Goal: Task Accomplishment & Management: Complete application form

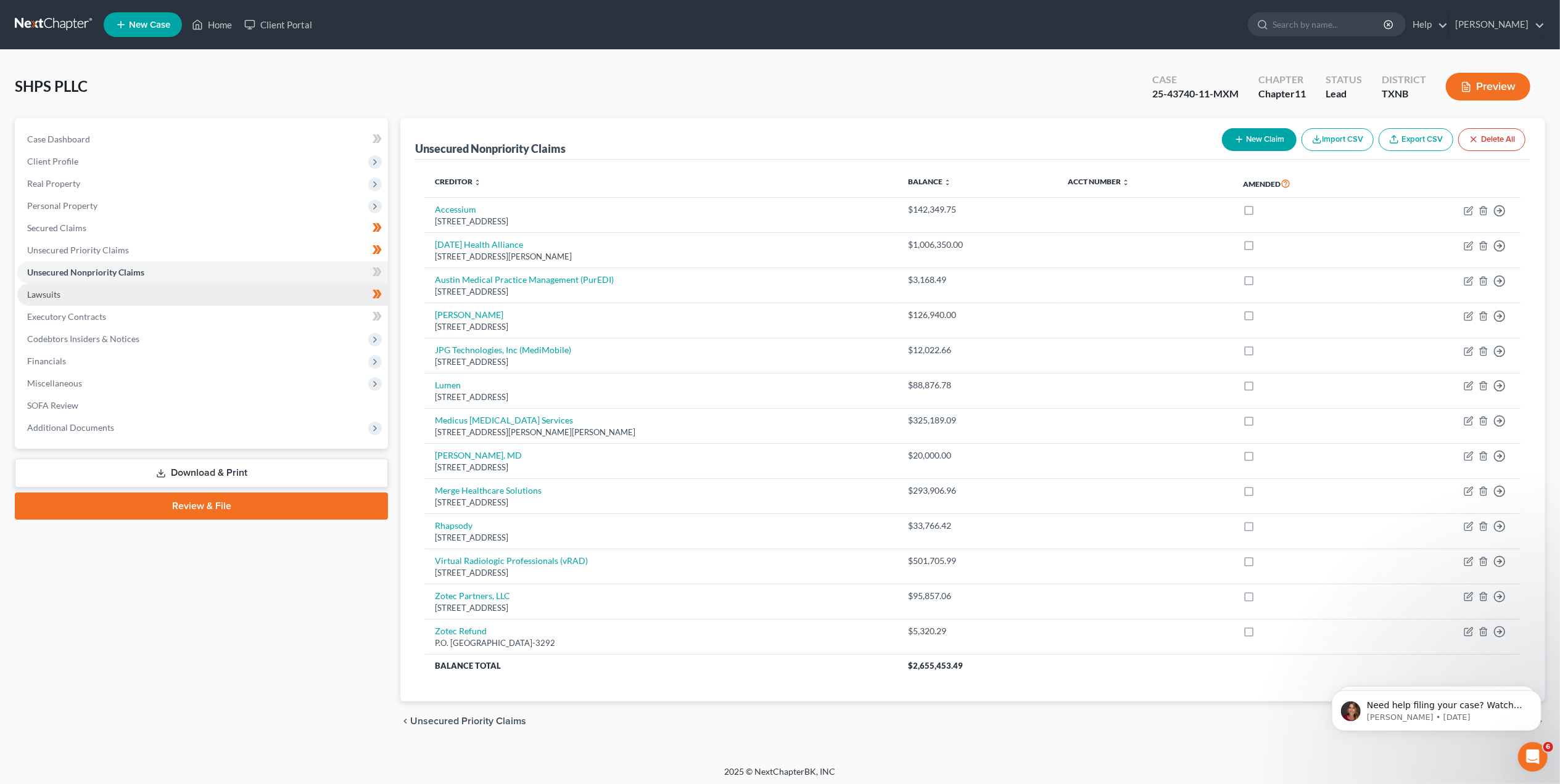
click at [198, 286] on link "Lawsuits" at bounding box center [202, 295] width 371 height 22
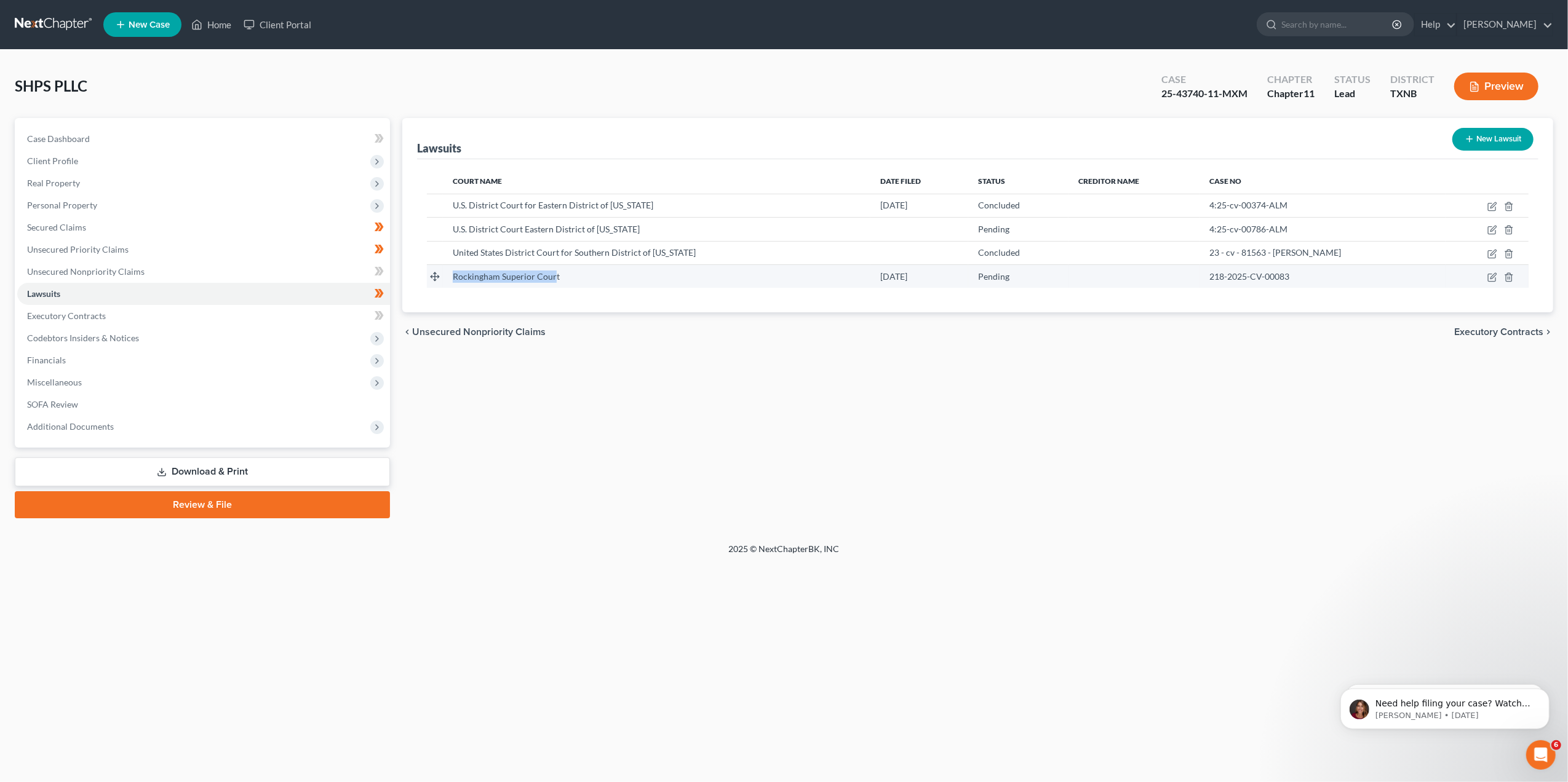
drag, startPoint x: 556, startPoint y: 273, endPoint x: 434, endPoint y: 271, distance: 122.0
click at [433, 271] on tr "Rockingham Superior Court 01/17/2025 Pending 218-2025-CV-00083" at bounding box center [978, 276] width 1101 height 23
drag, startPoint x: 434, startPoint y: 271, endPoint x: 537, endPoint y: 276, distance: 103.1
click at [520, 276] on span "Rockingham Superior Court" at bounding box center [506, 276] width 107 height 10
click at [564, 272] on div "Rockingham Superior Court" at bounding box center [656, 277] width 408 height 12
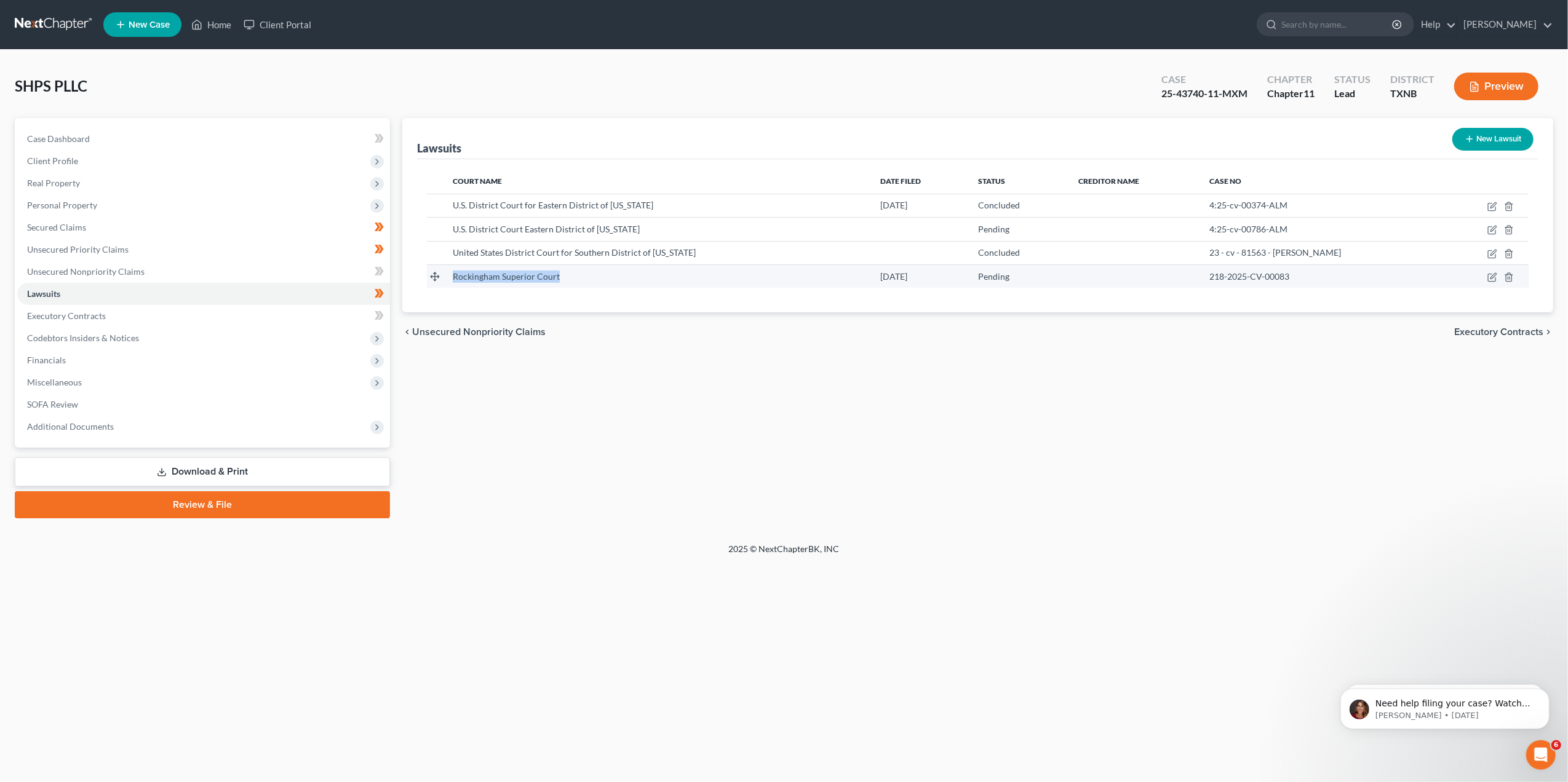
drag, startPoint x: 562, startPoint y: 273, endPoint x: 454, endPoint y: 272, distance: 108.0
click at [454, 272] on div "Rockingham Superior Court" at bounding box center [656, 277] width 408 height 12
copy span "Rockingham Superior Court"
click at [1490, 257] on icon "button" at bounding box center [1492, 254] width 10 height 10
select select "9"
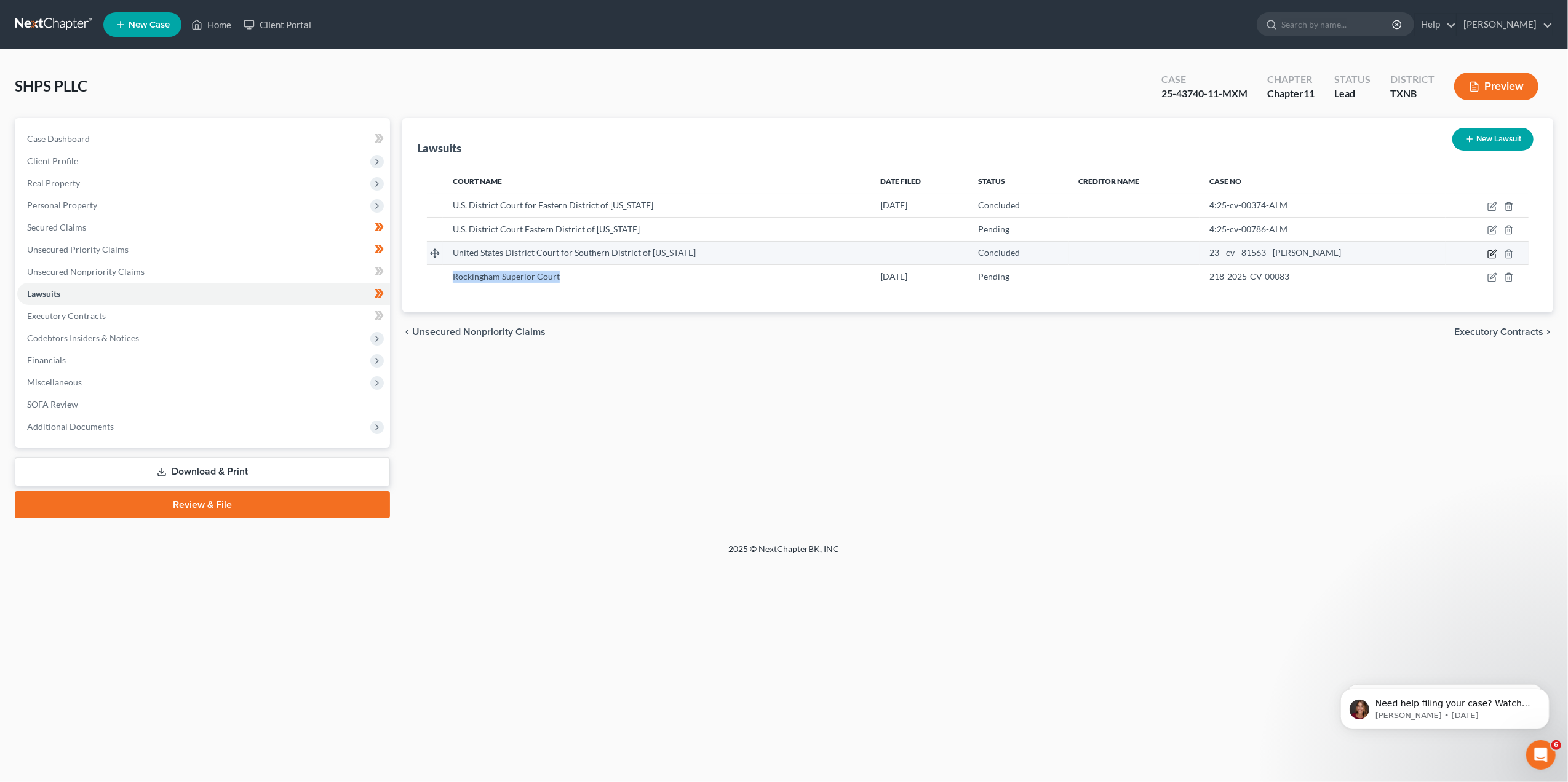
select select "2"
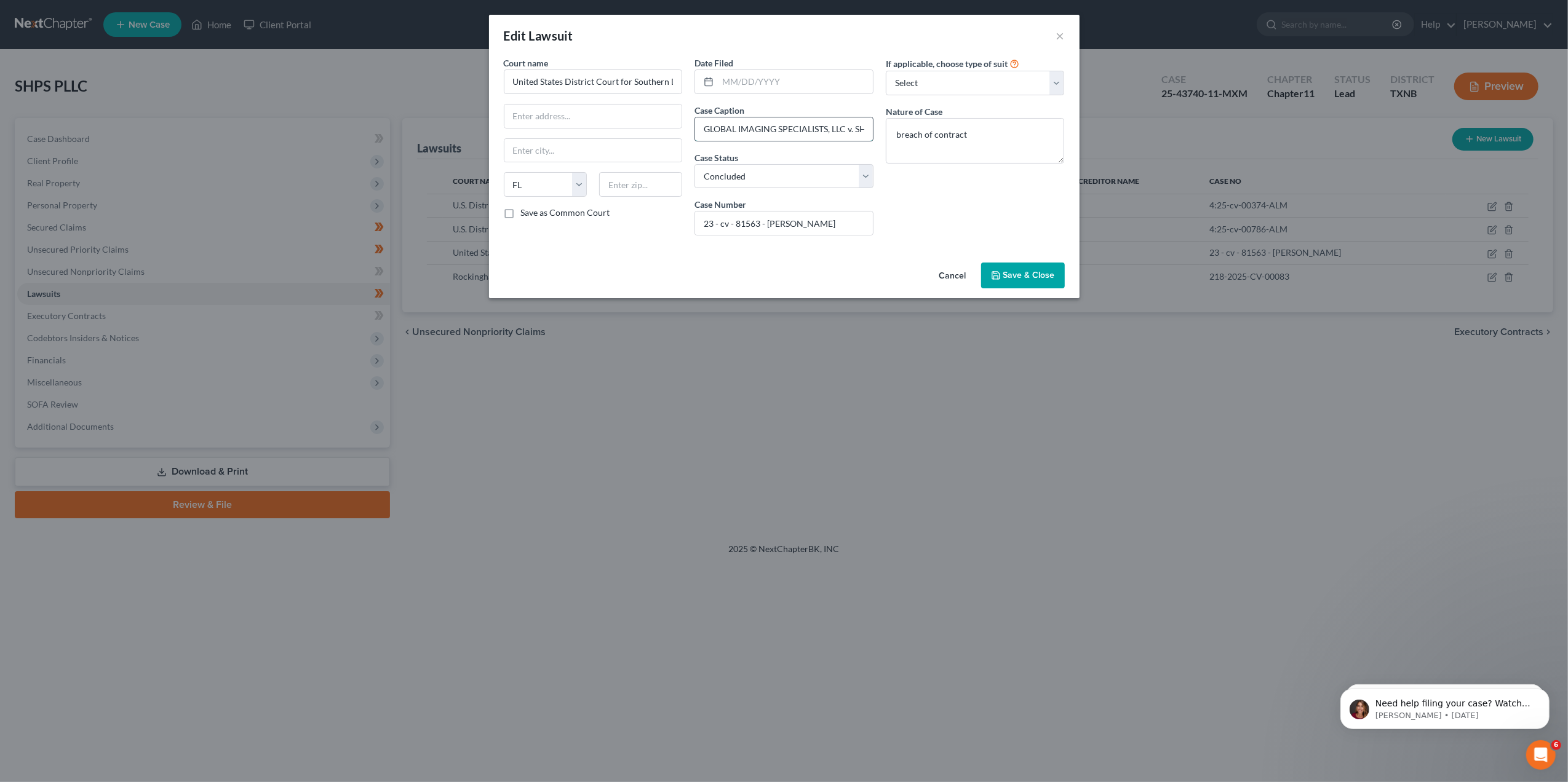
click at [786, 132] on input "GLOBAL IMAGING SPECIALISTS, LLC v. SHPS, PLLC" at bounding box center [784, 129] width 178 height 23
click at [948, 272] on button "Cancel" at bounding box center [952, 276] width 47 height 25
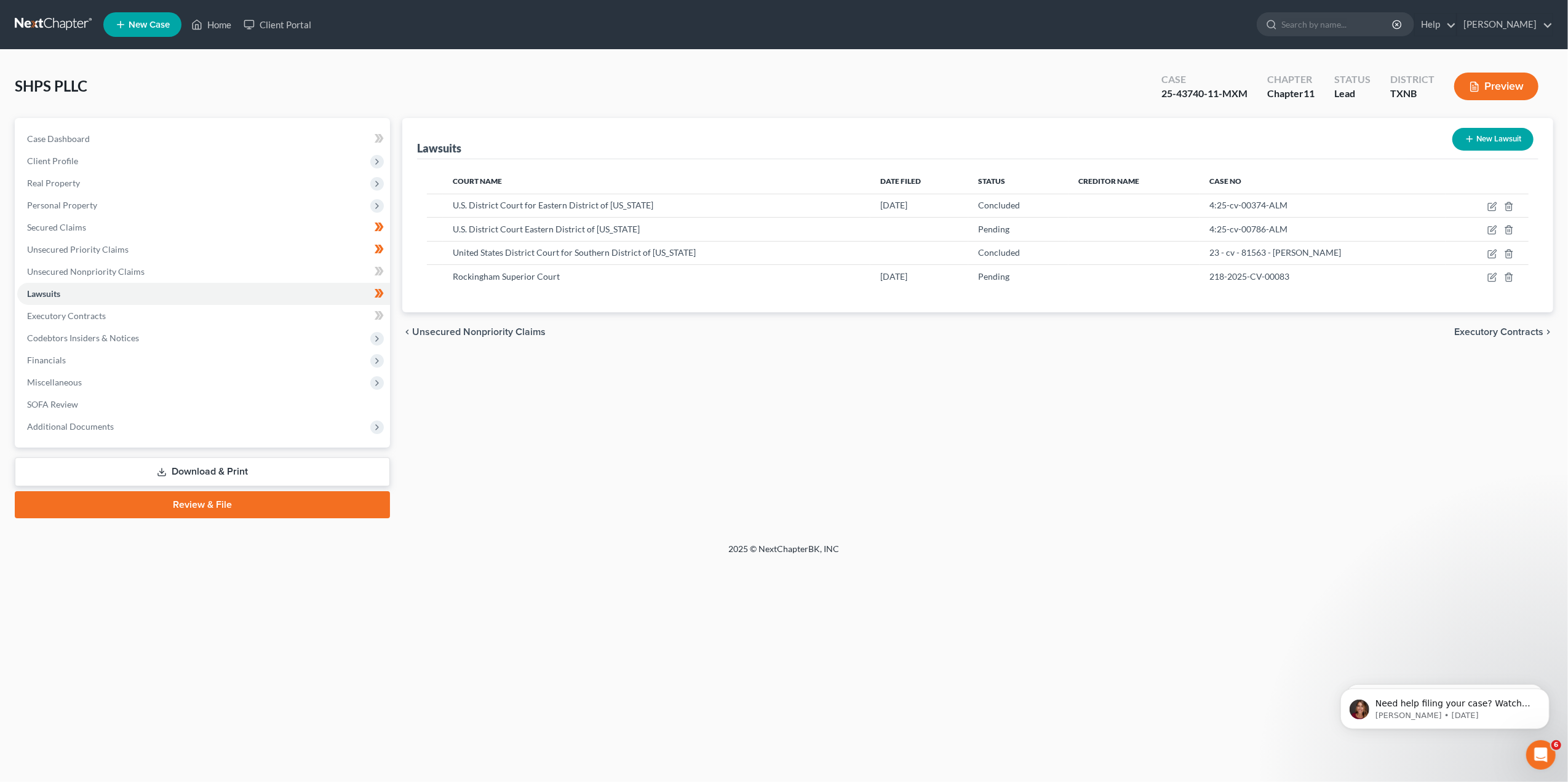
click at [1479, 141] on button "New Lawsuit" at bounding box center [1493, 139] width 81 height 23
select select "0"
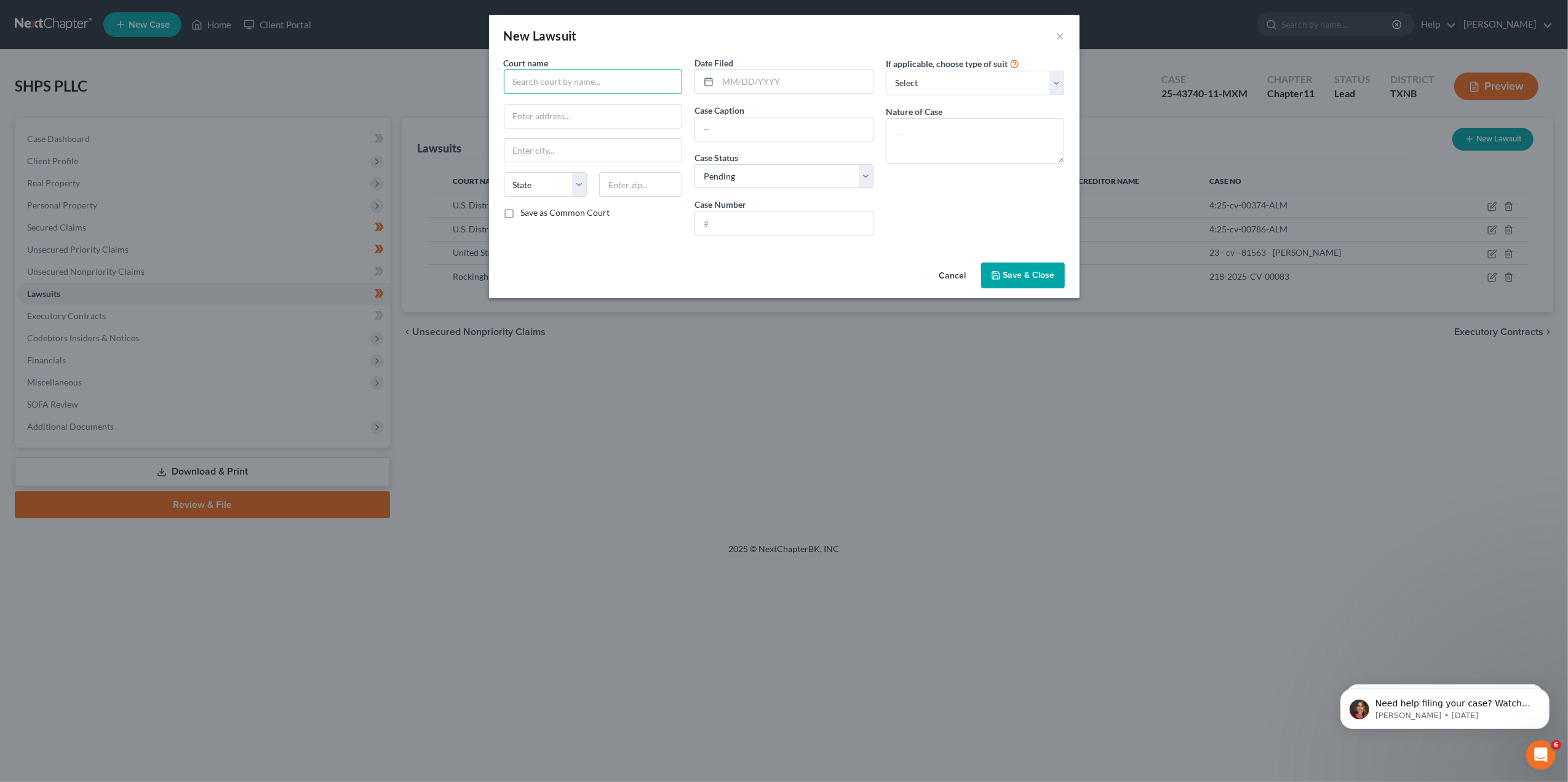
click at [583, 76] on input "text" at bounding box center [593, 81] width 179 height 25
type input "Circuit Court of Cook County, I"
click at [636, 74] on input "Circuit Court of Cook County, I" at bounding box center [593, 81] width 179 height 25
paste input "Circuit Court of [GEOGRAPHIC_DATA] [US_STATE]"
type input "Circuit Court of [GEOGRAPHIC_DATA] [US_STATE]"
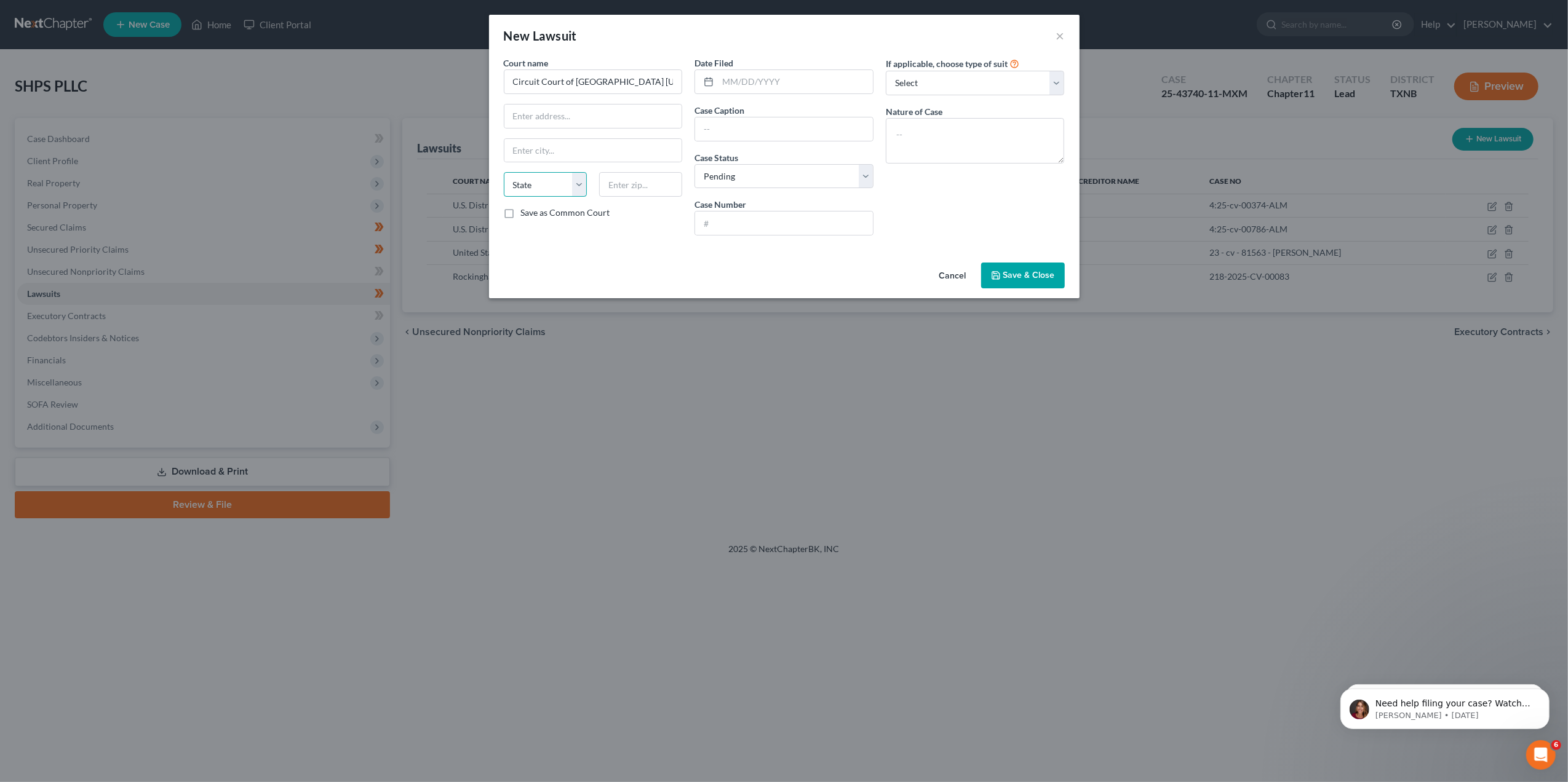
click at [572, 183] on select "State [US_STATE] AK AR AZ CA CO CT DE DC [GEOGRAPHIC_DATA] [GEOGRAPHIC_DATA] GU…" at bounding box center [545, 184] width 83 height 25
select select "14"
click at [504, 173] on select "State [US_STATE] AK AR AZ CA CO CT DE DC [GEOGRAPHIC_DATA] [GEOGRAPHIC_DATA] GU…" at bounding box center [545, 184] width 83 height 25
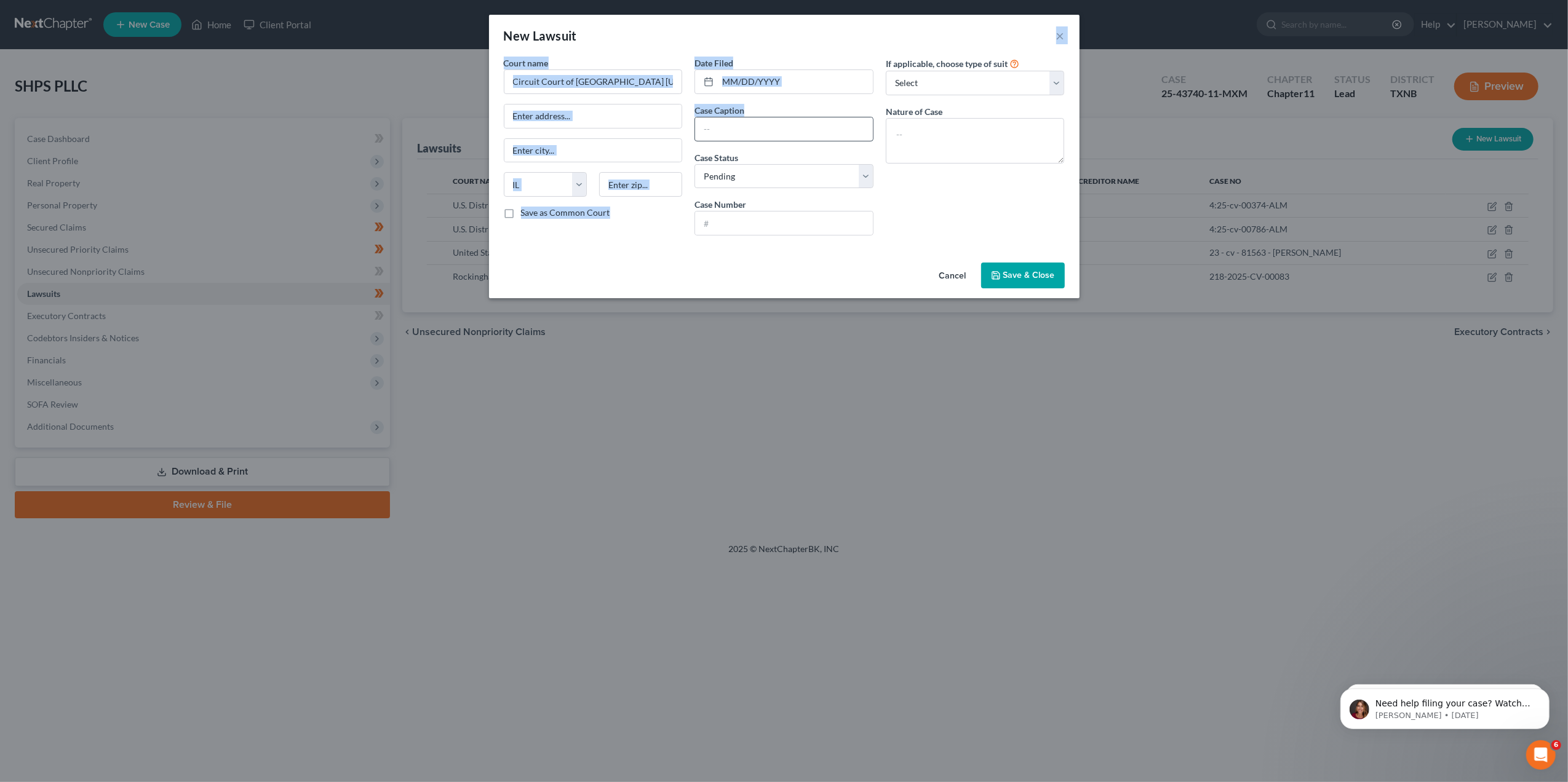
drag, startPoint x: 840, startPoint y: 23, endPoint x: 869, endPoint y: 131, distance: 111.8
click at [869, 131] on div "New Lawsuit × Court name * Circuit Court of Cook County Illinois State AL AK AR…" at bounding box center [784, 157] width 590 height 284
click at [1059, 83] on select "Select Repossession Foreclosure Returns Other" at bounding box center [975, 83] width 179 height 25
drag, startPoint x: 1059, startPoint y: 83, endPoint x: 1040, endPoint y: 87, distance: 19.4
click at [1059, 83] on select "Select Repossession Foreclosure Returns Other" at bounding box center [975, 83] width 179 height 25
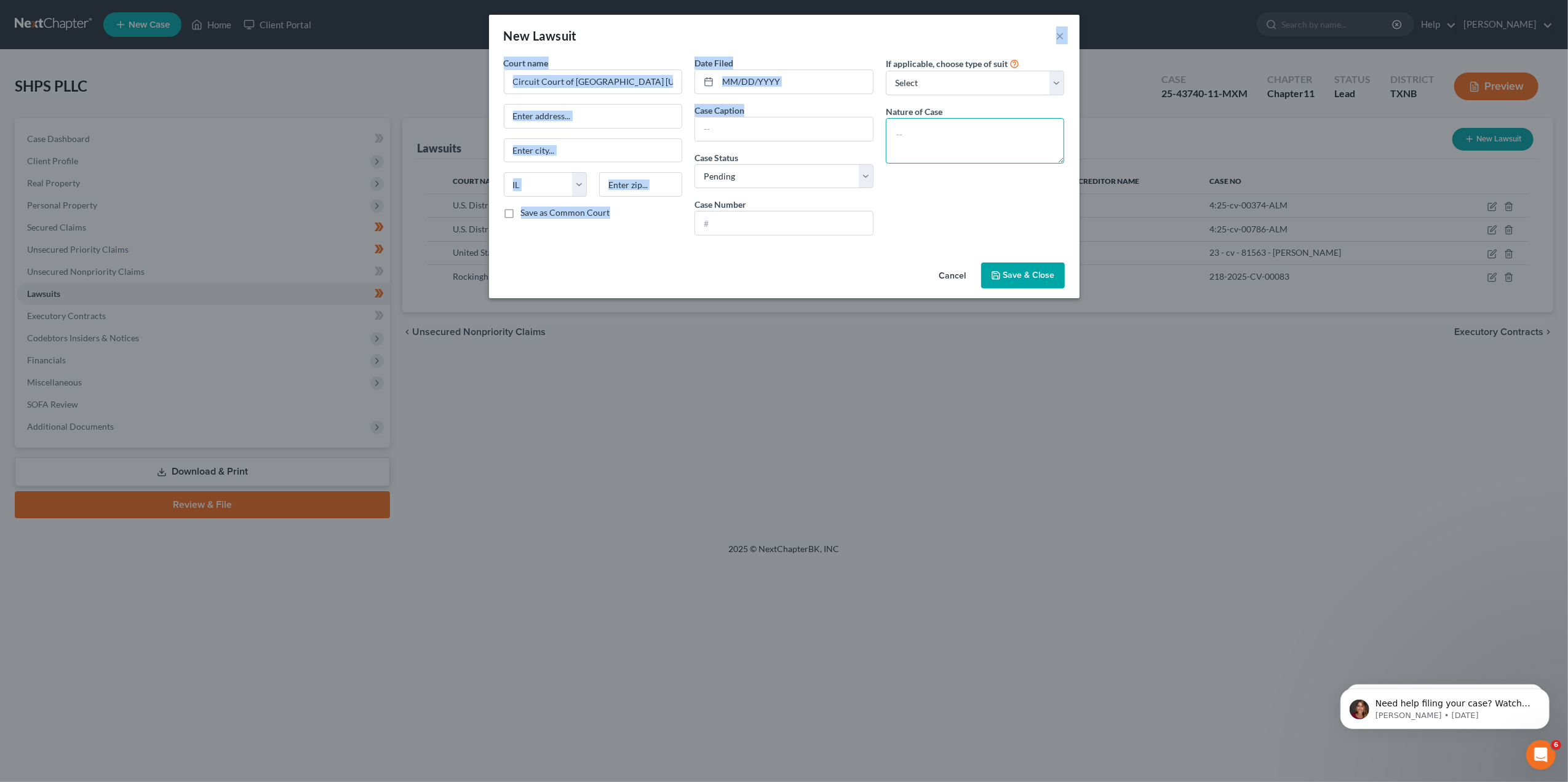
click at [919, 134] on textarea at bounding box center [975, 141] width 179 height 45
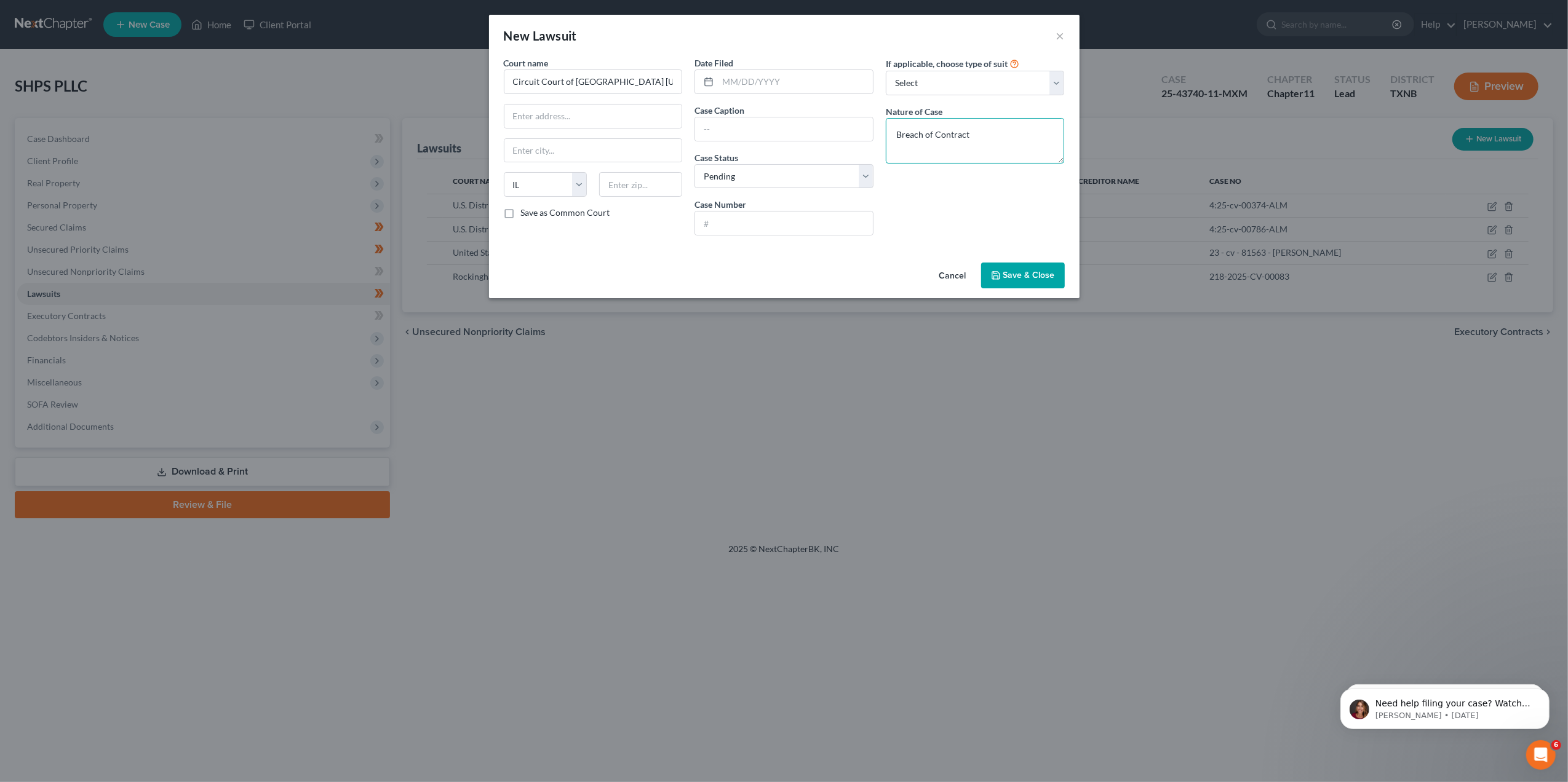
type textarea "Breach of Contract"
click at [761, 224] on input "text" at bounding box center [784, 223] width 178 height 23
paste input "2024L014091"
type input "2024L014091"
click at [1009, 271] on span "Save & Close" at bounding box center [1028, 275] width 52 height 10
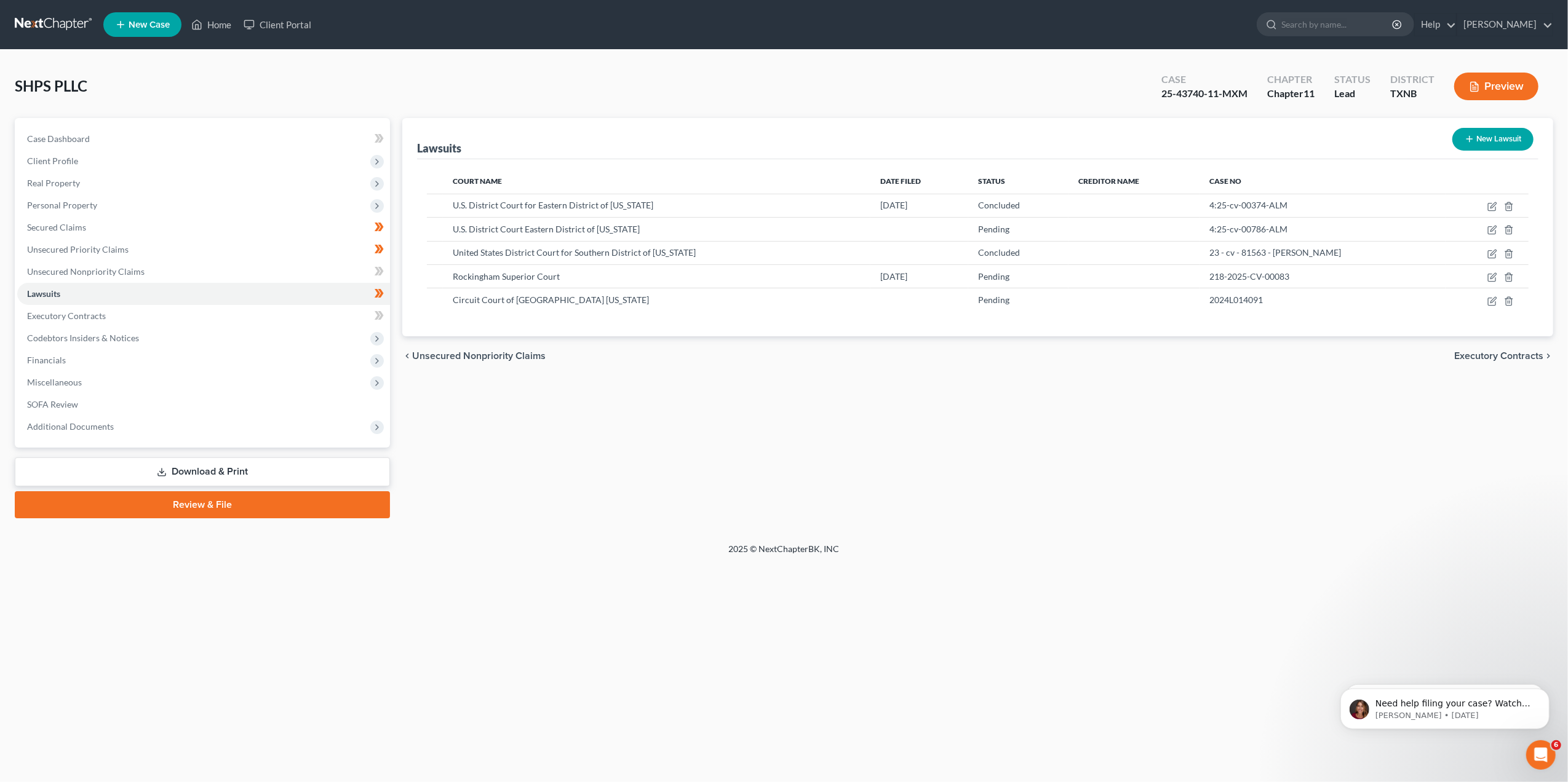
click at [862, 453] on div "Lawsuits New Lawsuit Court Name Date Filed Status Creditor Name Case No U.S. Di…" at bounding box center [978, 319] width 1163 height 401
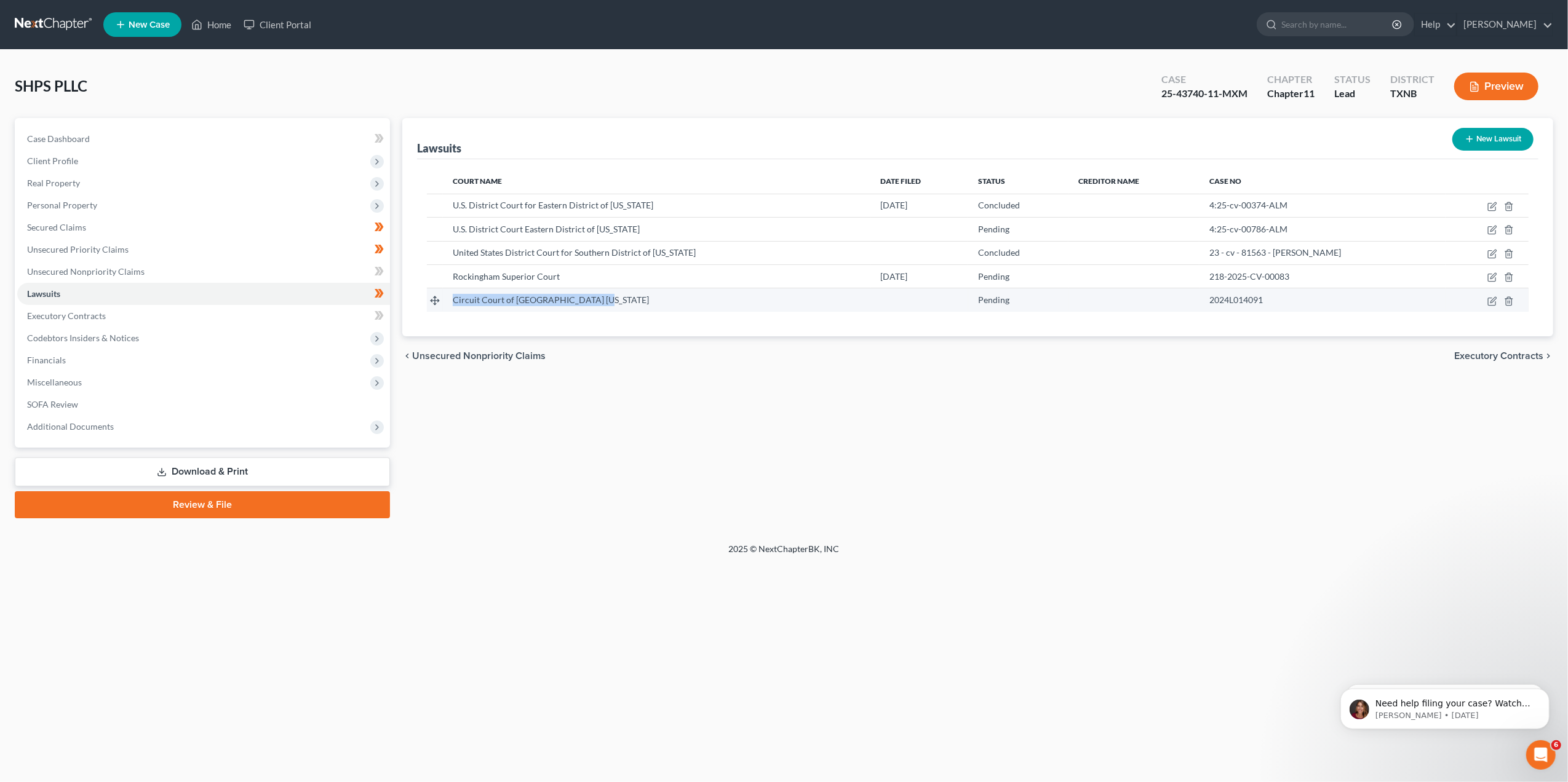
drag, startPoint x: 609, startPoint y: 299, endPoint x: 454, endPoint y: 300, distance: 155.0
click at [454, 300] on div "Circuit Court of [GEOGRAPHIC_DATA] [US_STATE]" at bounding box center [656, 300] width 408 height 12
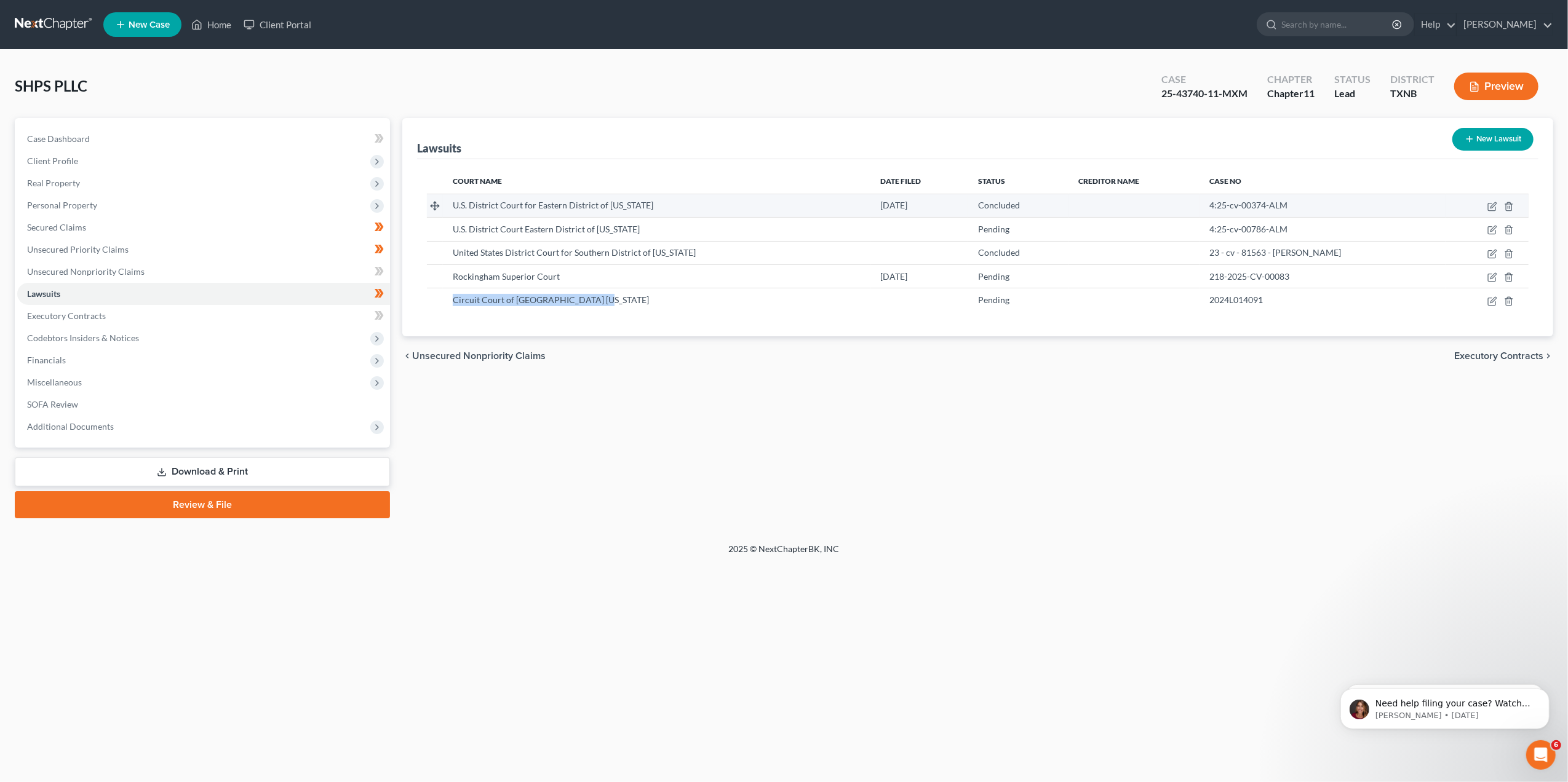
copy span "Circuit Court of [GEOGRAPHIC_DATA] [US_STATE]"
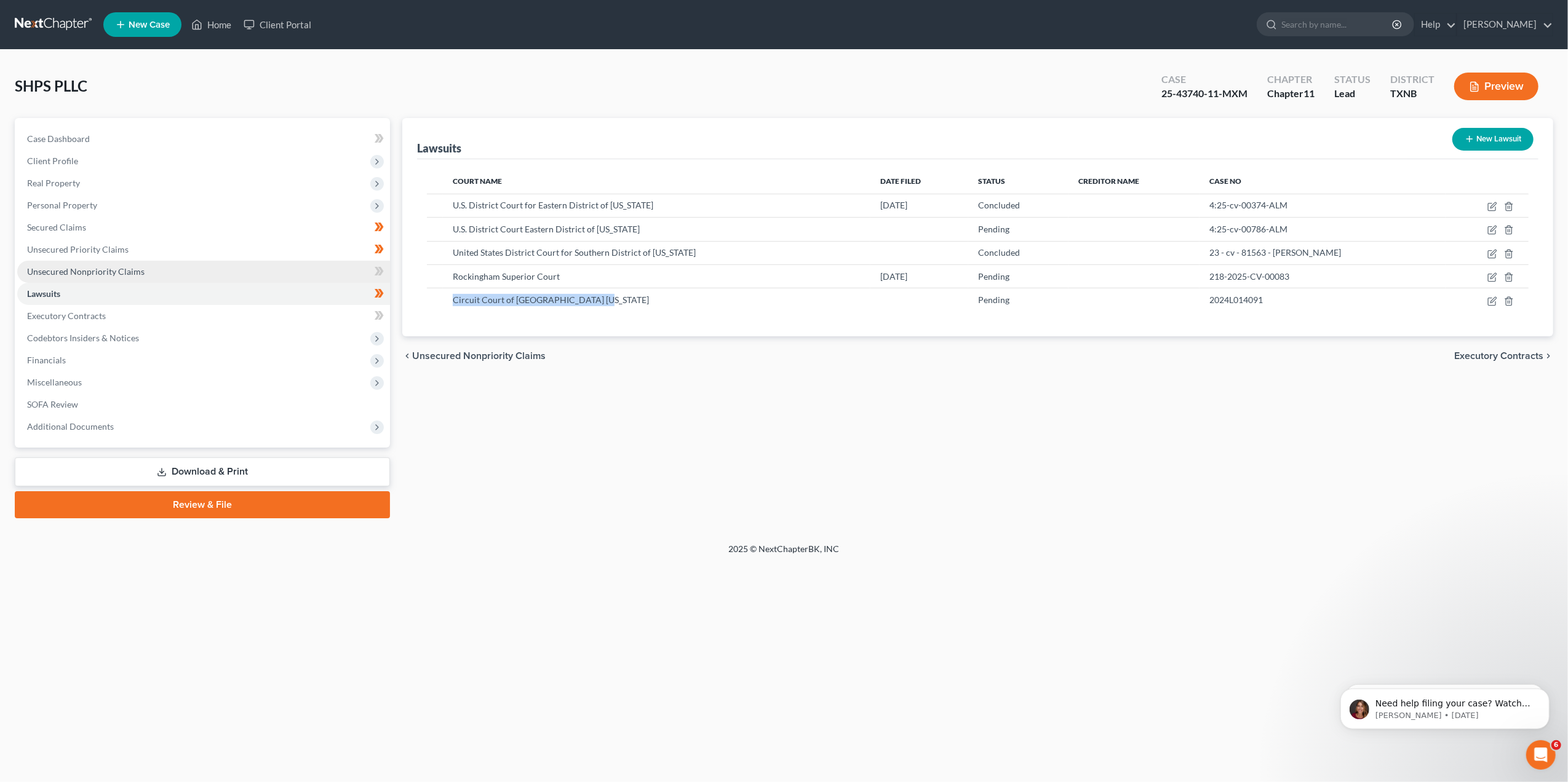
click at [91, 274] on span "Unsecured Nonpriority Claims" at bounding box center [86, 271] width 118 height 10
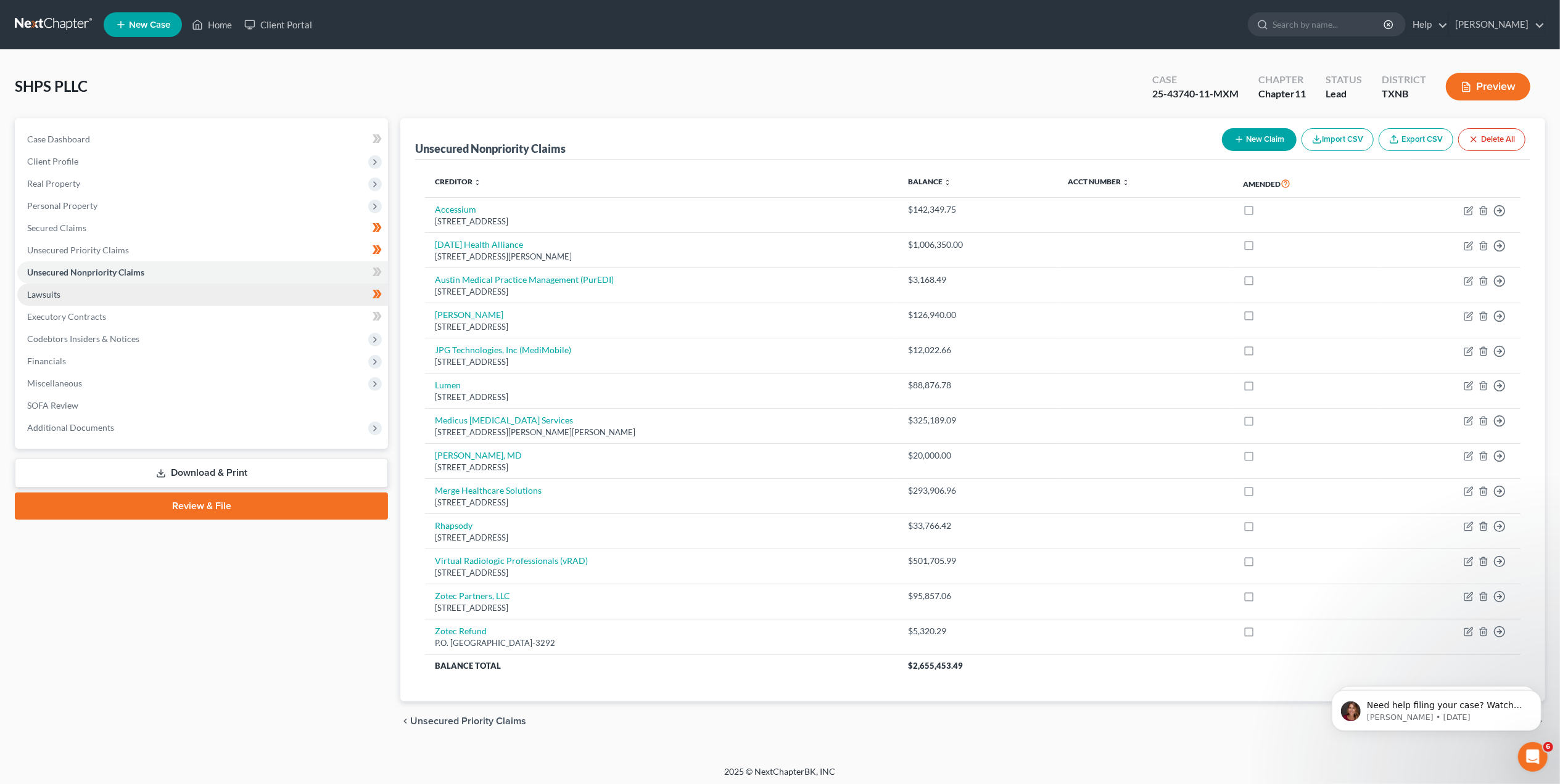
click at [216, 292] on link "Lawsuits" at bounding box center [202, 295] width 371 height 22
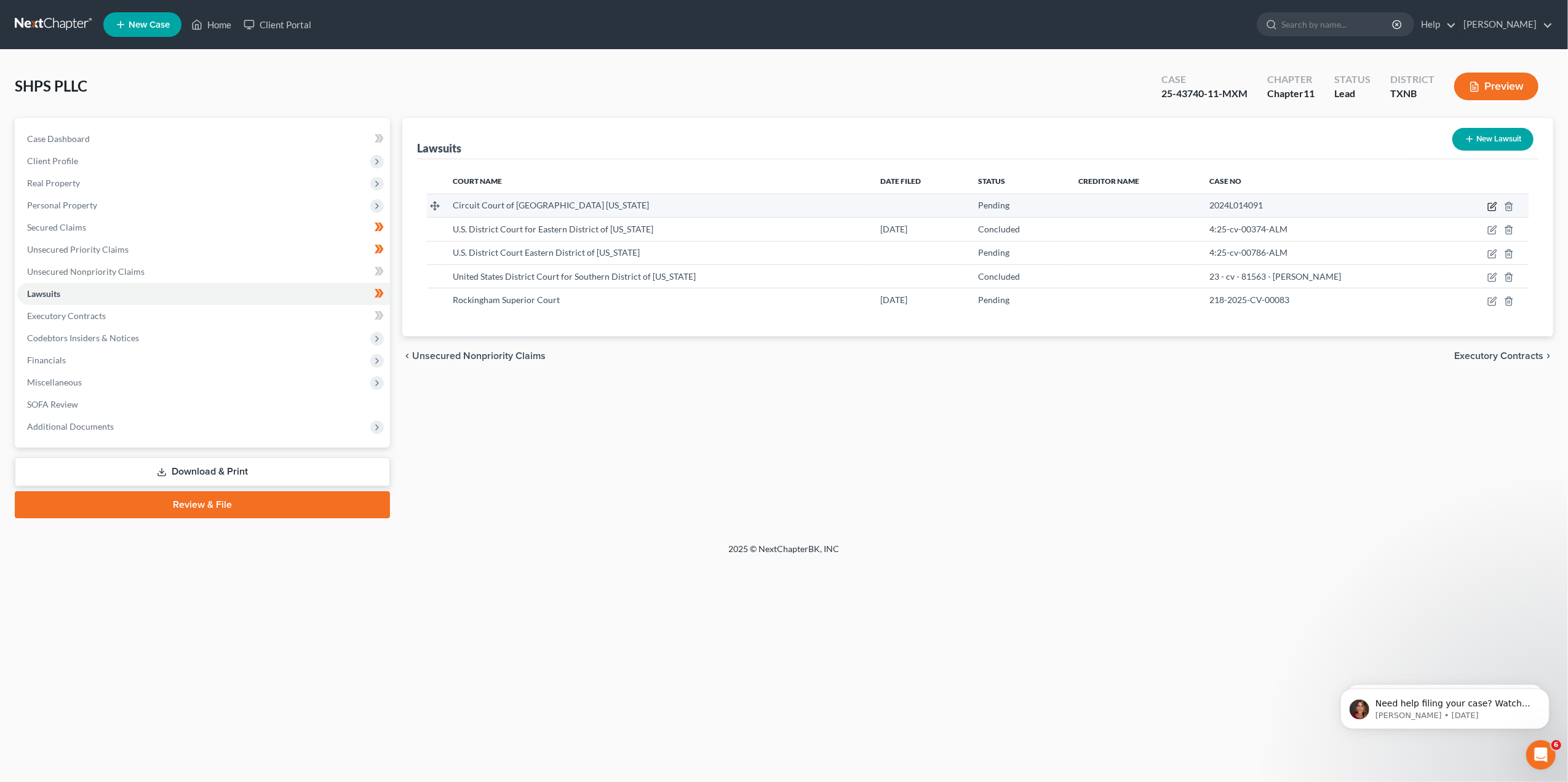
click at [1490, 202] on icon "button" at bounding box center [1492, 207] width 10 height 10
select select "14"
select select "0"
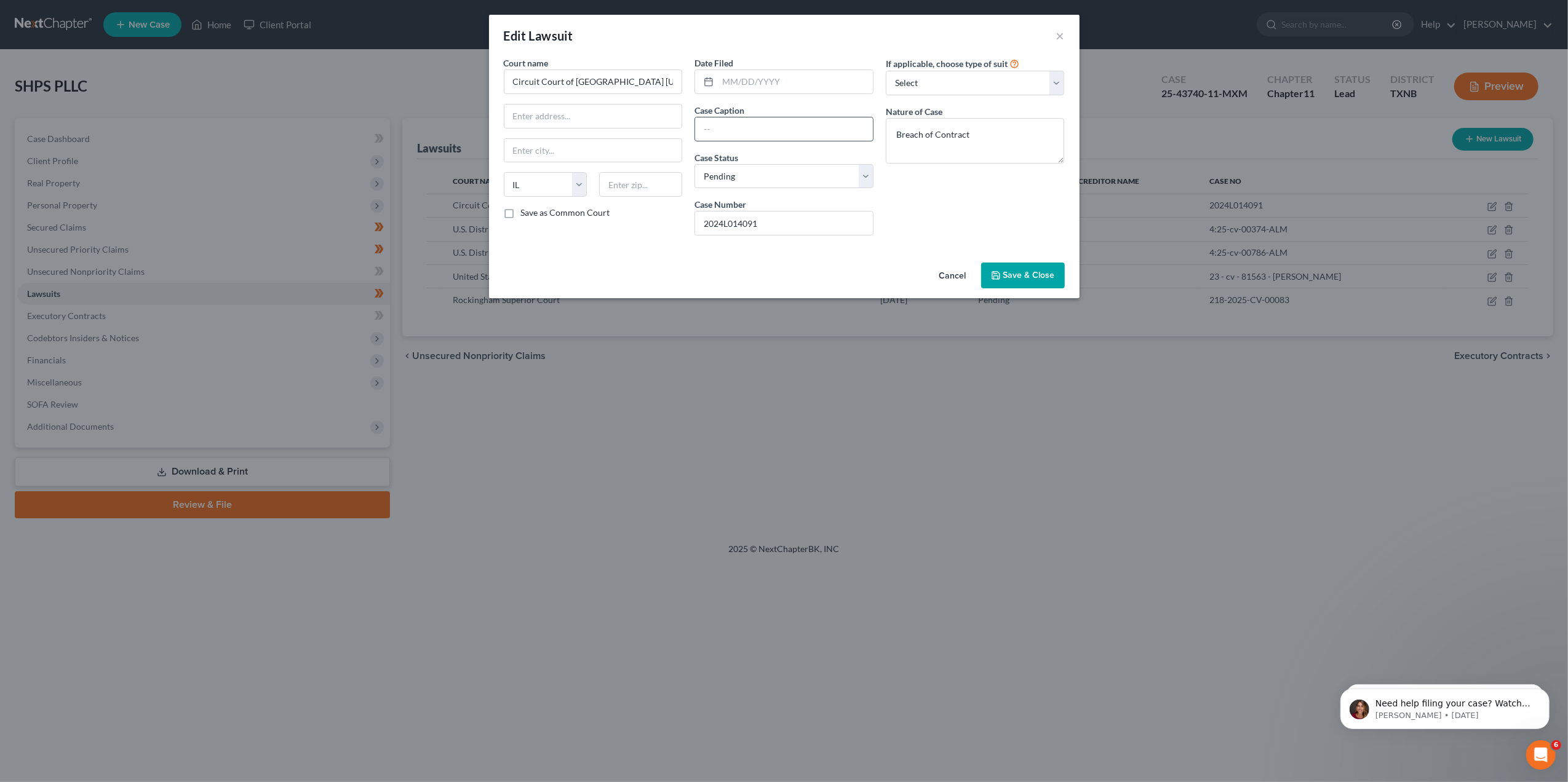
click at [718, 130] on input "text" at bounding box center [784, 129] width 178 height 23
type input "GLOBAL IMAGING SPECIALISTS, LLC v. SHPS, PLLC"
click at [1014, 285] on button "Save & Close" at bounding box center [1022, 275] width 83 height 26
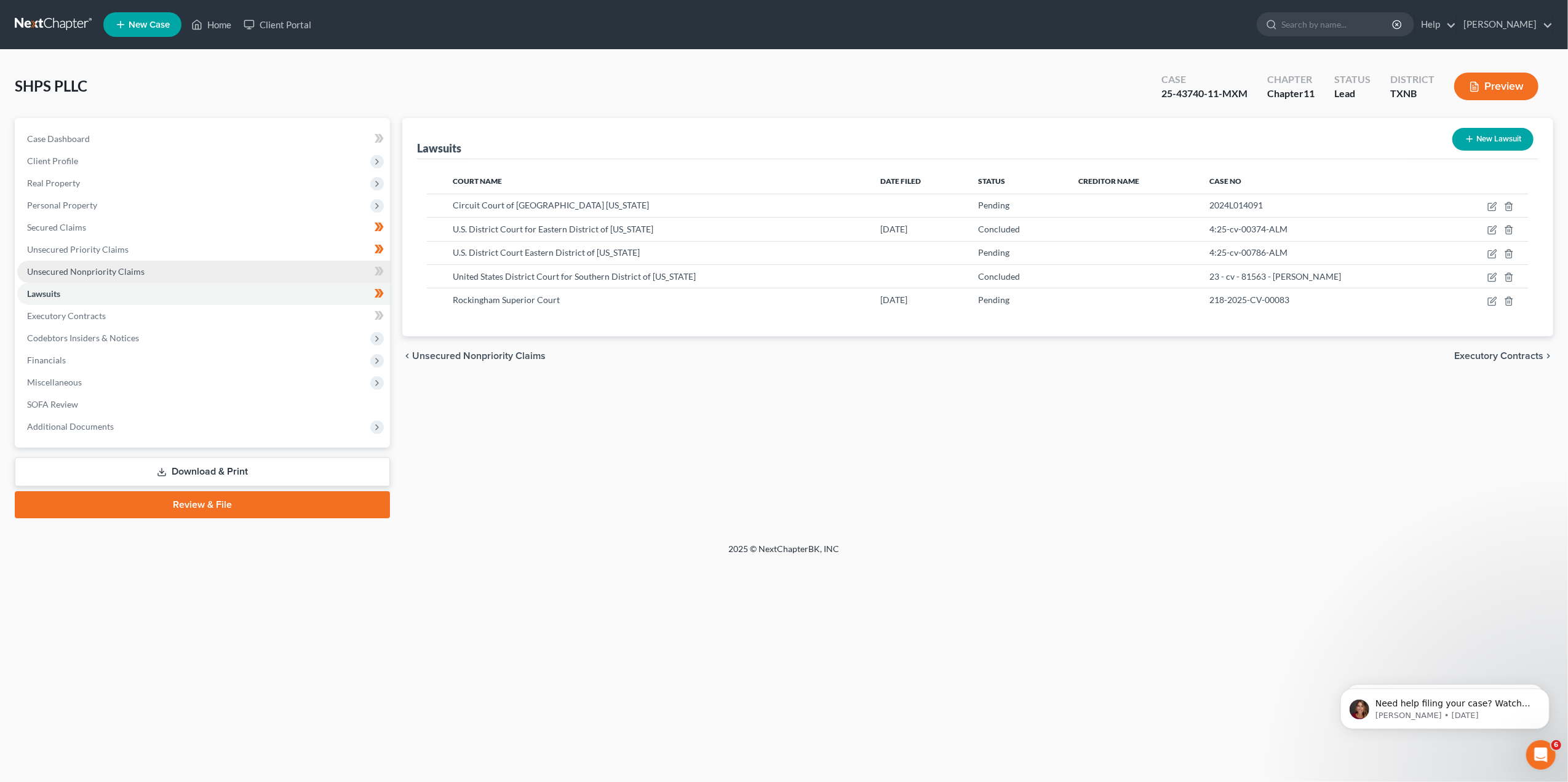
click at [97, 271] on span "Unsecured Nonpriority Claims" at bounding box center [86, 271] width 118 height 10
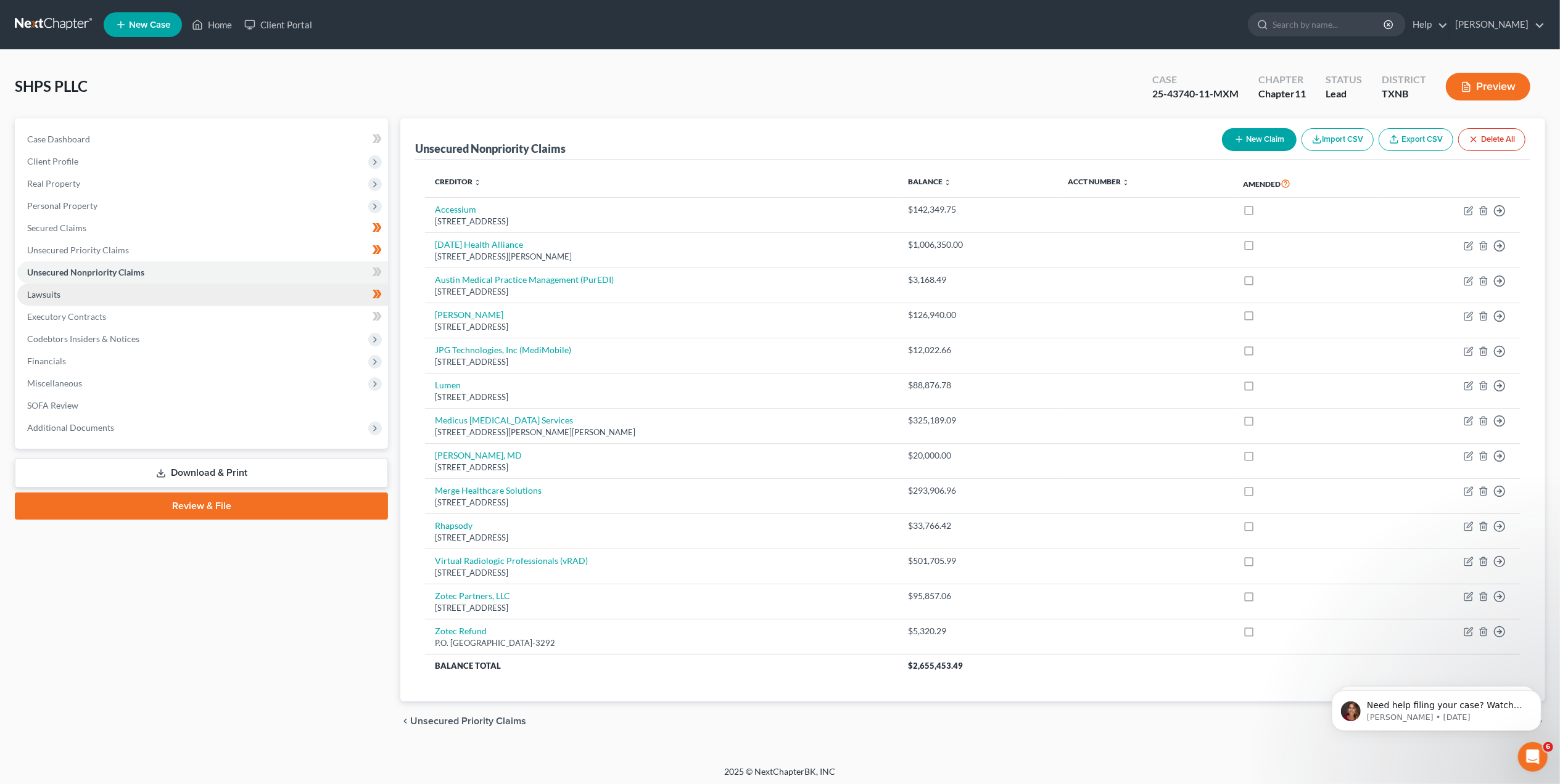
click at [187, 296] on link "Lawsuits" at bounding box center [202, 295] width 371 height 22
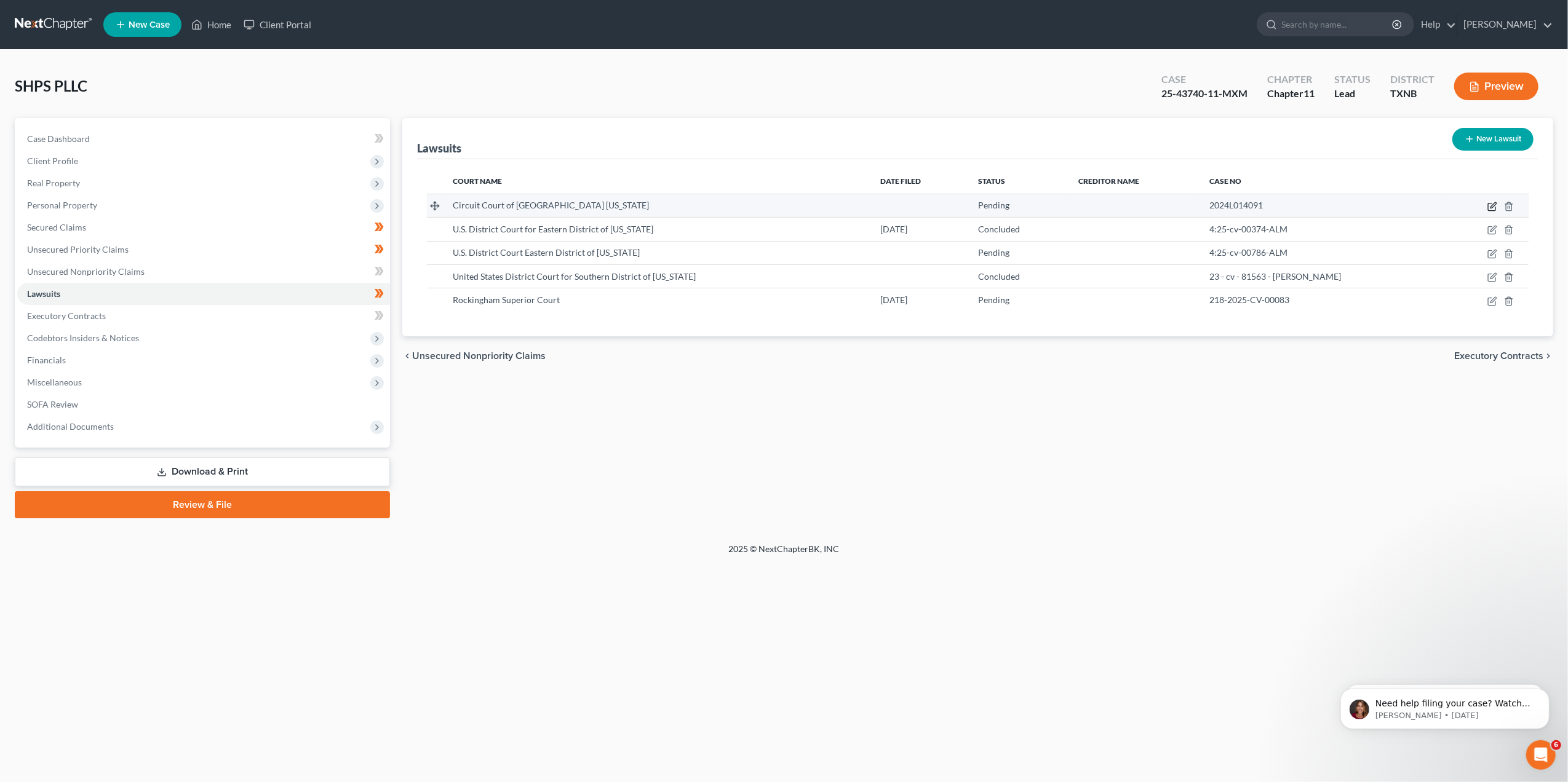
click at [1494, 206] on icon "button" at bounding box center [1493, 205] width 6 height 6
select select "14"
select select "0"
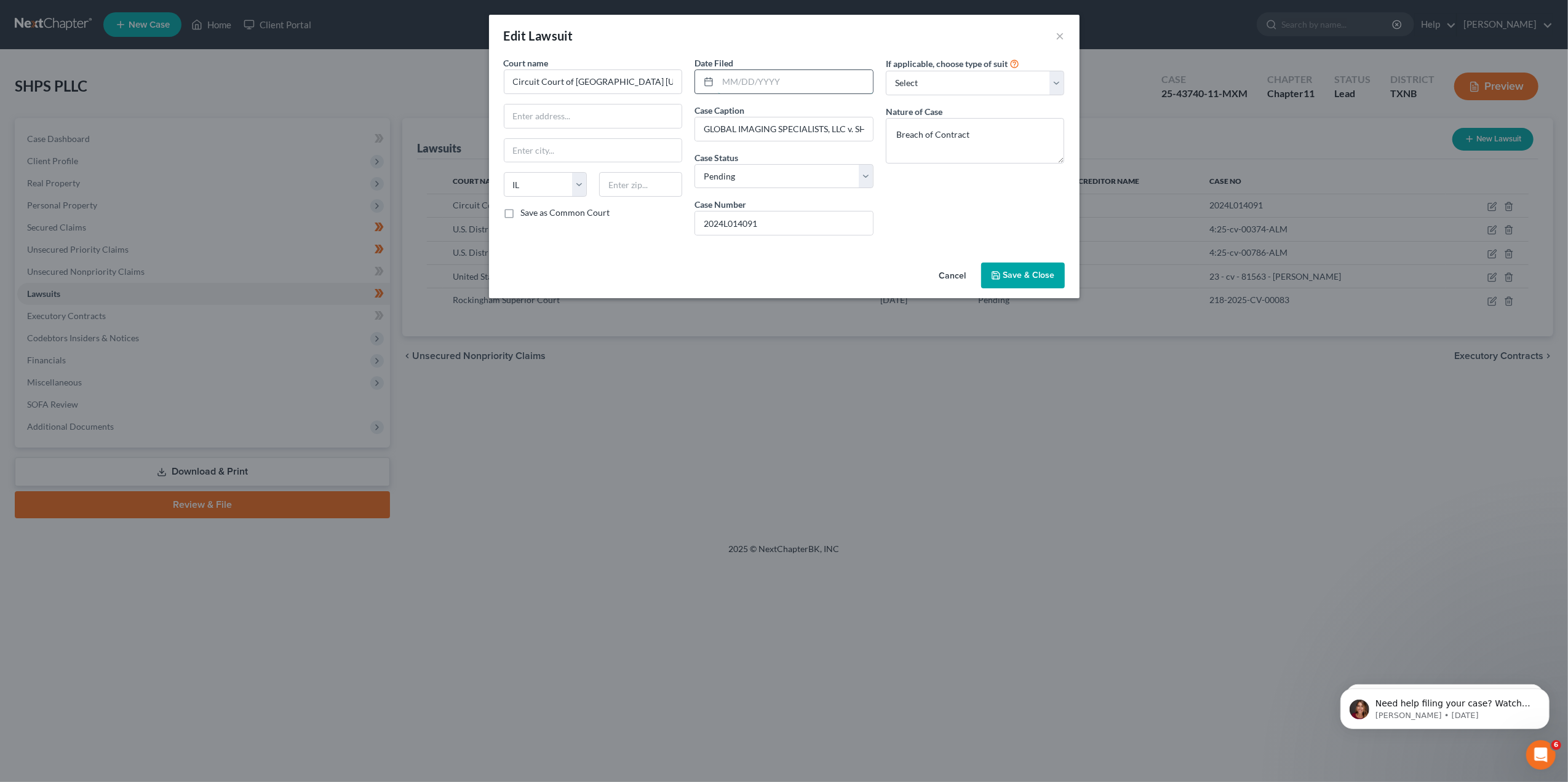
click at [744, 83] on input "text" at bounding box center [795, 81] width 155 height 23
type input "[DATE]"
click at [1017, 288] on button "Save & Close" at bounding box center [1022, 275] width 83 height 26
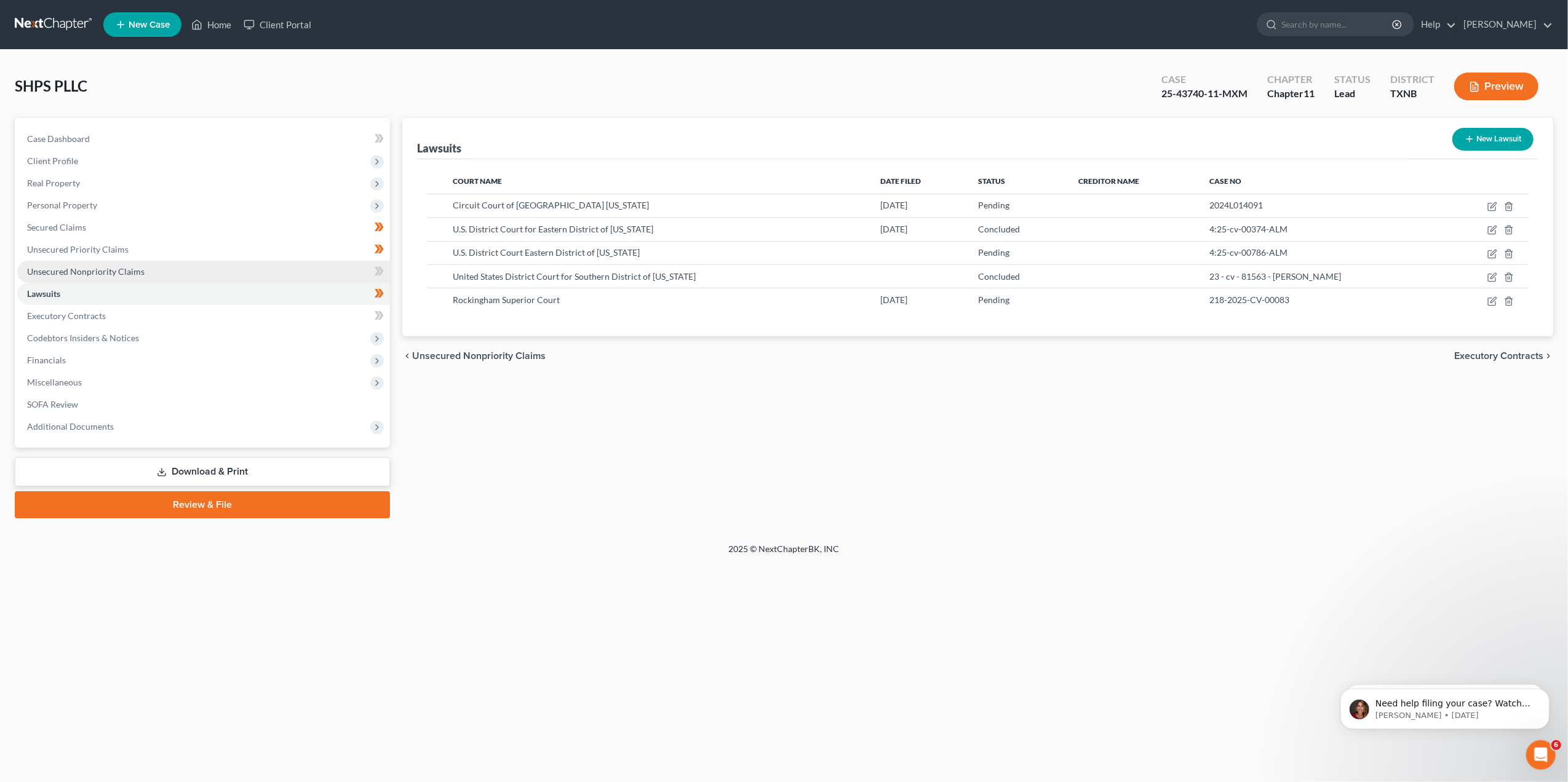
click at [99, 273] on span "Unsecured Nonpriority Claims" at bounding box center [86, 271] width 118 height 10
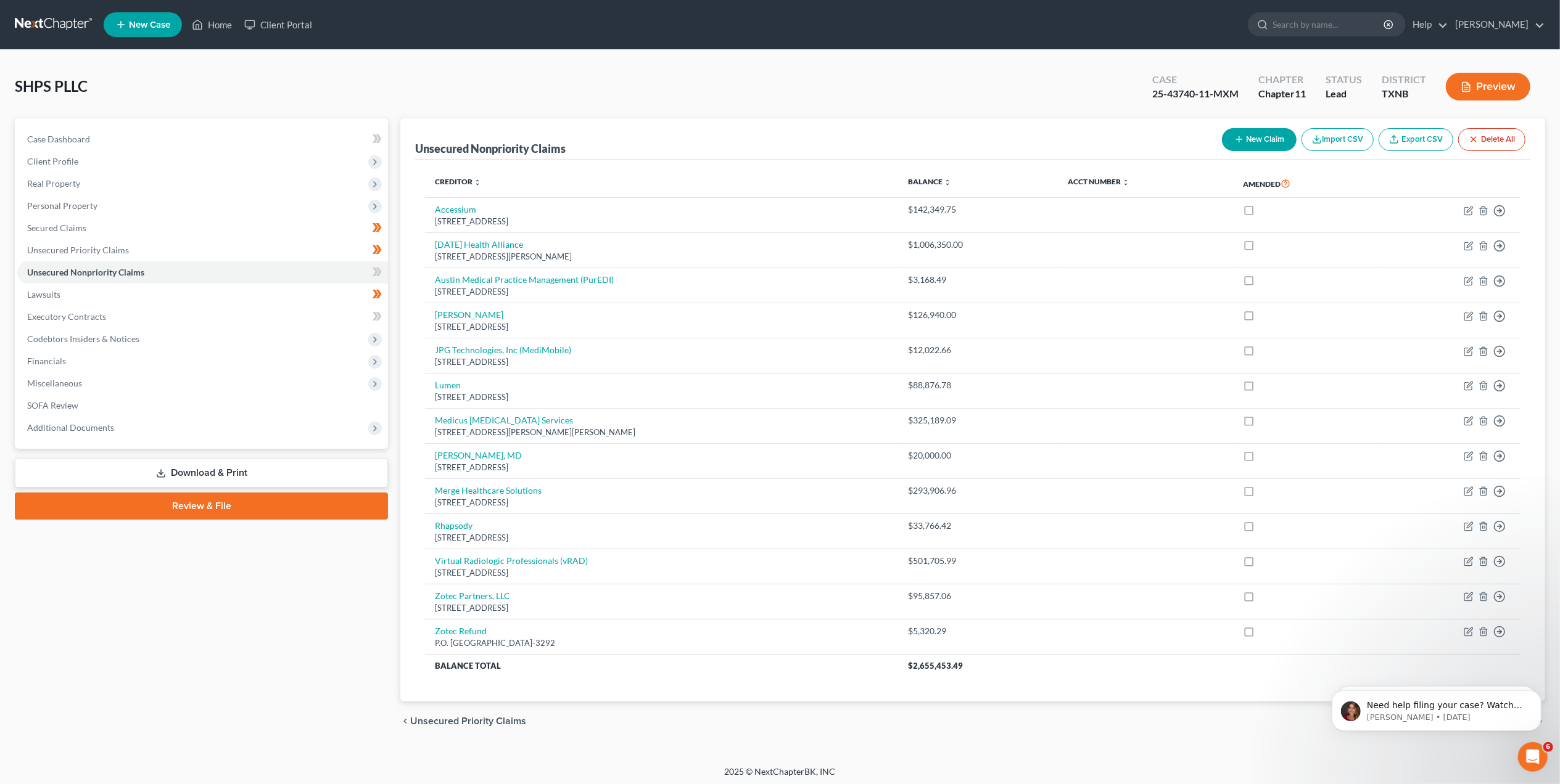
click at [1248, 135] on button "New Claim" at bounding box center [1259, 139] width 75 height 23
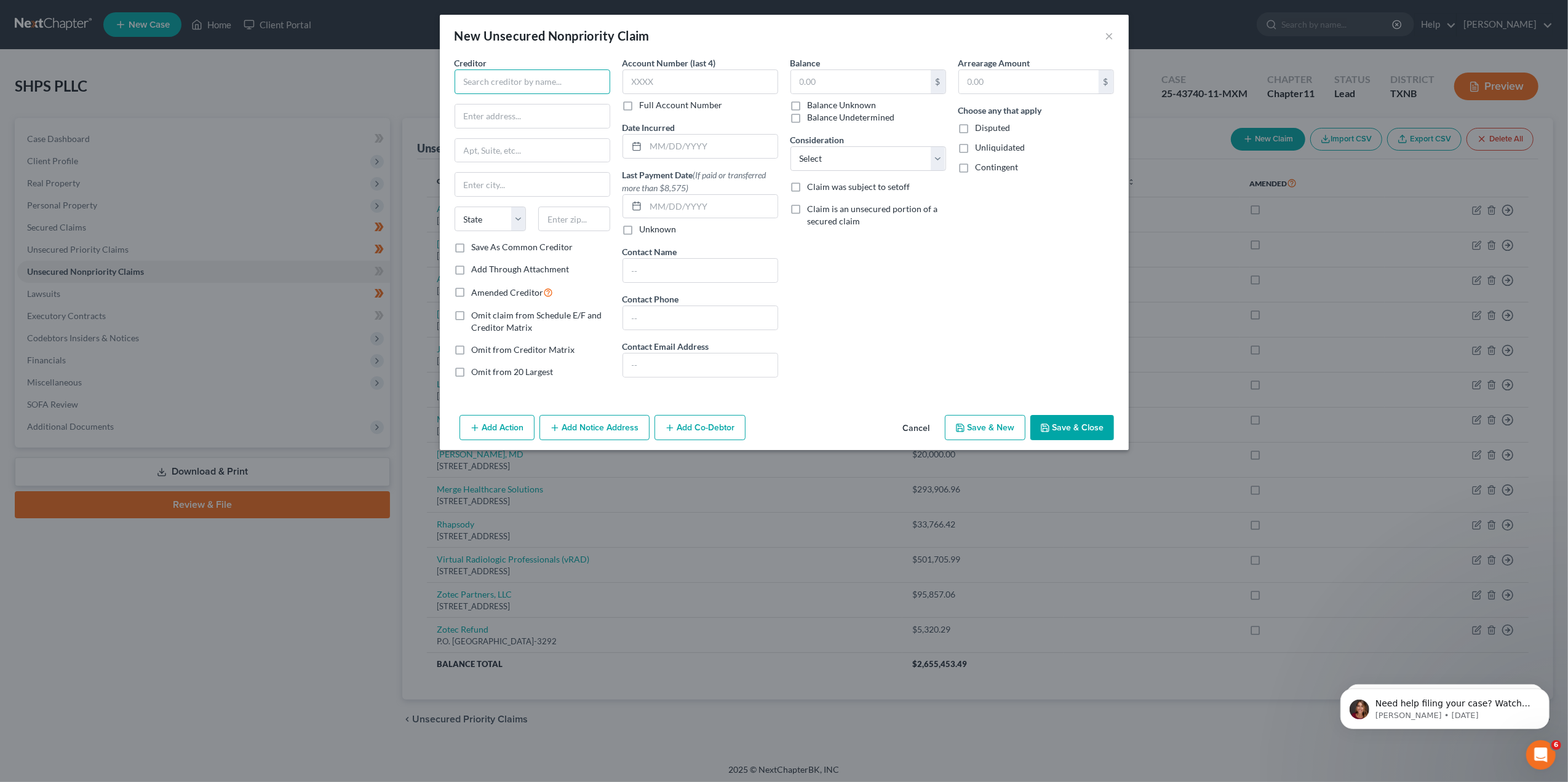
click at [537, 87] on input "text" at bounding box center [532, 81] width 156 height 25
type input "GIS Imaging Specalisti"
click at [1113, 29] on button "×" at bounding box center [1109, 36] width 9 height 15
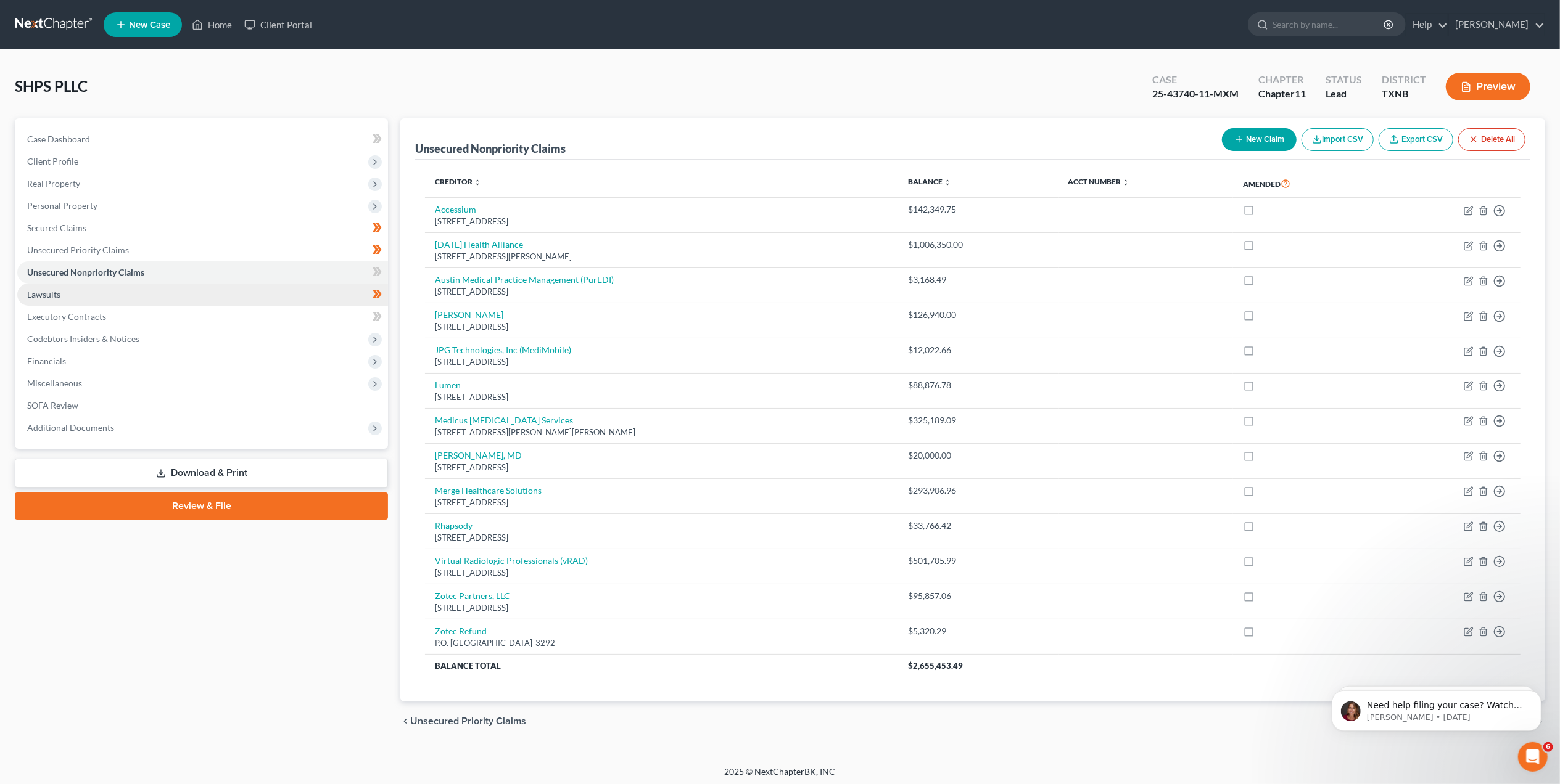
click at [64, 288] on link "Lawsuits" at bounding box center [202, 295] width 371 height 22
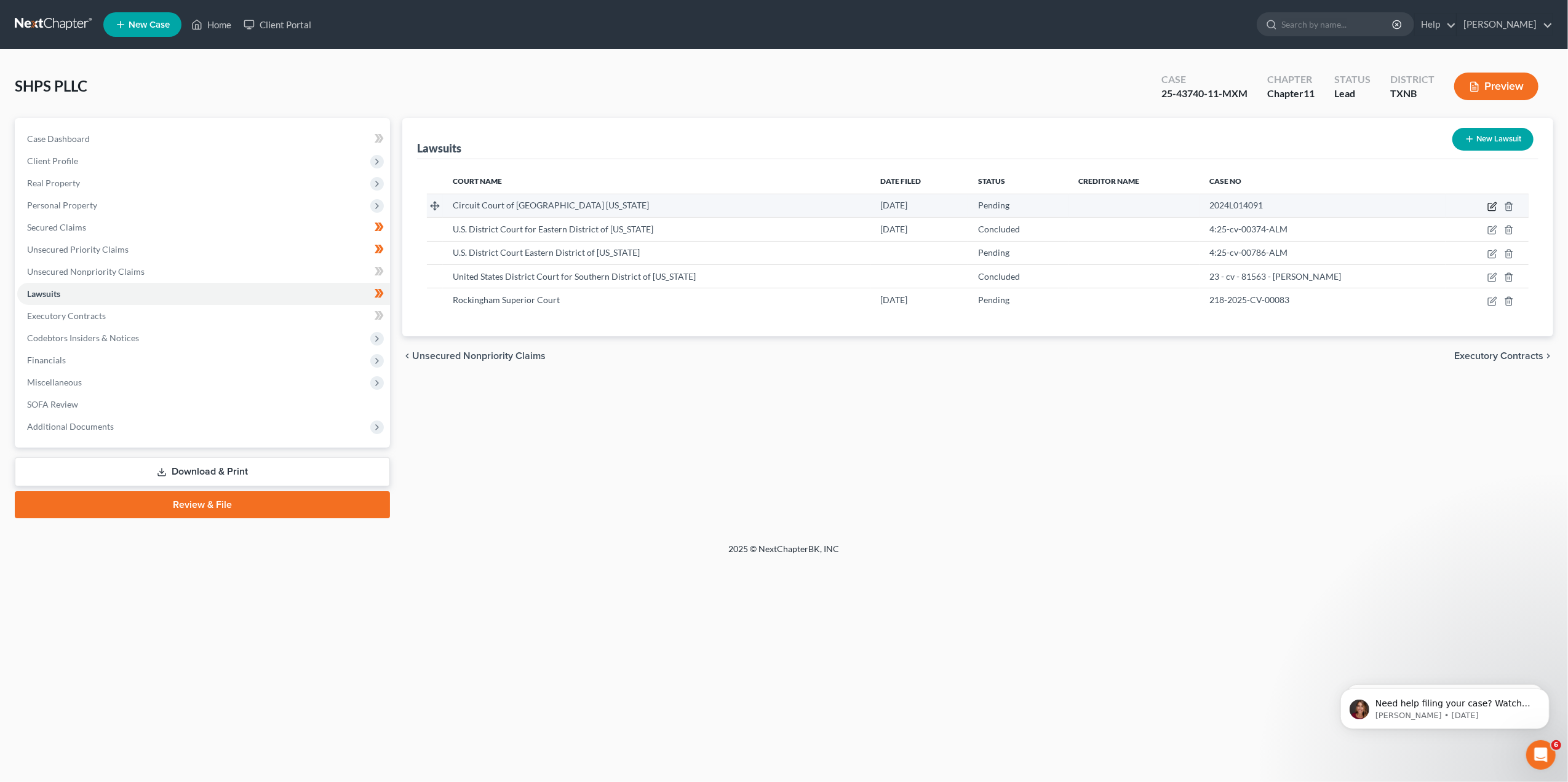
click at [1487, 203] on icon "button" at bounding box center [1492, 207] width 10 height 10
select select "14"
select select "0"
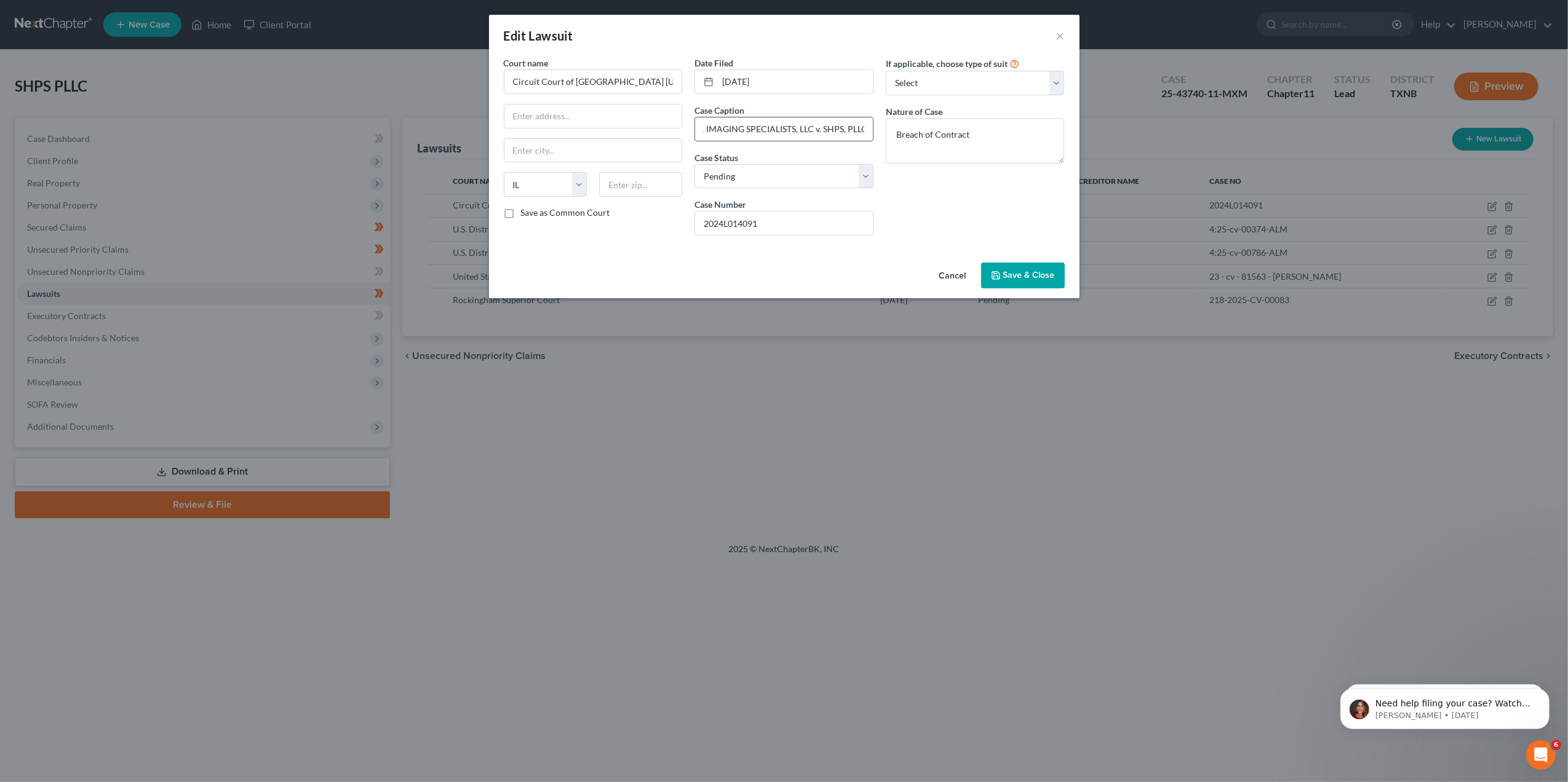
scroll to position [0, 34]
drag, startPoint x: 705, startPoint y: 126, endPoint x: 812, endPoint y: 135, distance: 107.4
click at [812, 135] on input "GLOBAL IMAGING SPECIALISTS, LLC v. SHPS, PLLC" at bounding box center [784, 129] width 178 height 23
click at [958, 271] on button "Cancel" at bounding box center [952, 276] width 47 height 25
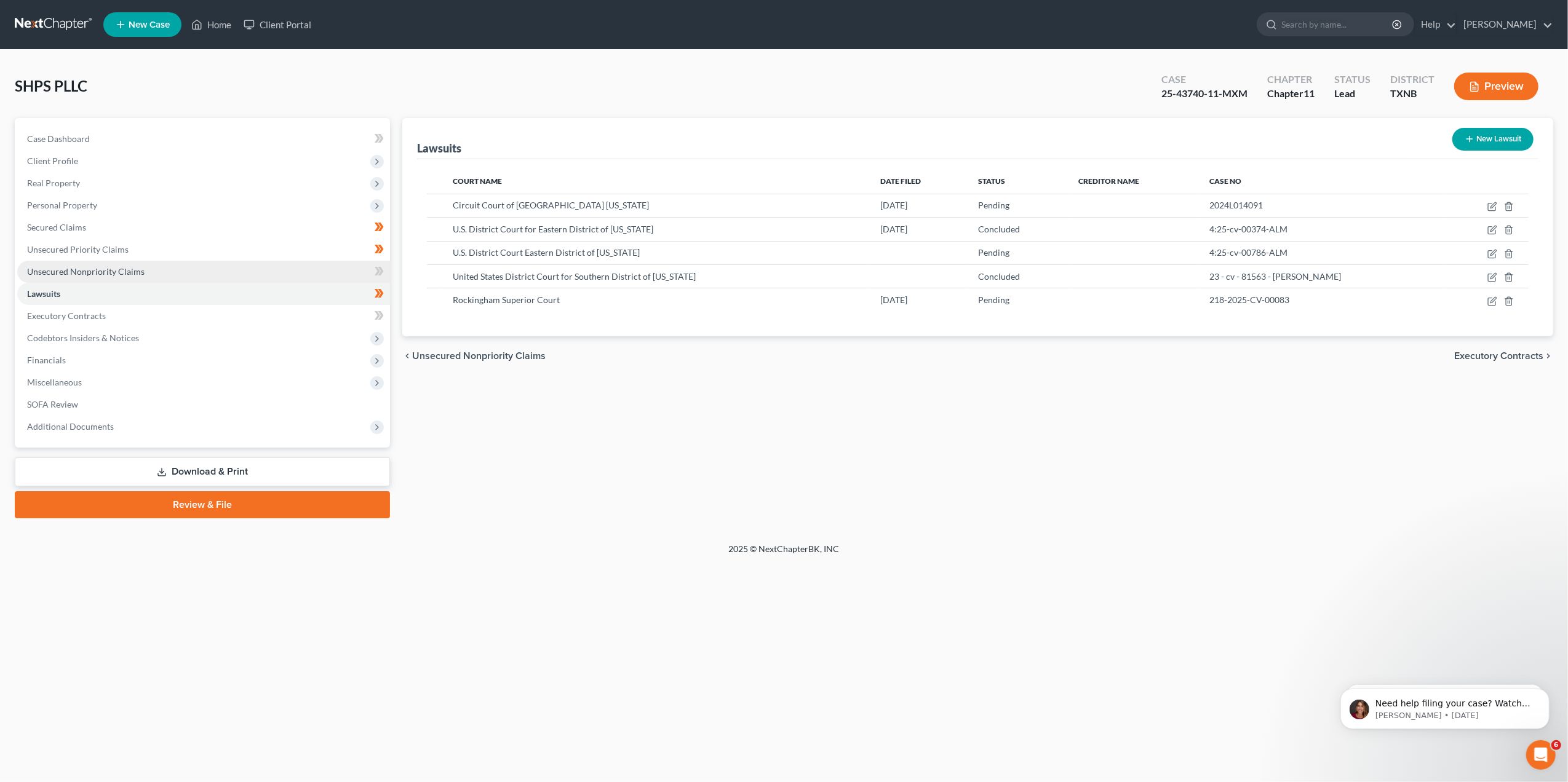
click at [68, 271] on span "Unsecured Nonpriority Claims" at bounding box center [86, 271] width 118 height 10
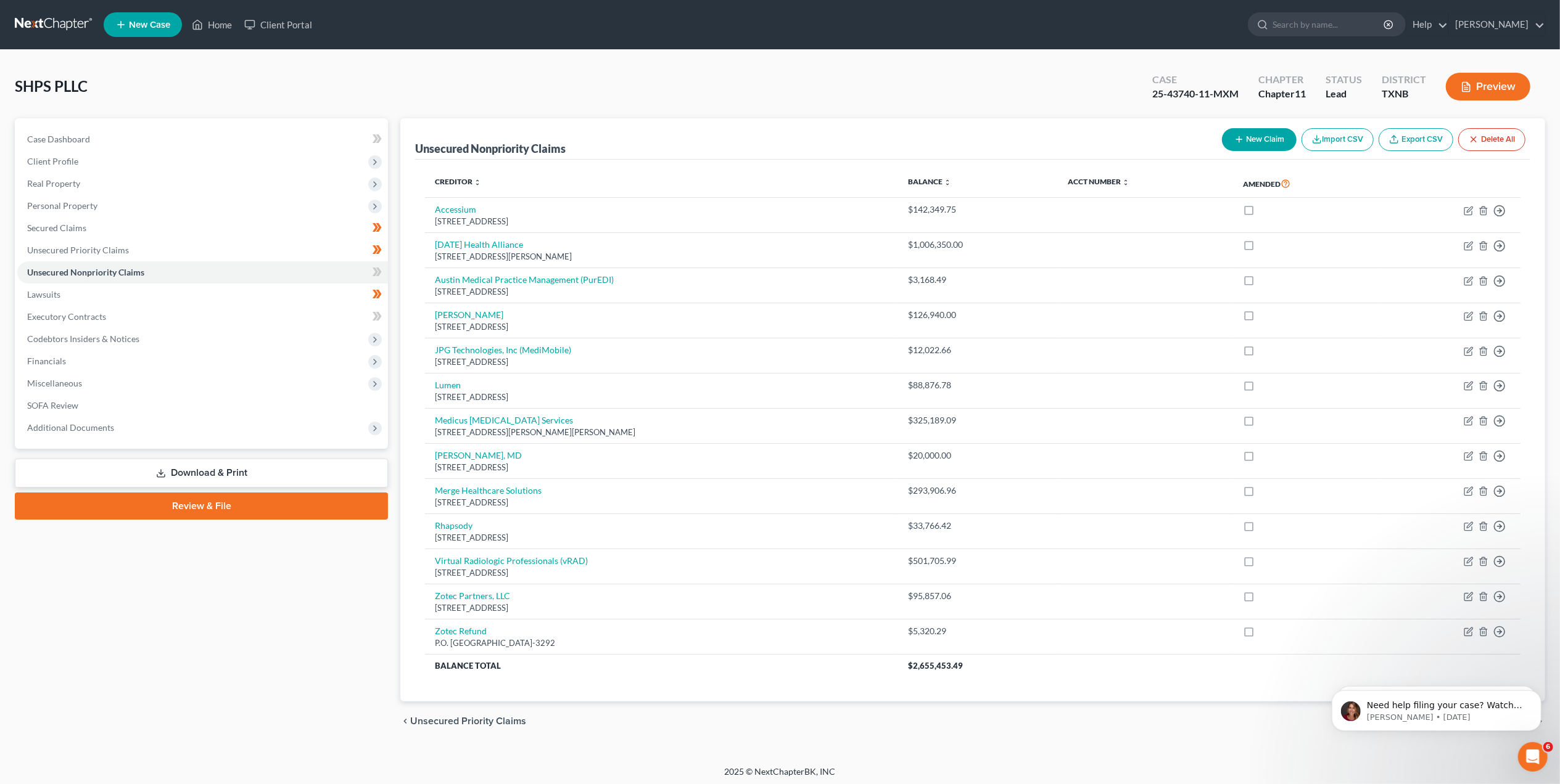
click at [1267, 135] on button "New Claim" at bounding box center [1259, 139] width 75 height 23
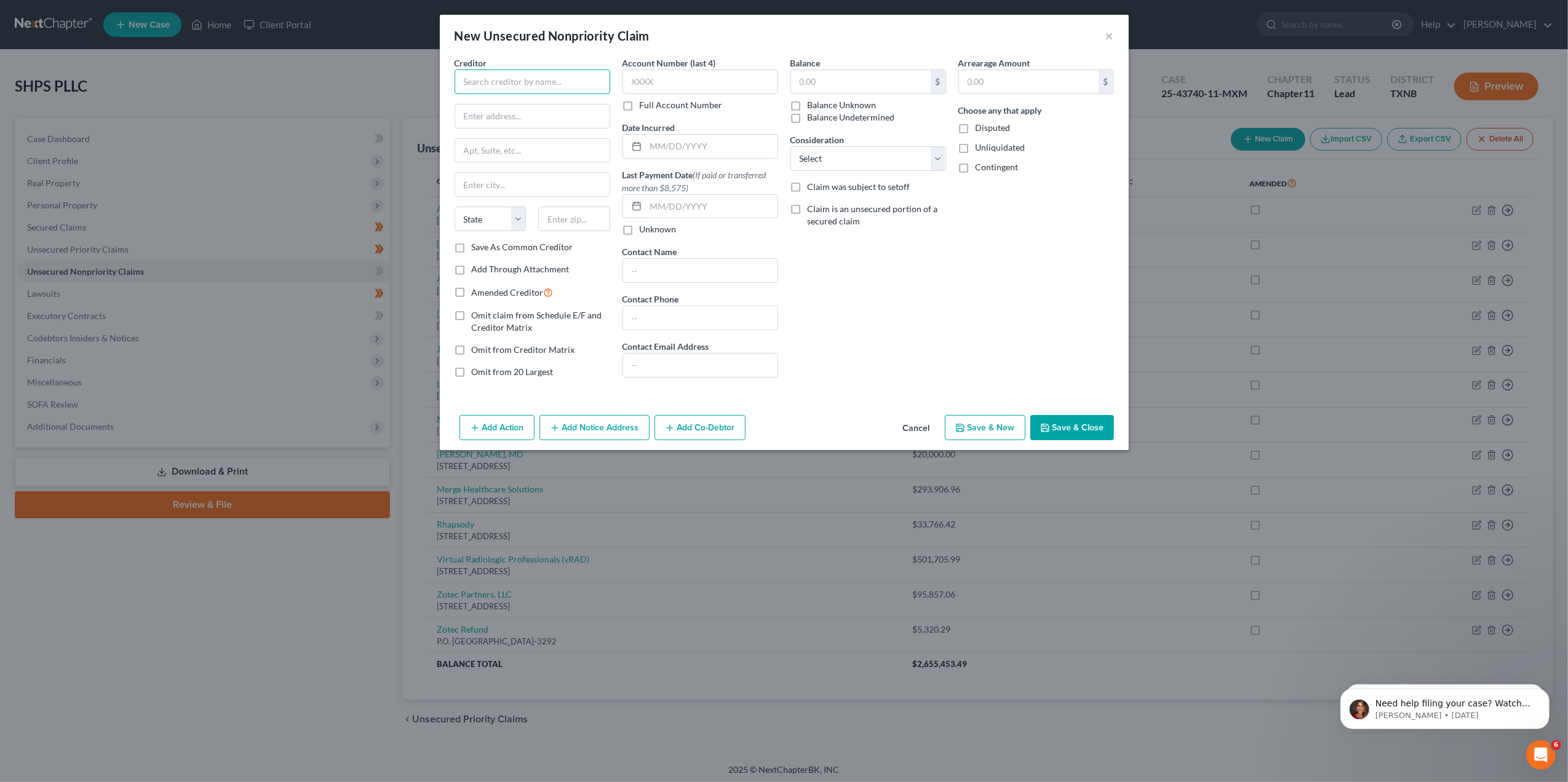
click at [563, 94] on input "text" at bounding box center [532, 81] width 156 height 25
paste input "GLOBAL IMAGING SPECIALISTS, LLC"
type input "GLOBAL IMAGING SPECIALISTS, LLC"
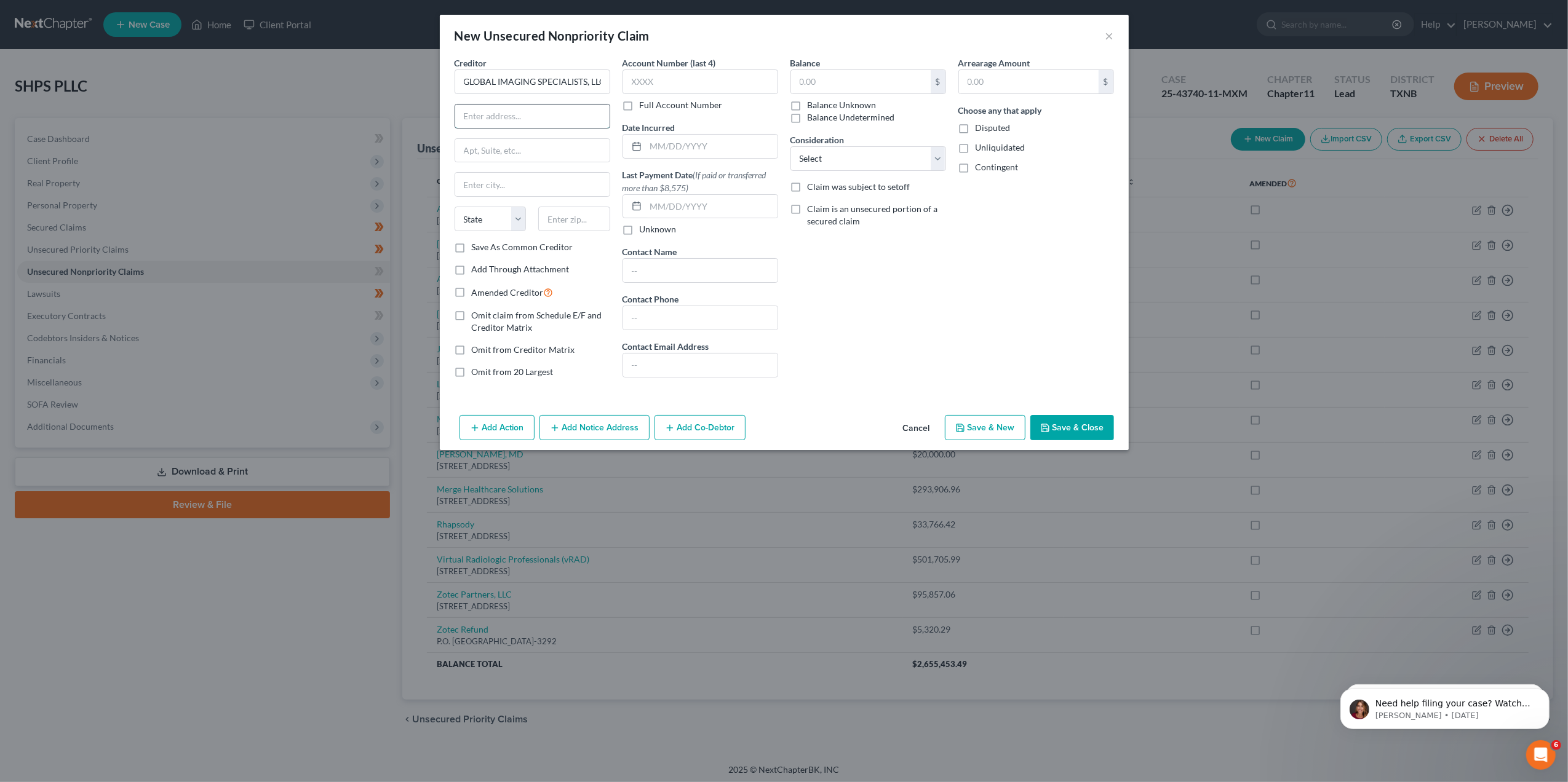
click at [554, 110] on input "text" at bounding box center [532, 116] width 154 height 23
paste input "[STREET_ADDRESS]"
drag, startPoint x: 589, startPoint y: 116, endPoint x: 546, endPoint y: 123, distance: 43.6
click at [546, 123] on input "[STREET_ADDRESS]" at bounding box center [532, 116] width 154 height 23
type input "[STREET_ADDRESS]"
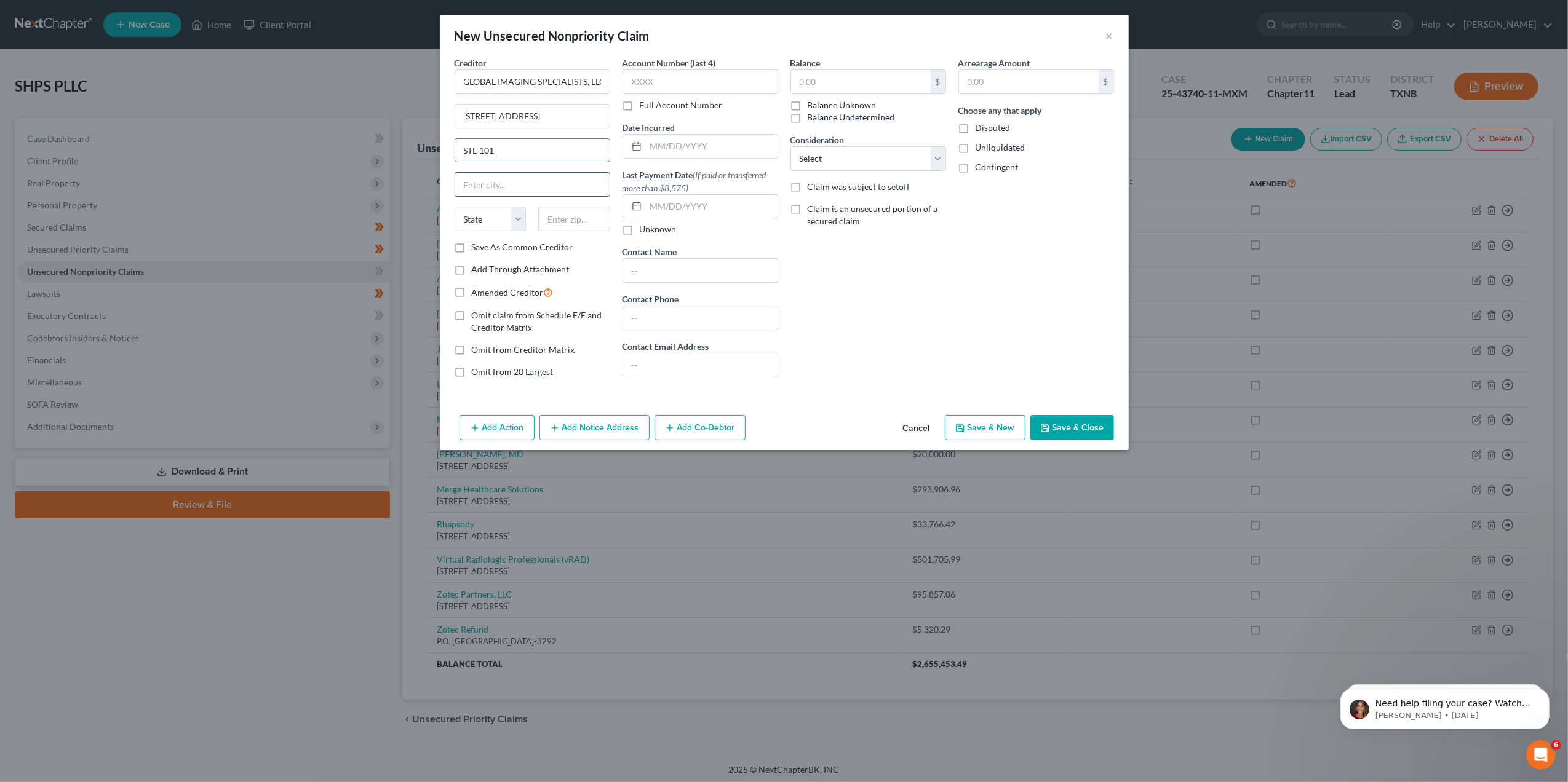
type input "STE 101"
click at [498, 184] on input "text" at bounding box center [532, 184] width 154 height 23
click at [486, 188] on input "text" at bounding box center [532, 184] width 154 height 23
paste input "[GEOGRAPHIC_DATA]"
type input "[GEOGRAPHIC_DATA]"
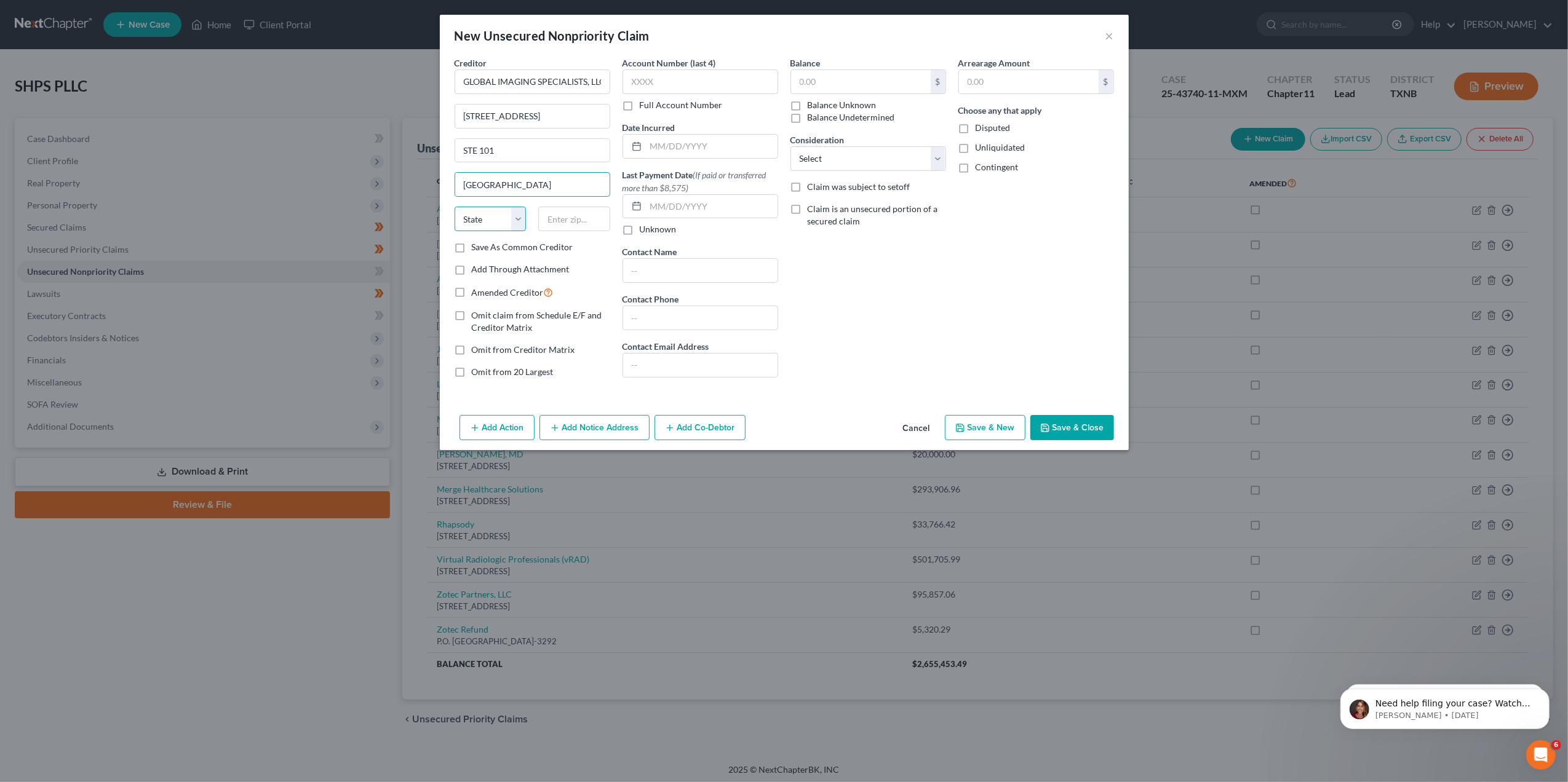
click at [512, 216] on select "State [US_STATE] AK AR AZ CA CO CT DE DC [GEOGRAPHIC_DATA] [GEOGRAPHIC_DATA] GU…" at bounding box center [490, 219] width 72 height 25
select select "9"
click at [455, 208] on select "State [US_STATE] AK AR AZ CA CO CT DE DC [GEOGRAPHIC_DATA] [GEOGRAPHIC_DATA] GU…" at bounding box center [490, 219] width 72 height 25
click at [550, 216] on input "text" at bounding box center [574, 219] width 72 height 25
type input "34689"
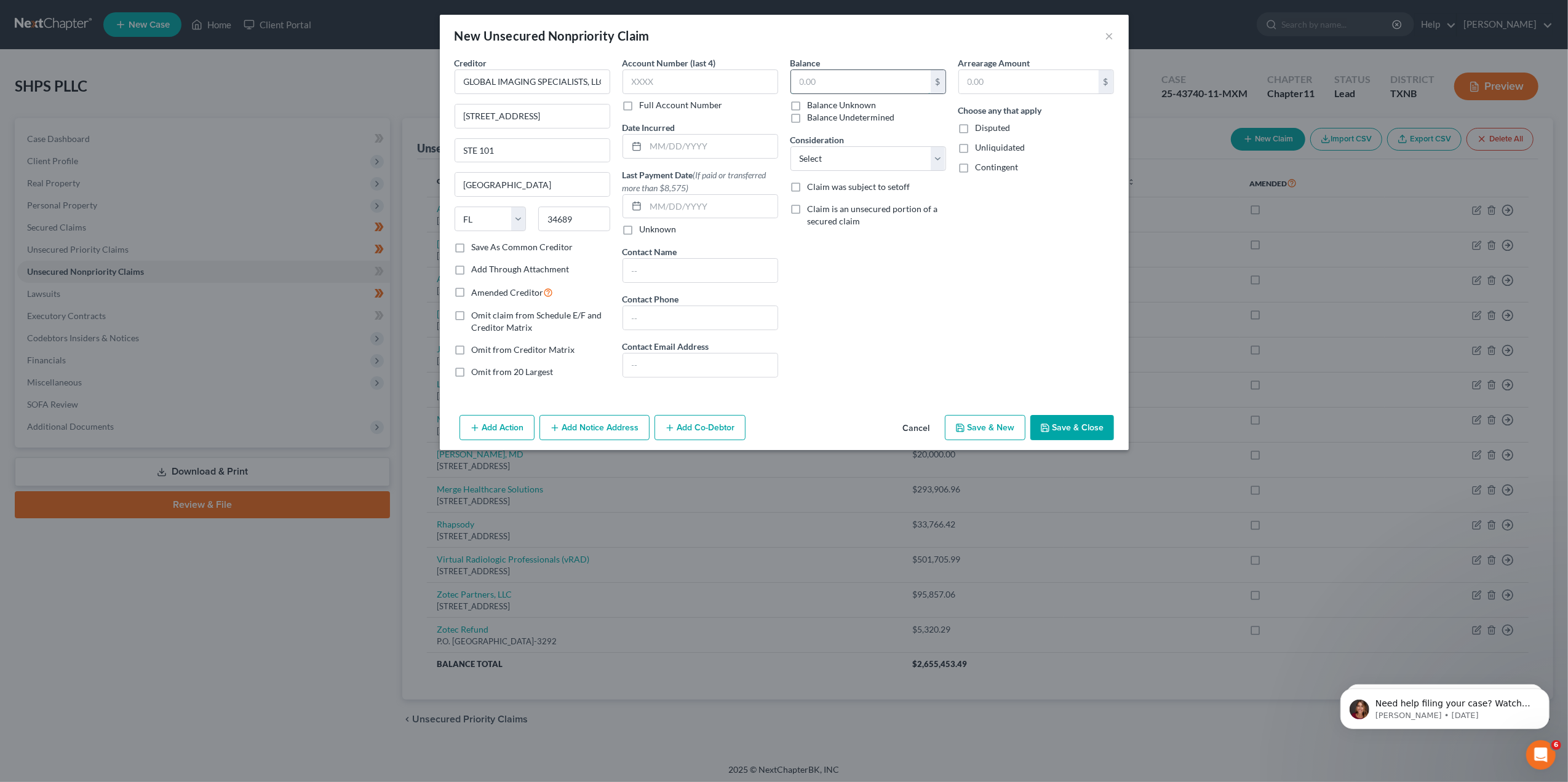
click at [864, 89] on input "text" at bounding box center [861, 81] width 140 height 23
type input "0"
click at [976, 129] on label "Disputed" at bounding box center [993, 127] width 35 height 12
click at [981, 129] on input "Disputed" at bounding box center [985, 126] width 8 height 8
checkbox input "true"
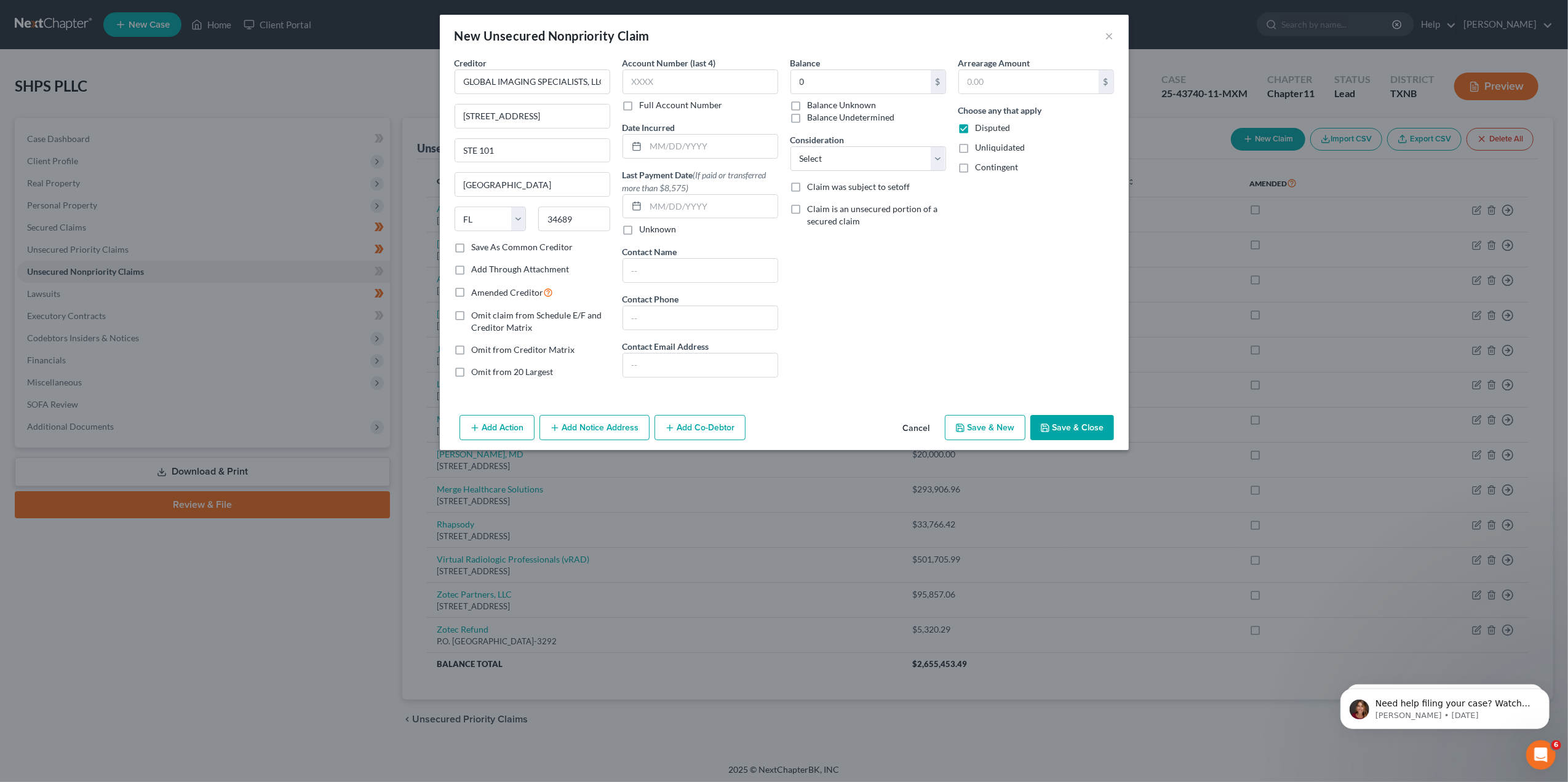
click at [1070, 428] on button "Save & Close" at bounding box center [1071, 428] width 83 height 26
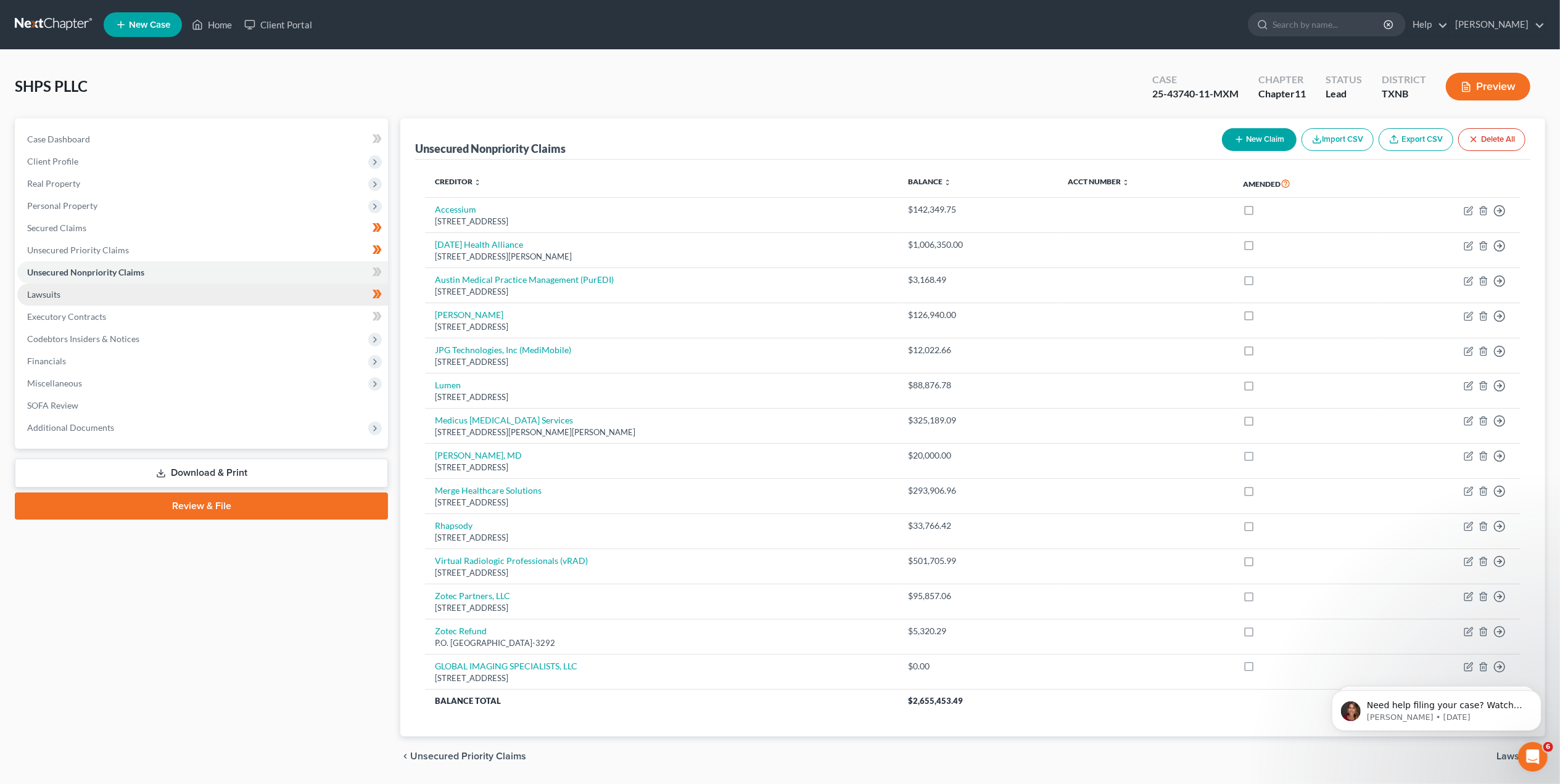
click at [96, 296] on link "Lawsuits" at bounding box center [202, 295] width 371 height 22
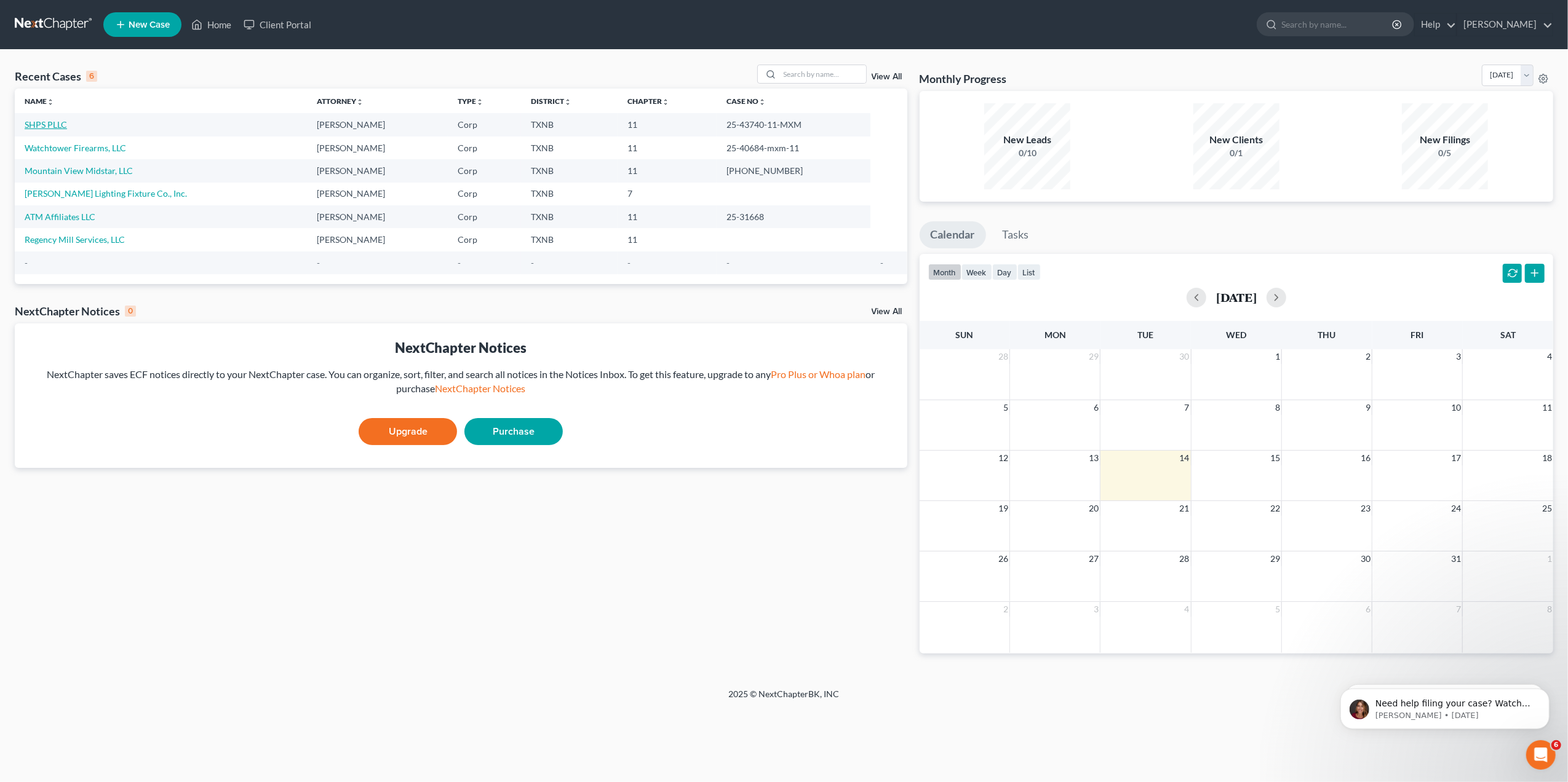
click at [55, 124] on link "SHPS PLLC" at bounding box center [45, 124] width 42 height 10
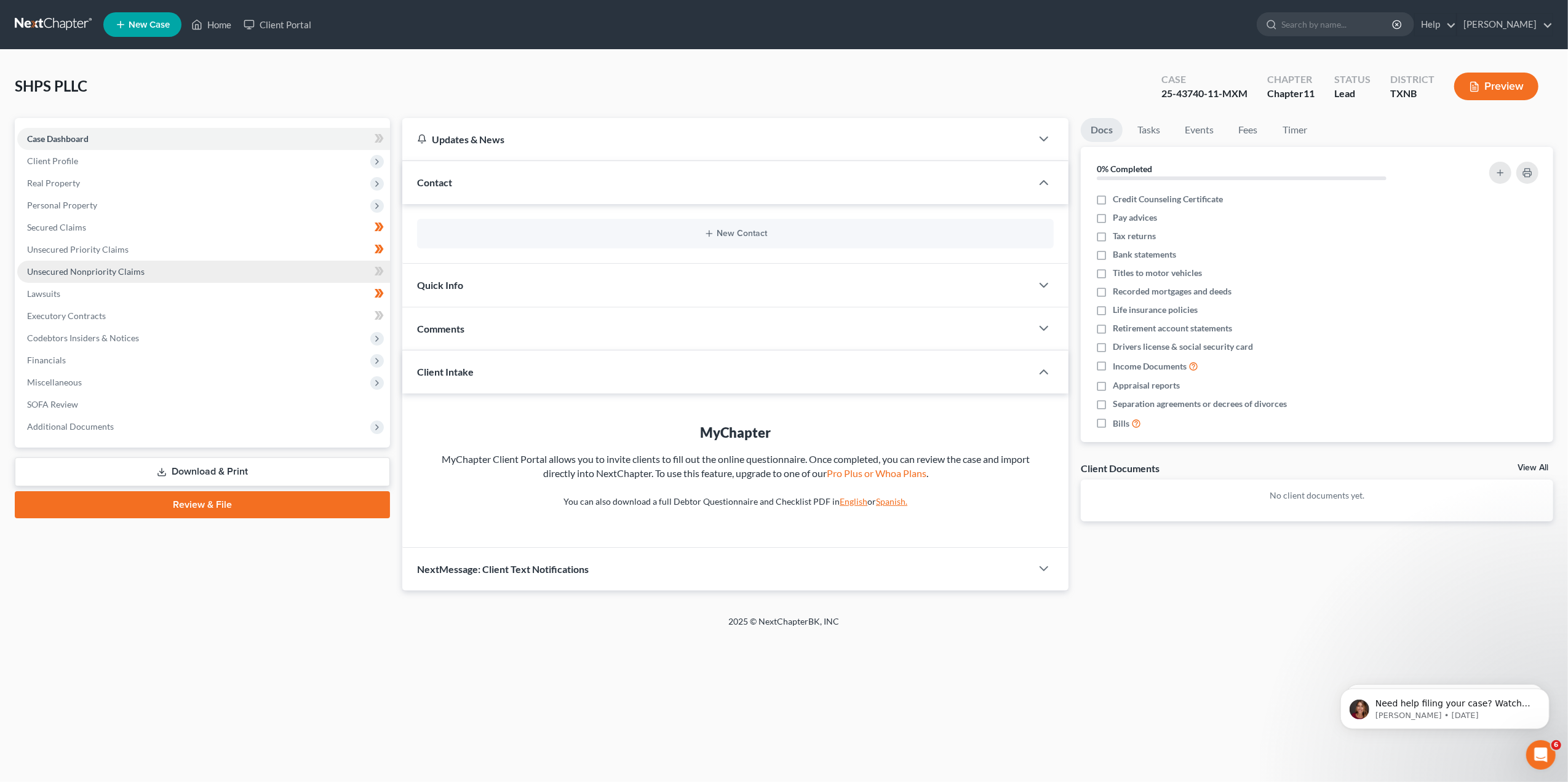
click at [92, 276] on link "Unsecured Nonpriority Claims" at bounding box center [203, 272] width 373 height 22
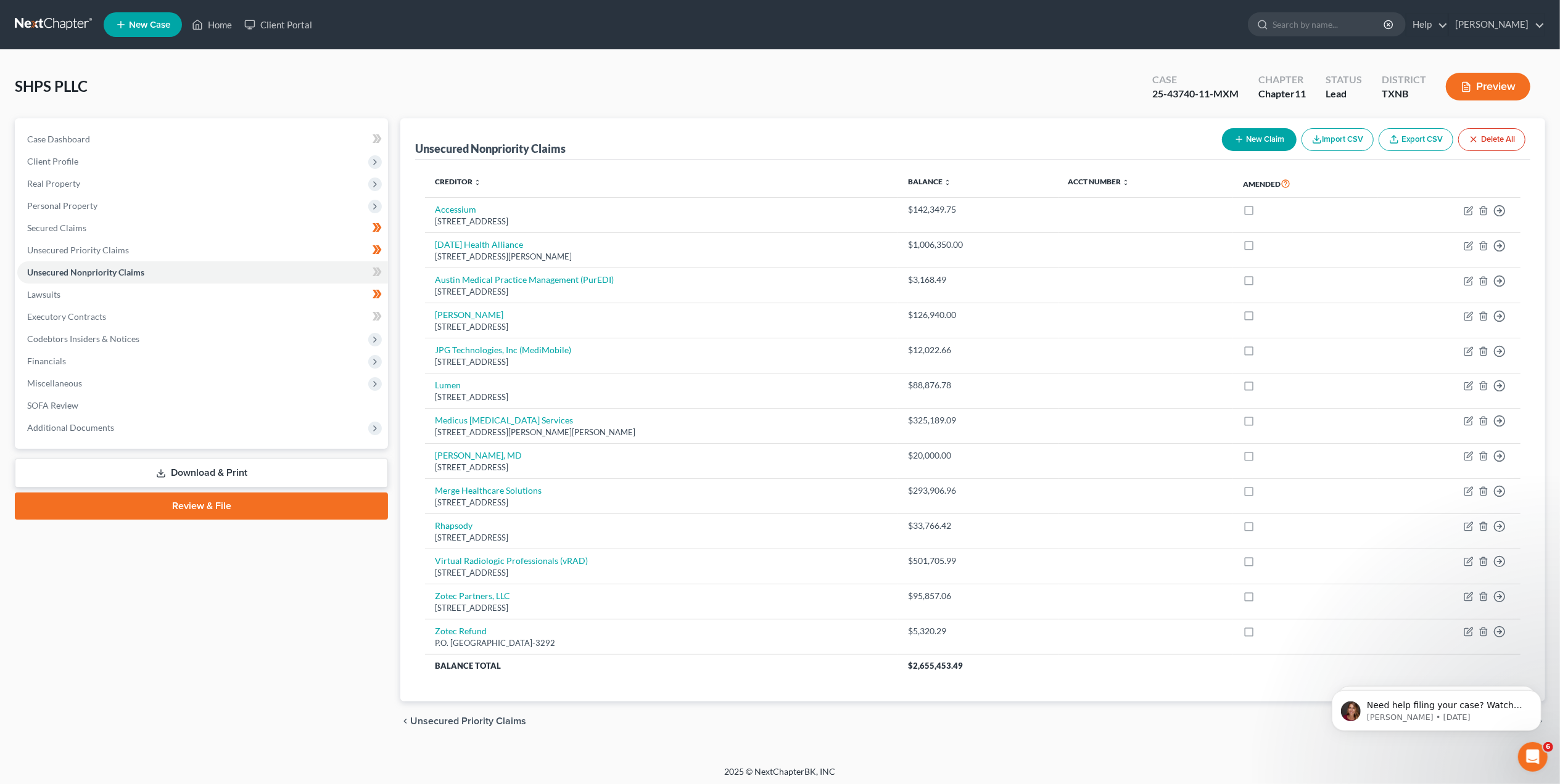
click at [1259, 139] on button "New Claim" at bounding box center [1259, 139] width 75 height 23
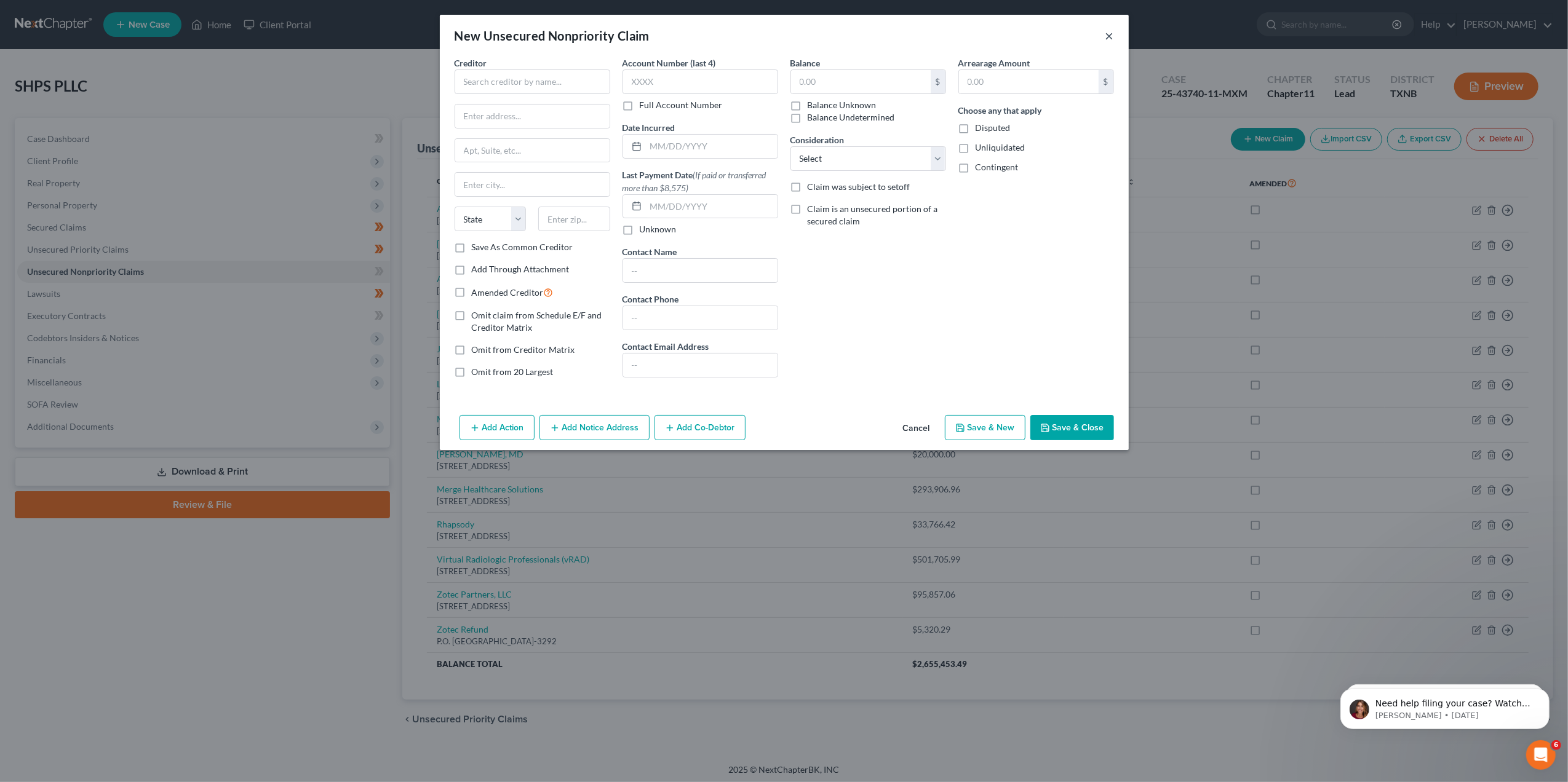
click at [1105, 37] on button "×" at bounding box center [1109, 36] width 9 height 15
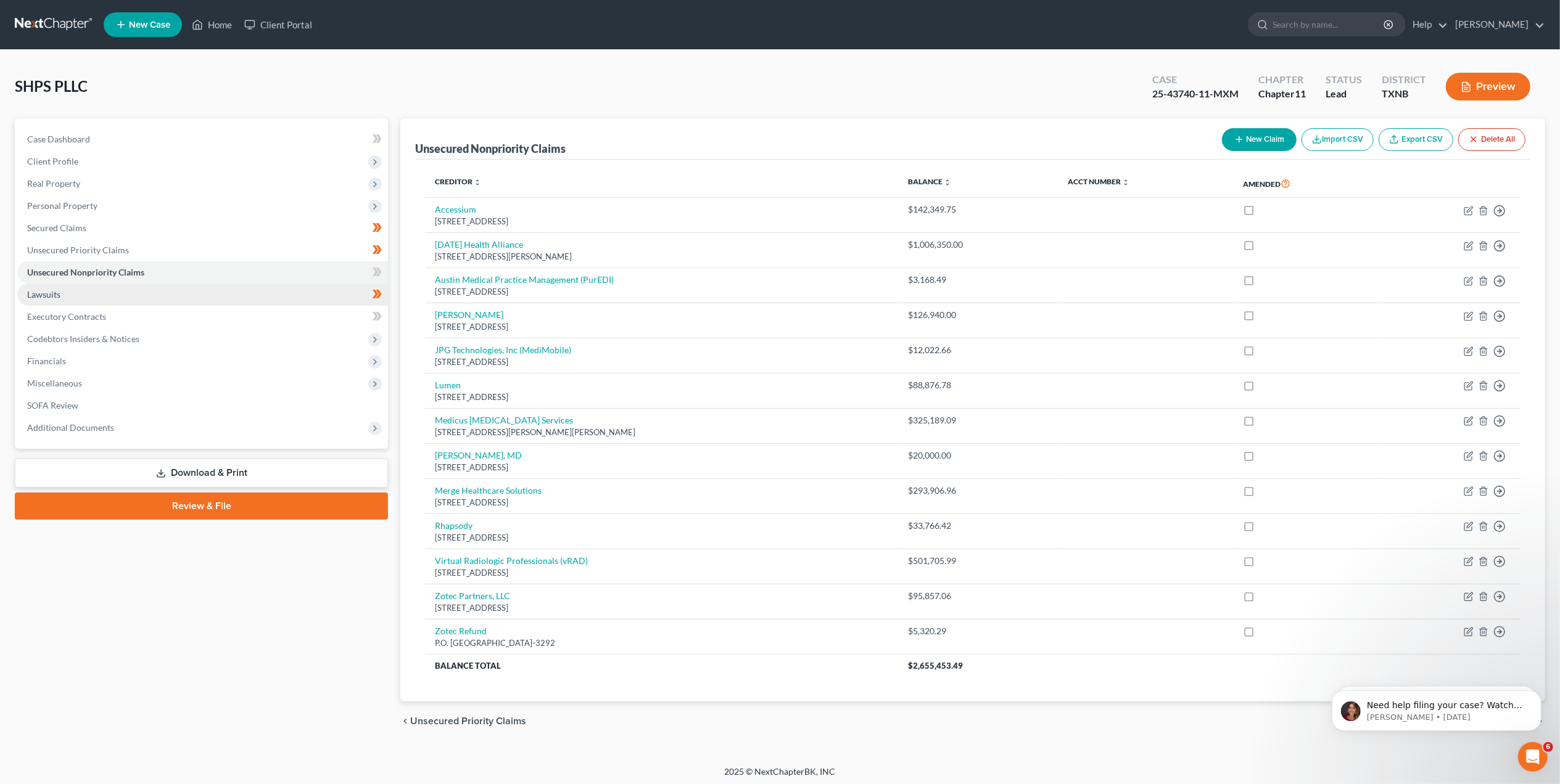
click at [154, 292] on link "Lawsuits" at bounding box center [202, 295] width 371 height 22
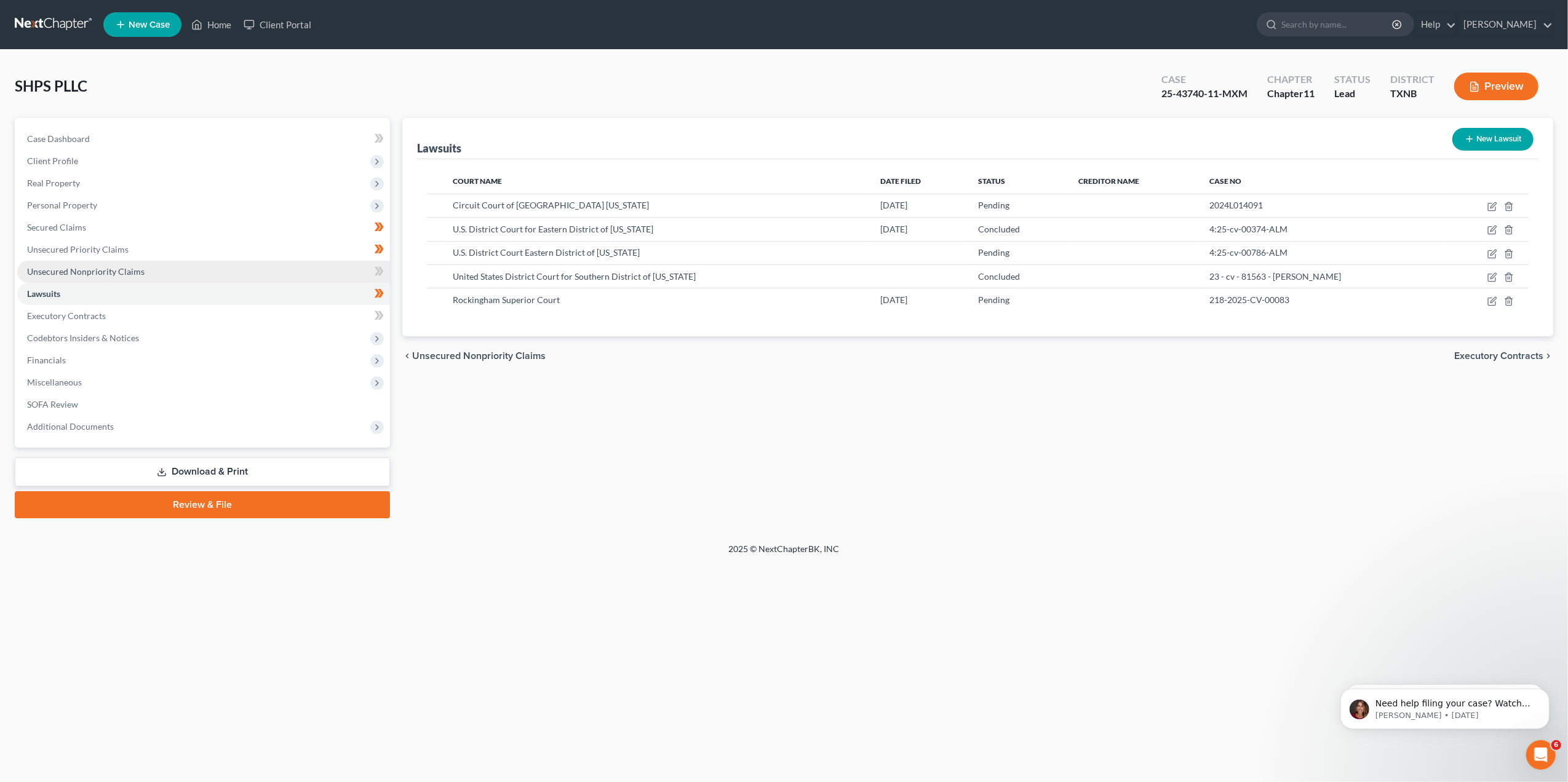
click at [153, 272] on link "Unsecured Nonpriority Claims" at bounding box center [203, 272] width 373 height 22
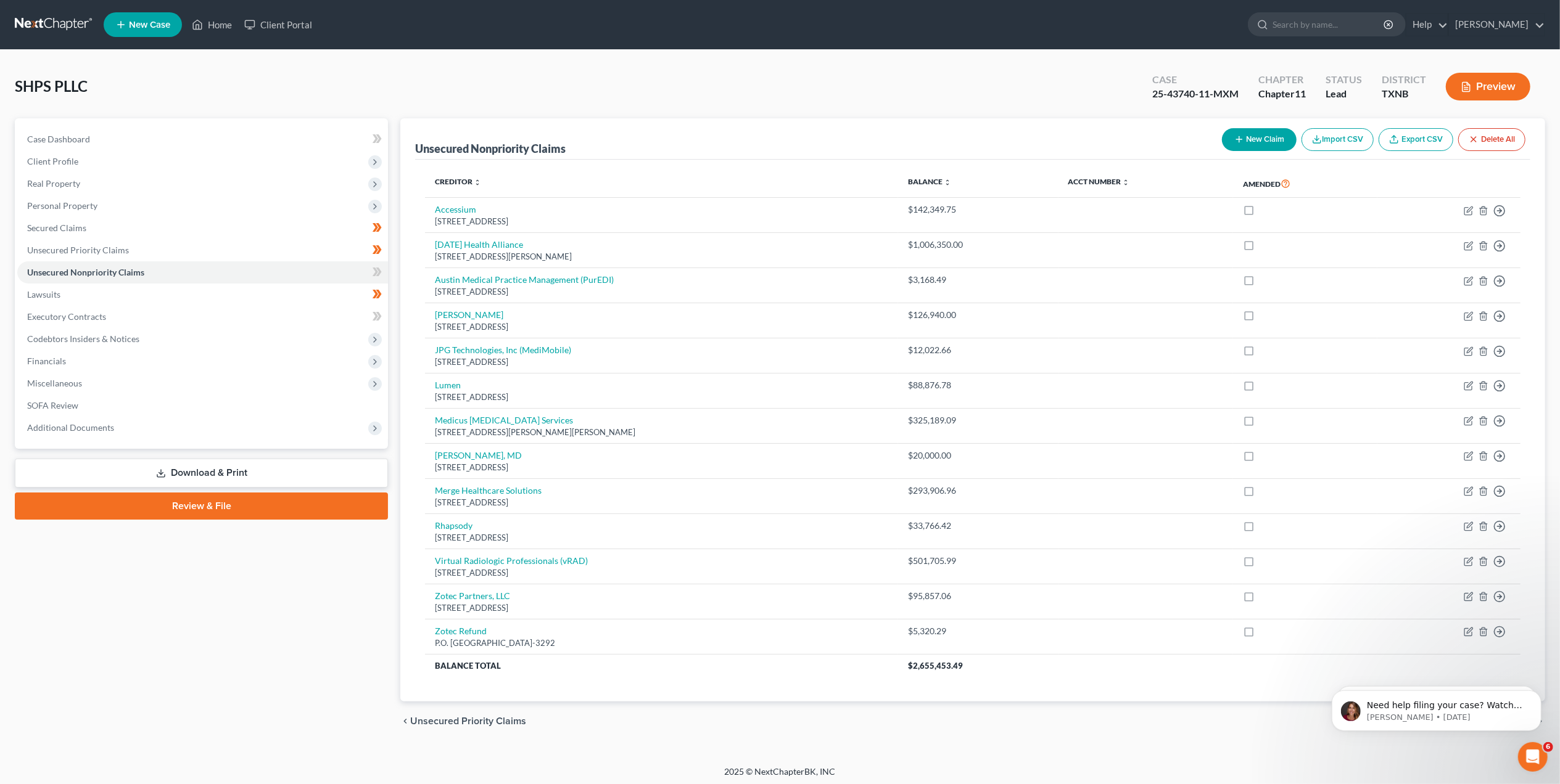
click at [1230, 132] on button "New Claim" at bounding box center [1259, 139] width 75 height 23
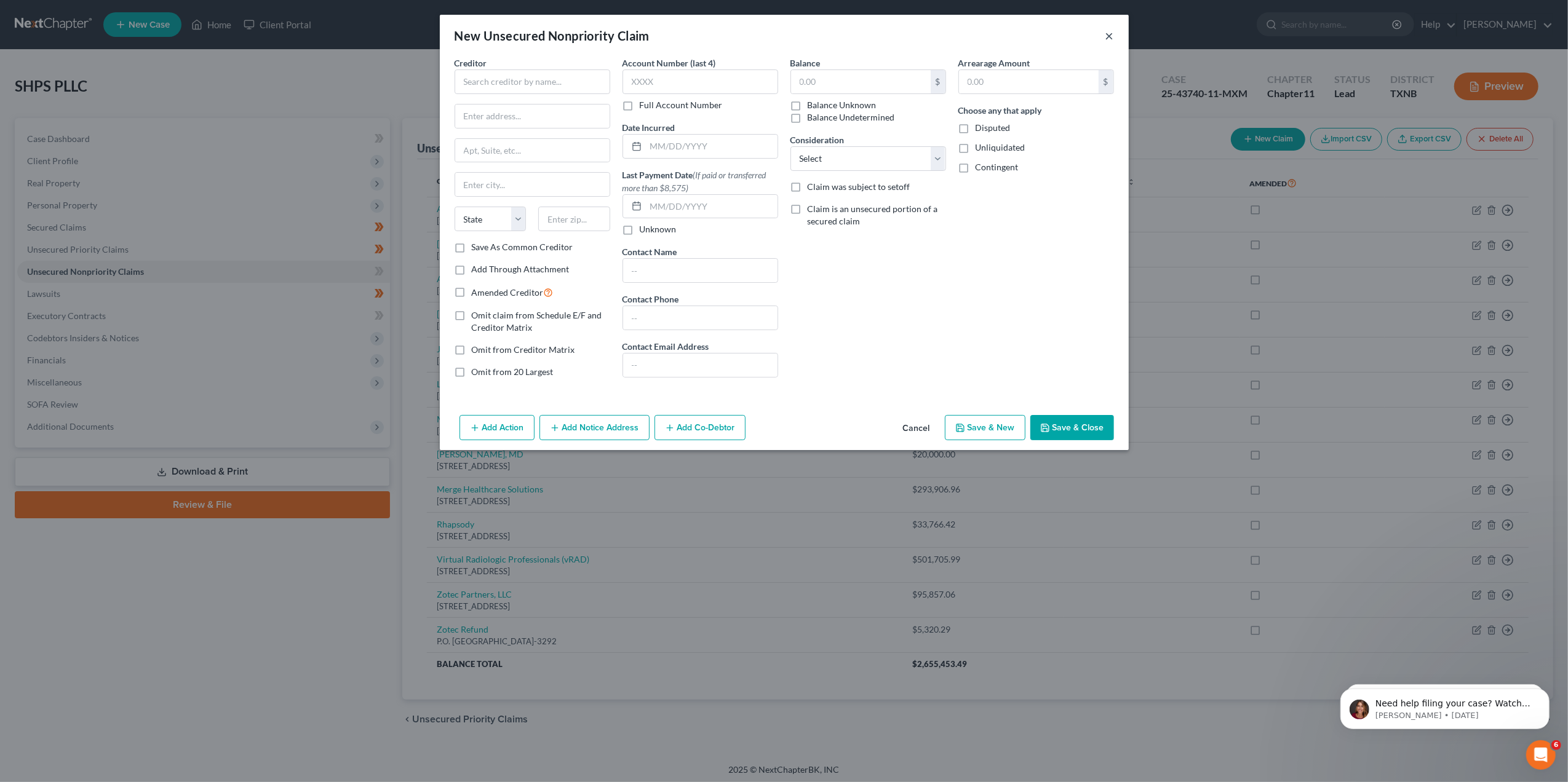
click at [1112, 38] on button "×" at bounding box center [1109, 36] width 9 height 15
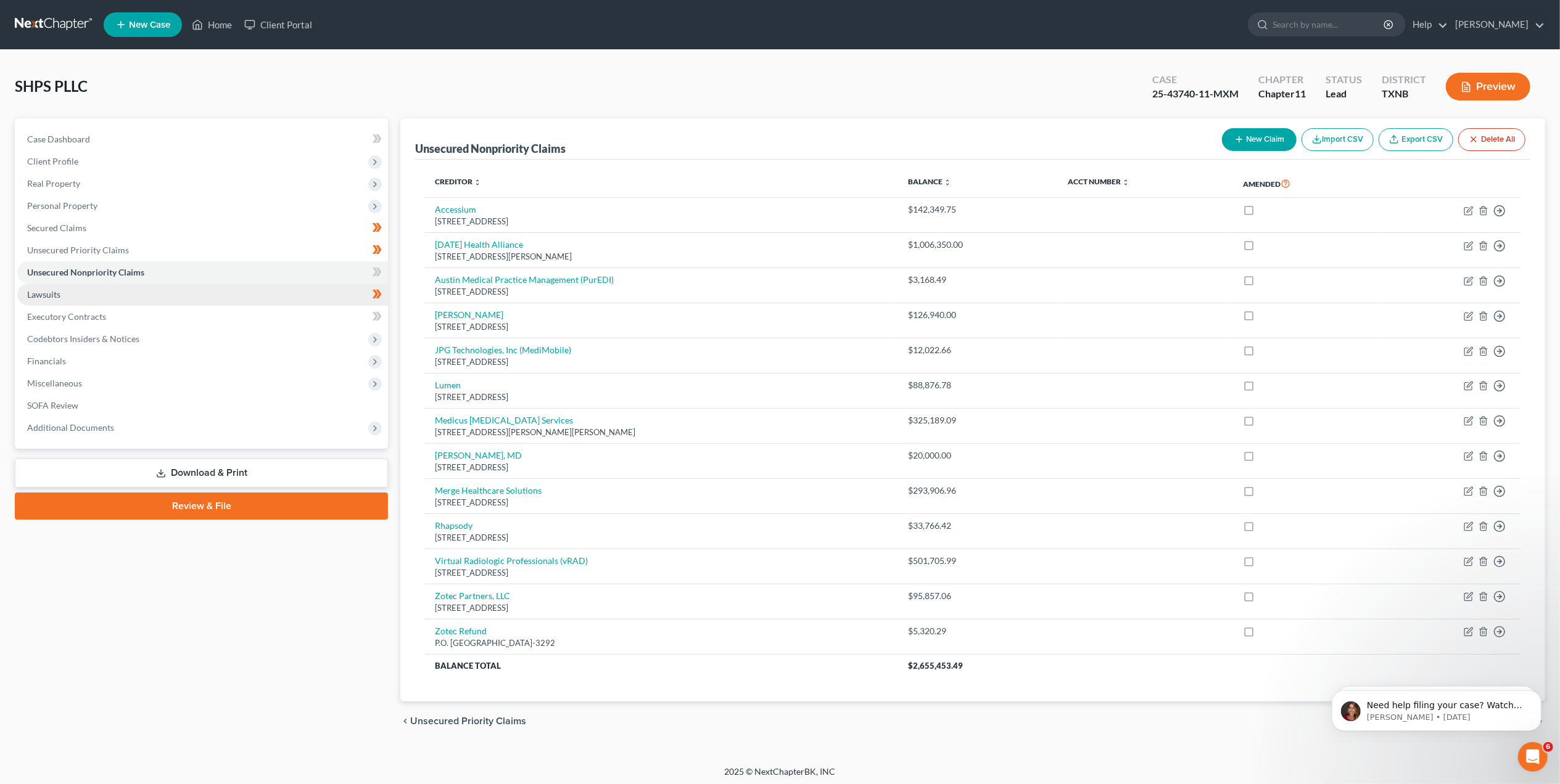
click at [72, 293] on link "Lawsuits" at bounding box center [202, 295] width 371 height 22
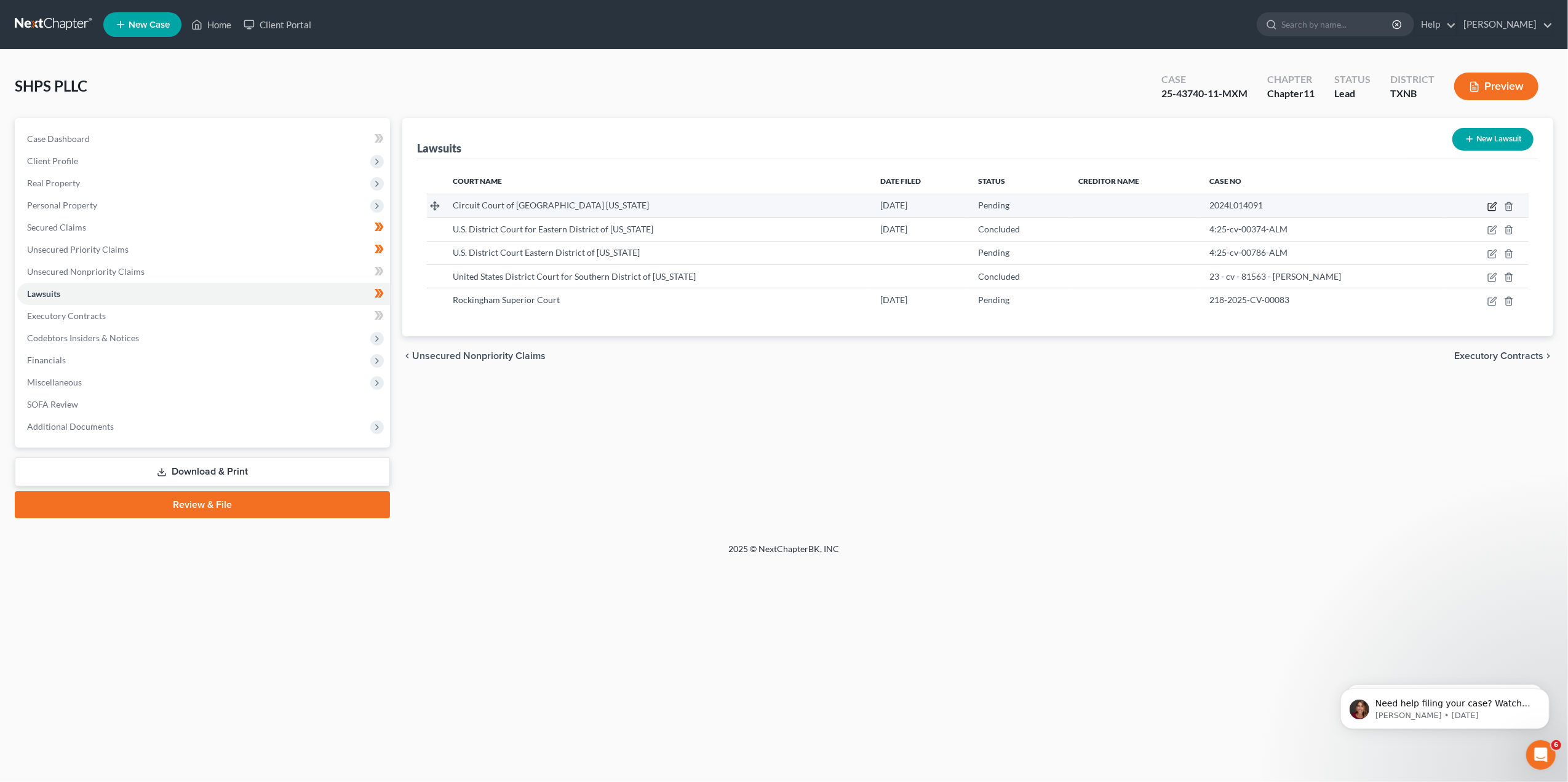
click at [1493, 207] on icon "button" at bounding box center [1493, 205] width 6 height 6
select select "14"
select select "0"
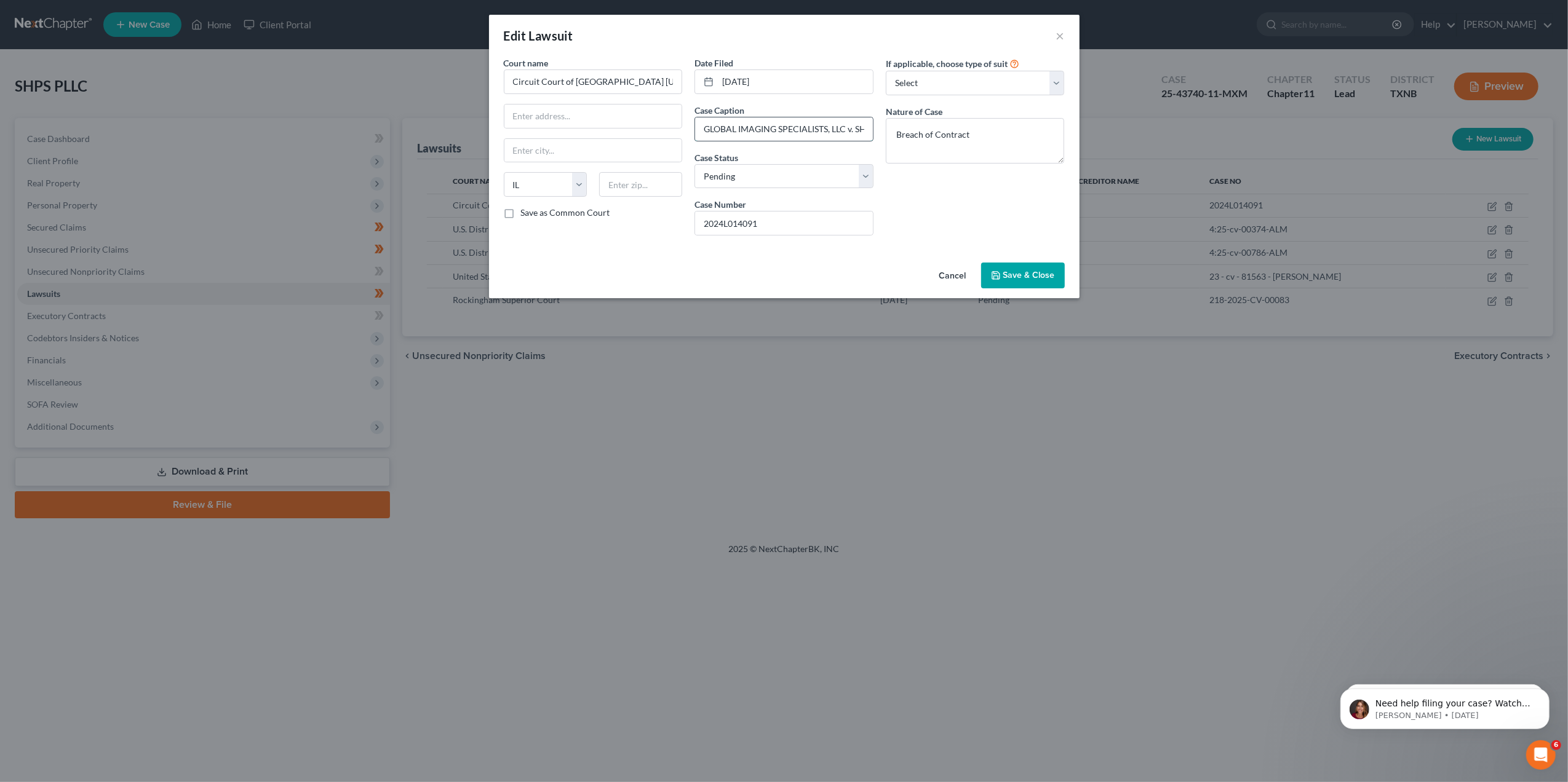
drag, startPoint x: 699, startPoint y: 124, endPoint x: 845, endPoint y: 123, distance: 146.0
click at [845, 123] on input "GLOBAL IMAGING SPECIALISTS, LLC v. SHPS, PLLC" at bounding box center [784, 129] width 178 height 23
click at [1059, 35] on button "×" at bounding box center [1060, 36] width 9 height 15
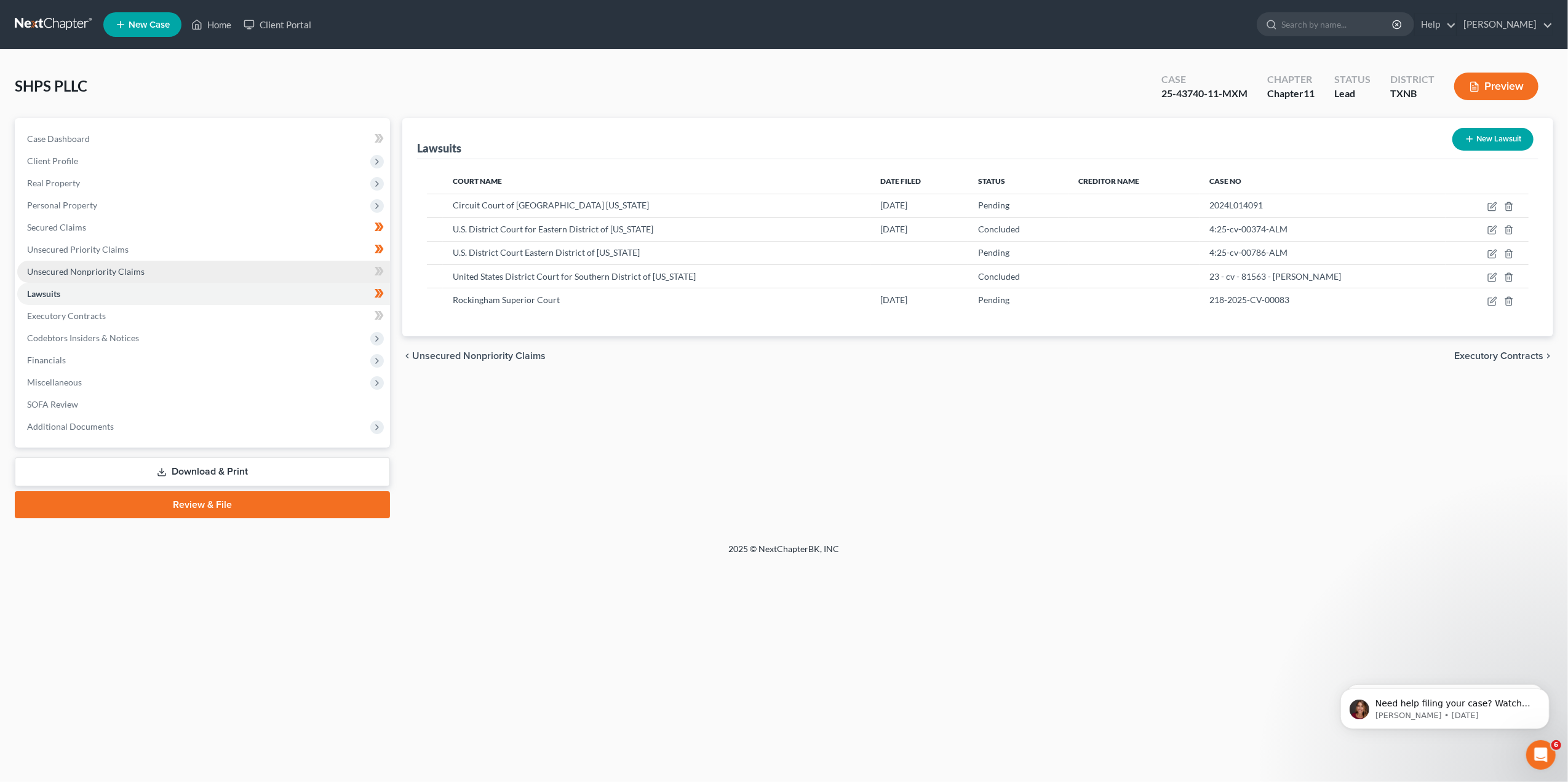
click at [94, 266] on span "Unsecured Nonpriority Claims" at bounding box center [86, 271] width 118 height 10
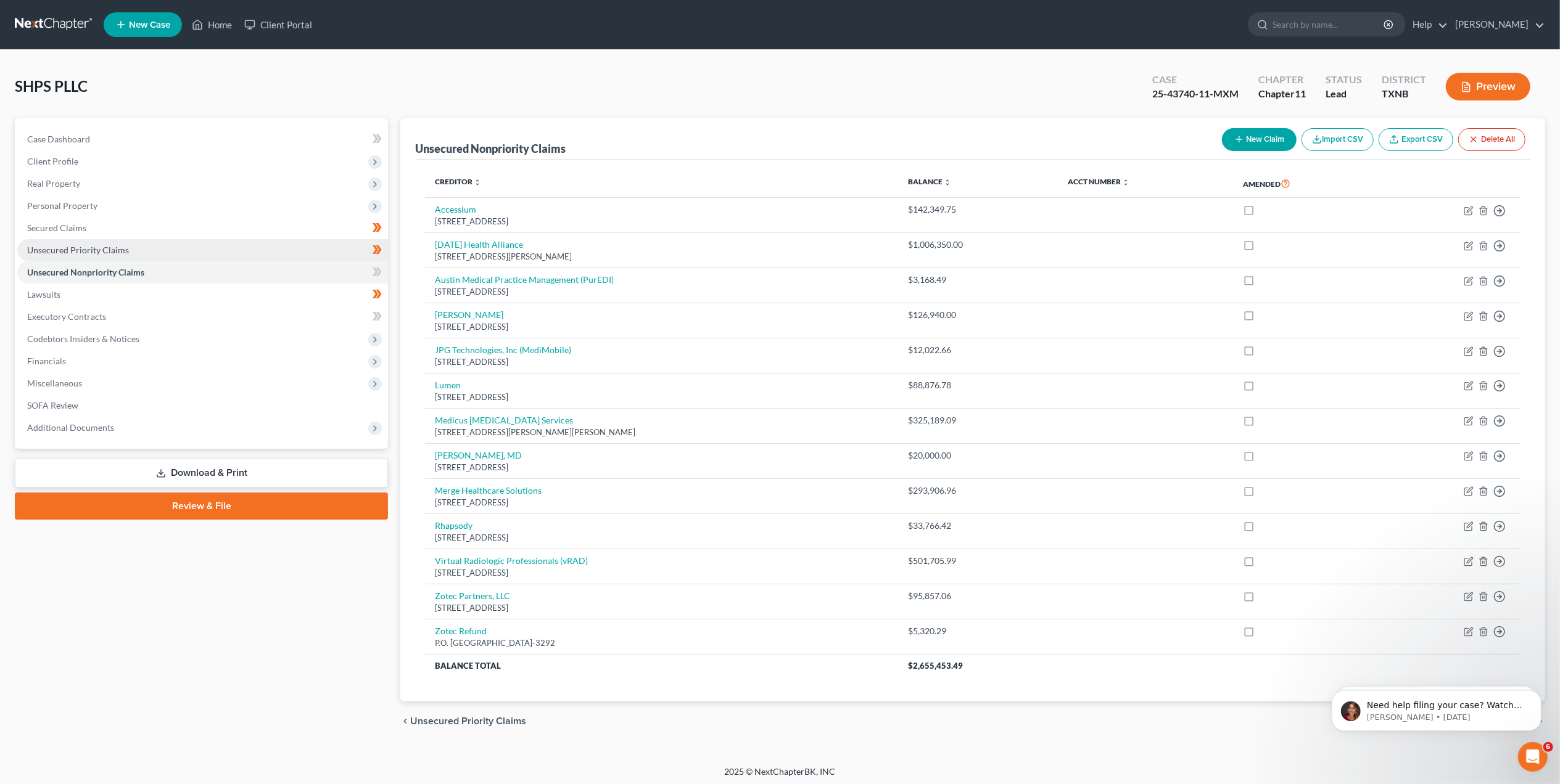
click at [80, 257] on link "Unsecured Priority Claims" at bounding box center [202, 250] width 371 height 22
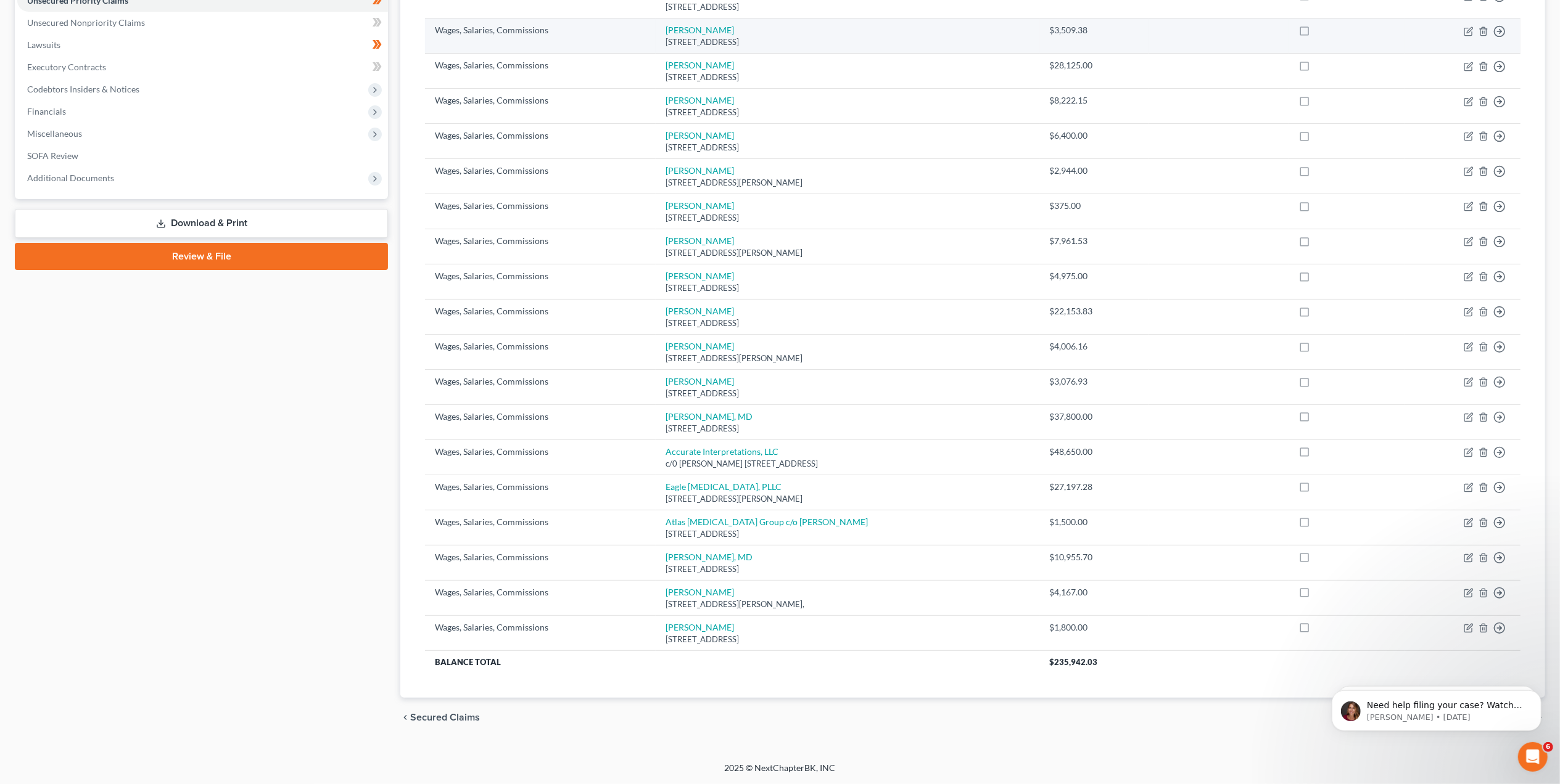
scroll to position [7, 0]
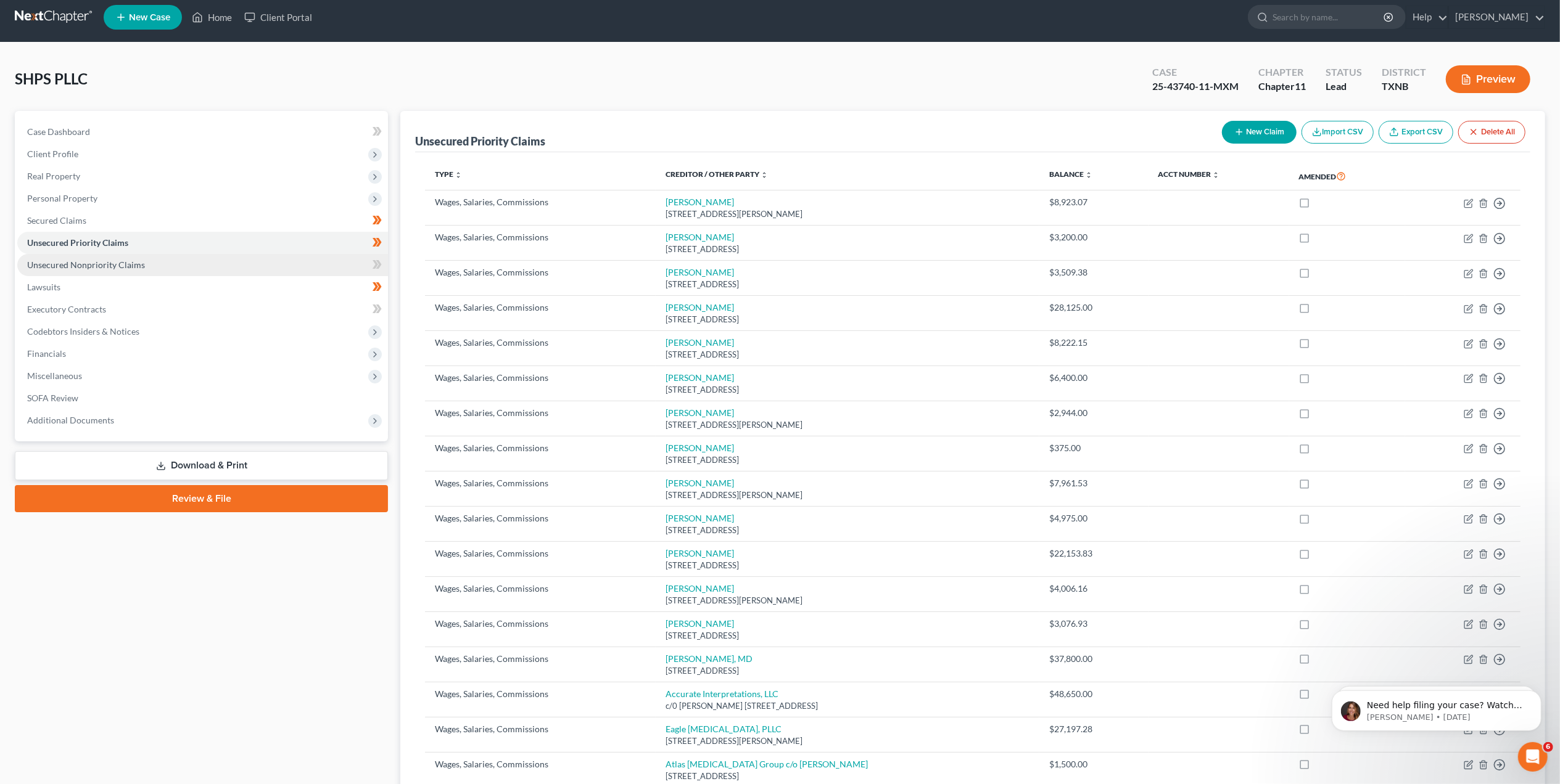
click at [114, 264] on span "Unsecured Nonpriority Claims" at bounding box center [86, 265] width 118 height 10
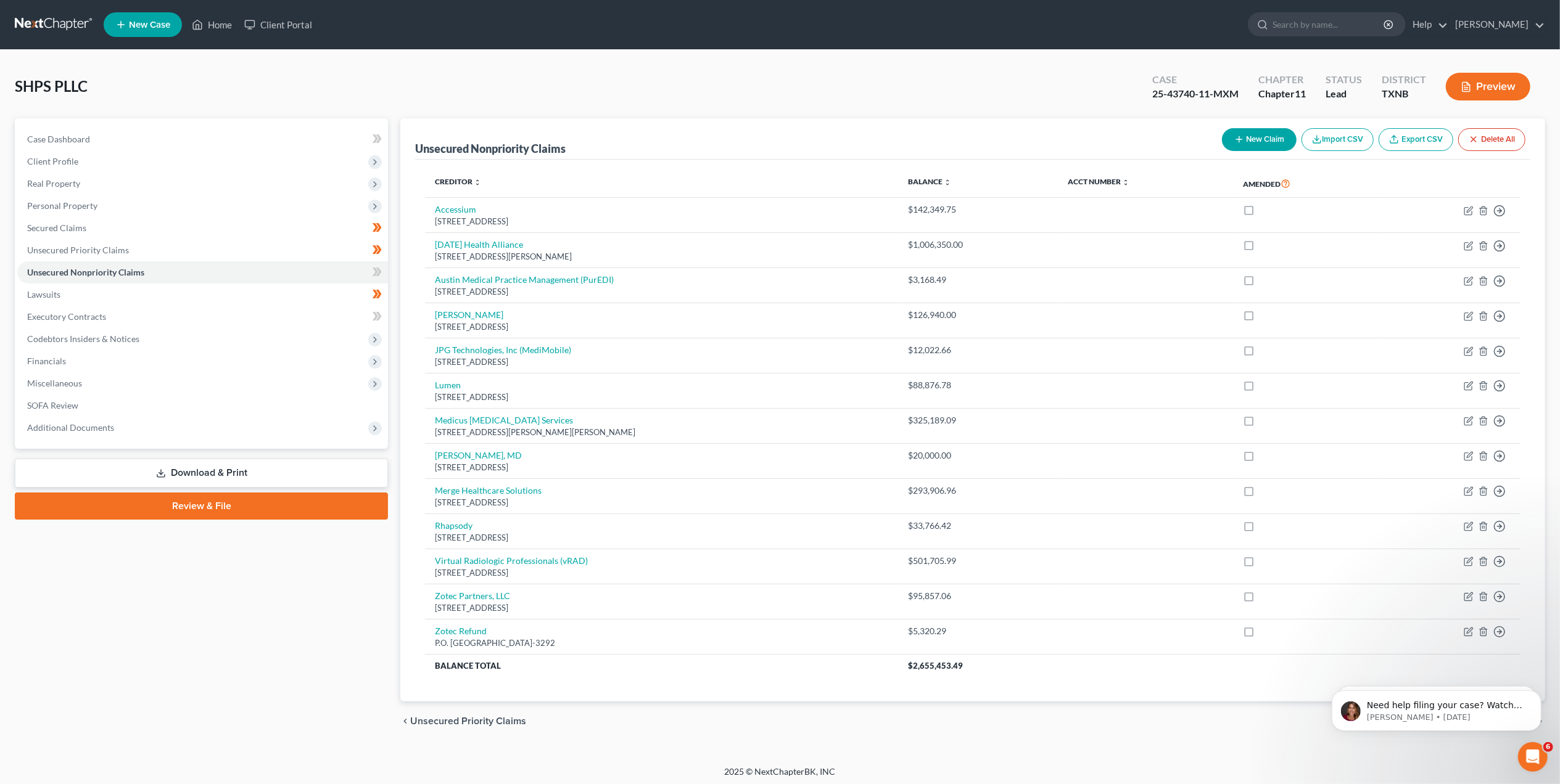
click at [1229, 144] on button "New Claim" at bounding box center [1259, 139] width 75 height 23
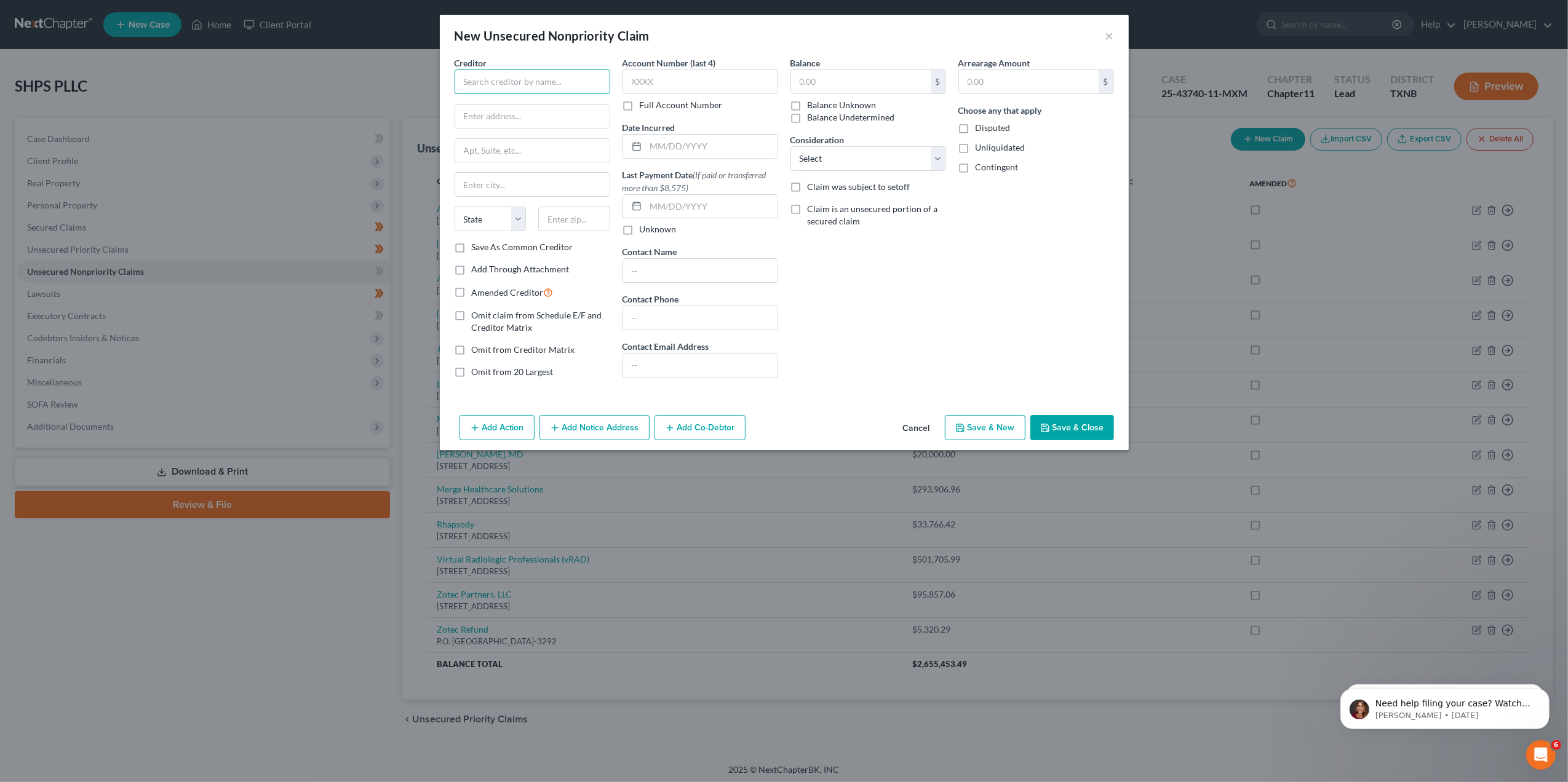
click at [586, 74] on input "text" at bounding box center [532, 81] width 156 height 25
paste input "GLOBAL IMAGING SPECIALISTS, LLC"
type input "GLOBAL IMAGING SPECIALISTS, LLC"
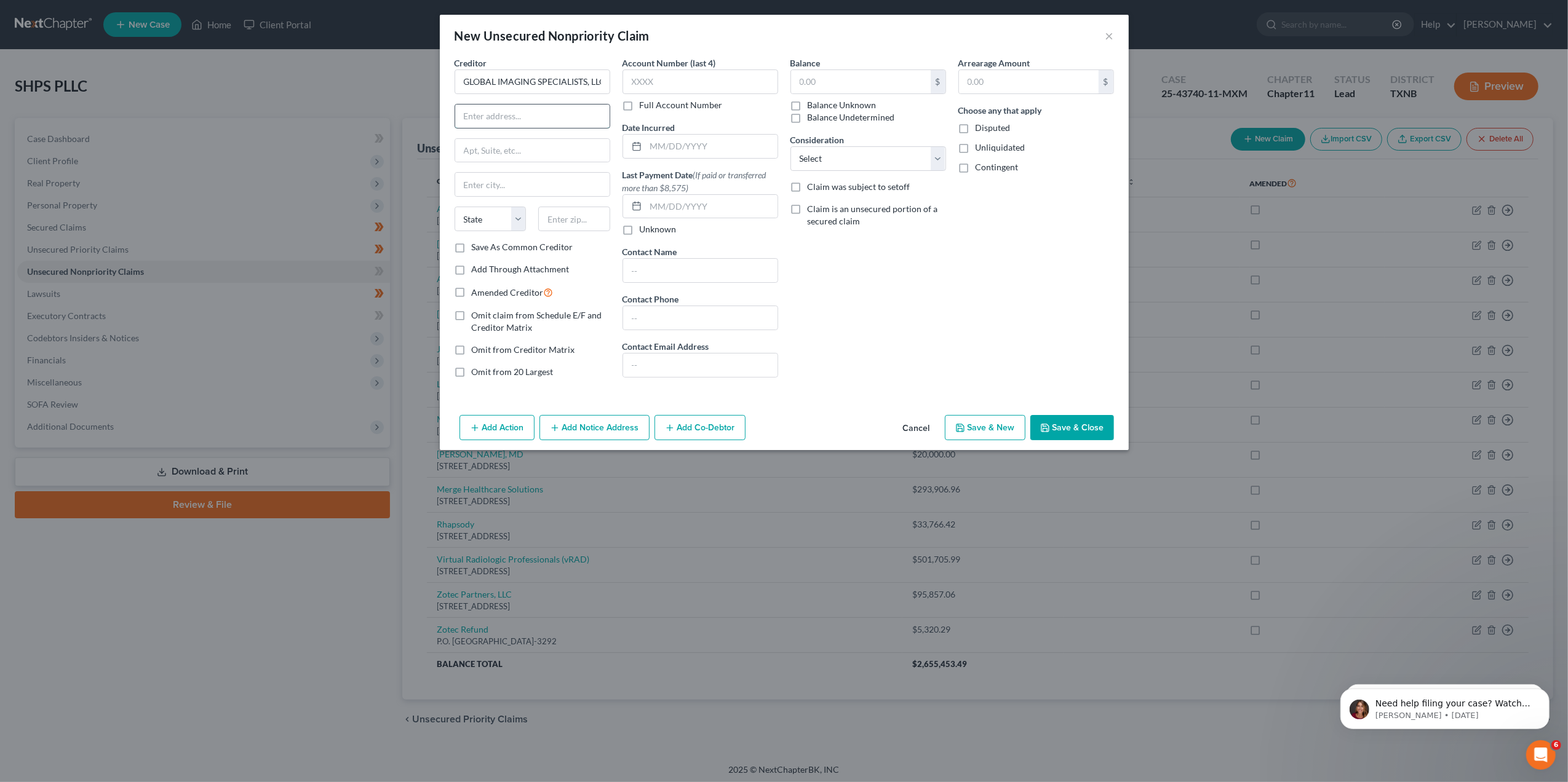
click at [541, 110] on input "text" at bounding box center [532, 116] width 154 height 23
paste input "[STREET_ADDRESS]"
drag, startPoint x: 587, startPoint y: 113, endPoint x: 544, endPoint y: 114, distance: 43.0
click at [544, 114] on input "[STREET_ADDRESS]" at bounding box center [532, 116] width 154 height 23
type input "[STREET_ADDRESS]"
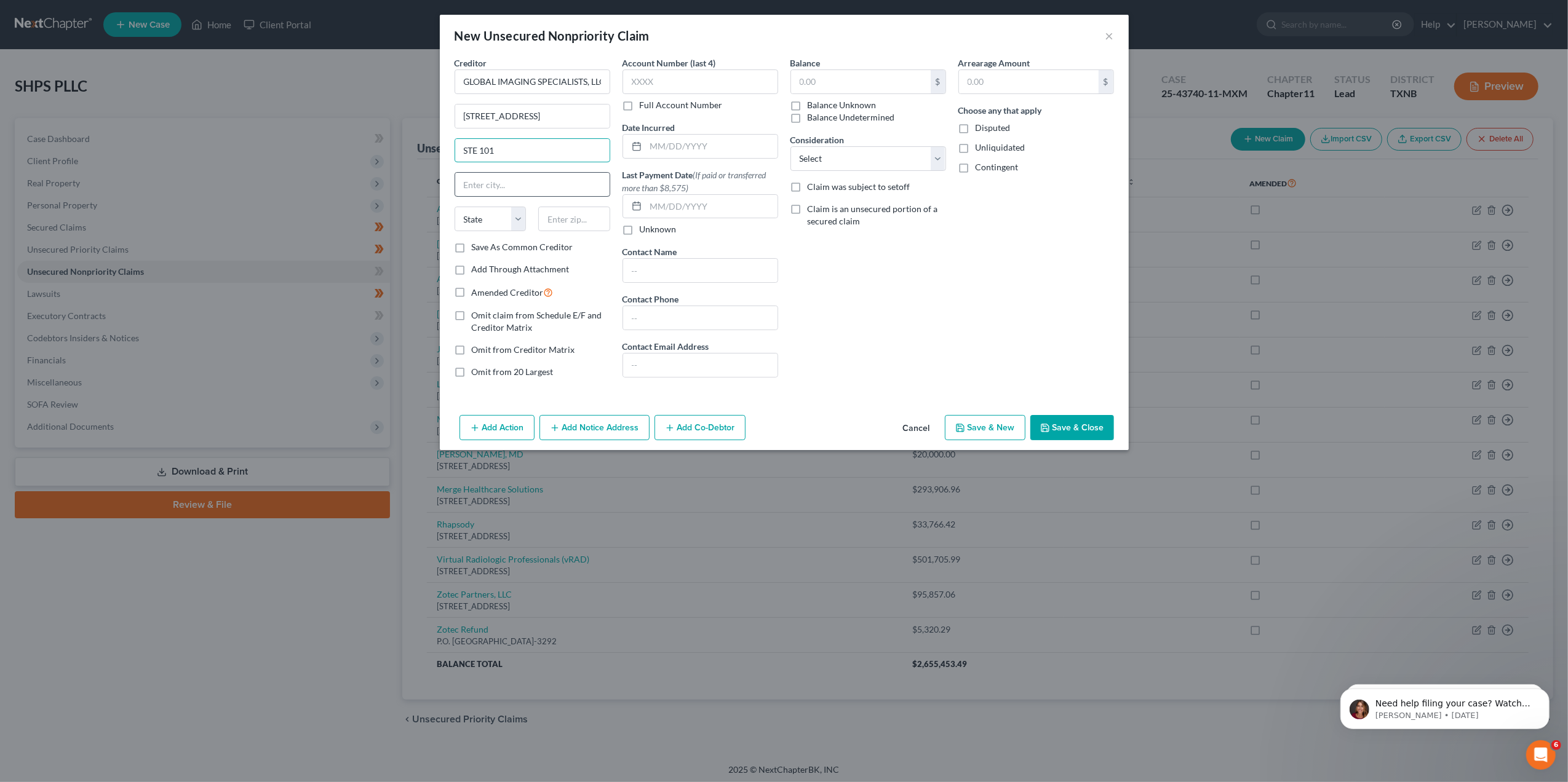
type input "STE 101"
click at [502, 183] on input "text" at bounding box center [532, 184] width 154 height 23
type input "[GEOGRAPHIC_DATA]"
type input "34689"
select select "9"
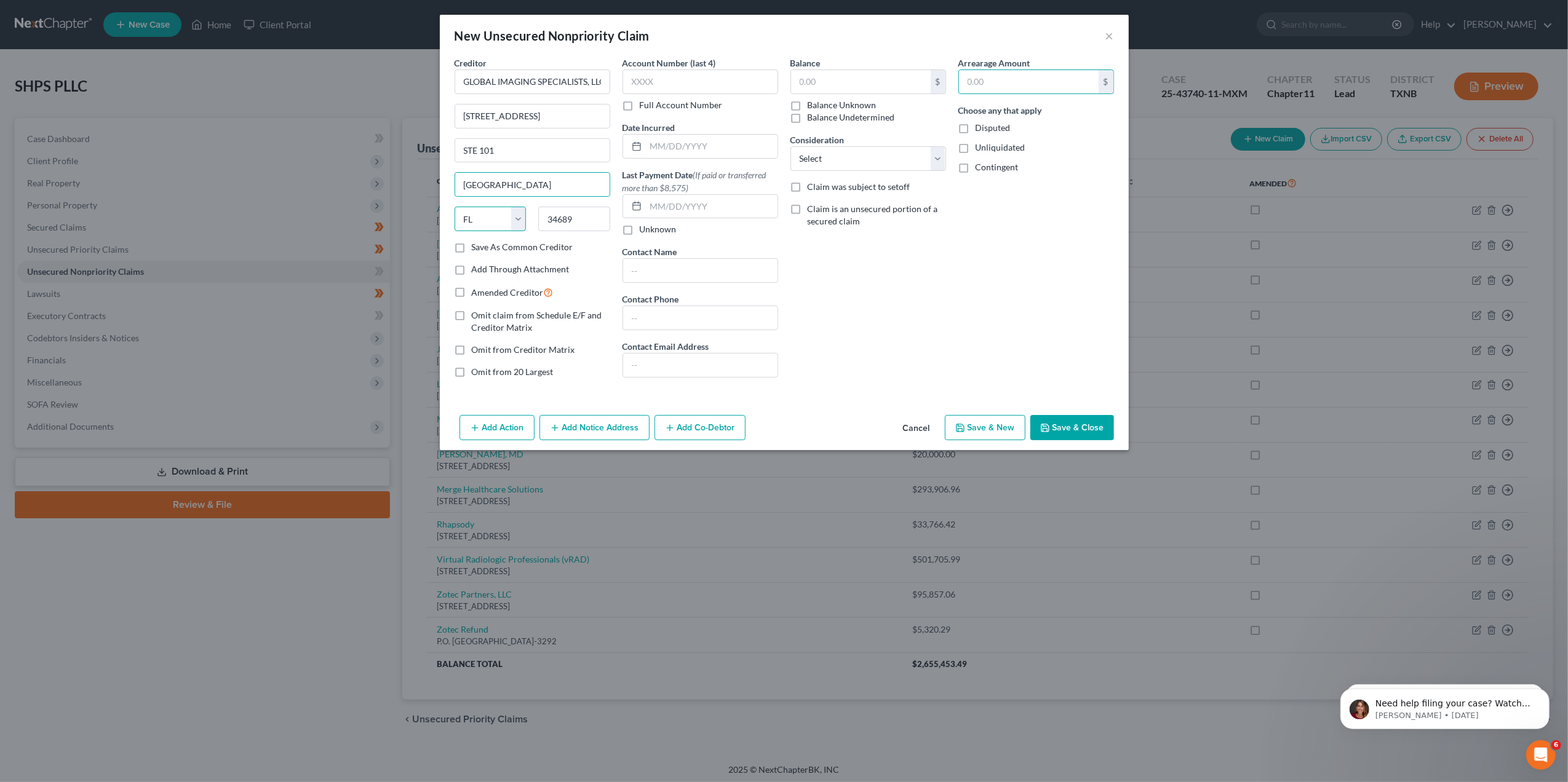
select select
click at [818, 84] on input "text" at bounding box center [861, 81] width 140 height 23
type input "0"
click at [976, 129] on label "Disputed" at bounding box center [993, 127] width 35 height 12
click at [981, 129] on input "Disputed" at bounding box center [985, 126] width 8 height 8
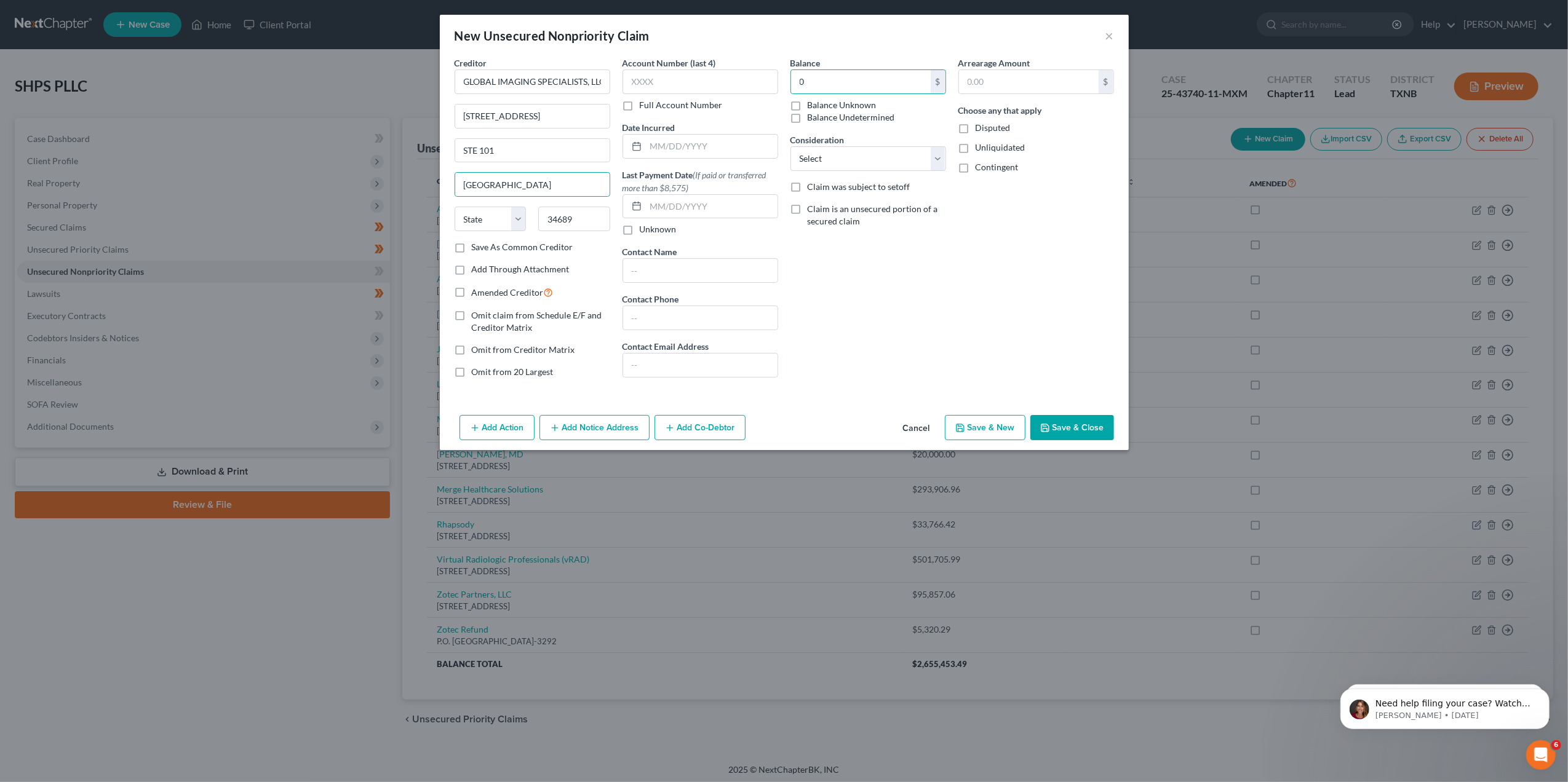
checkbox input "true"
click at [1055, 428] on button "Save & Close" at bounding box center [1071, 428] width 83 height 26
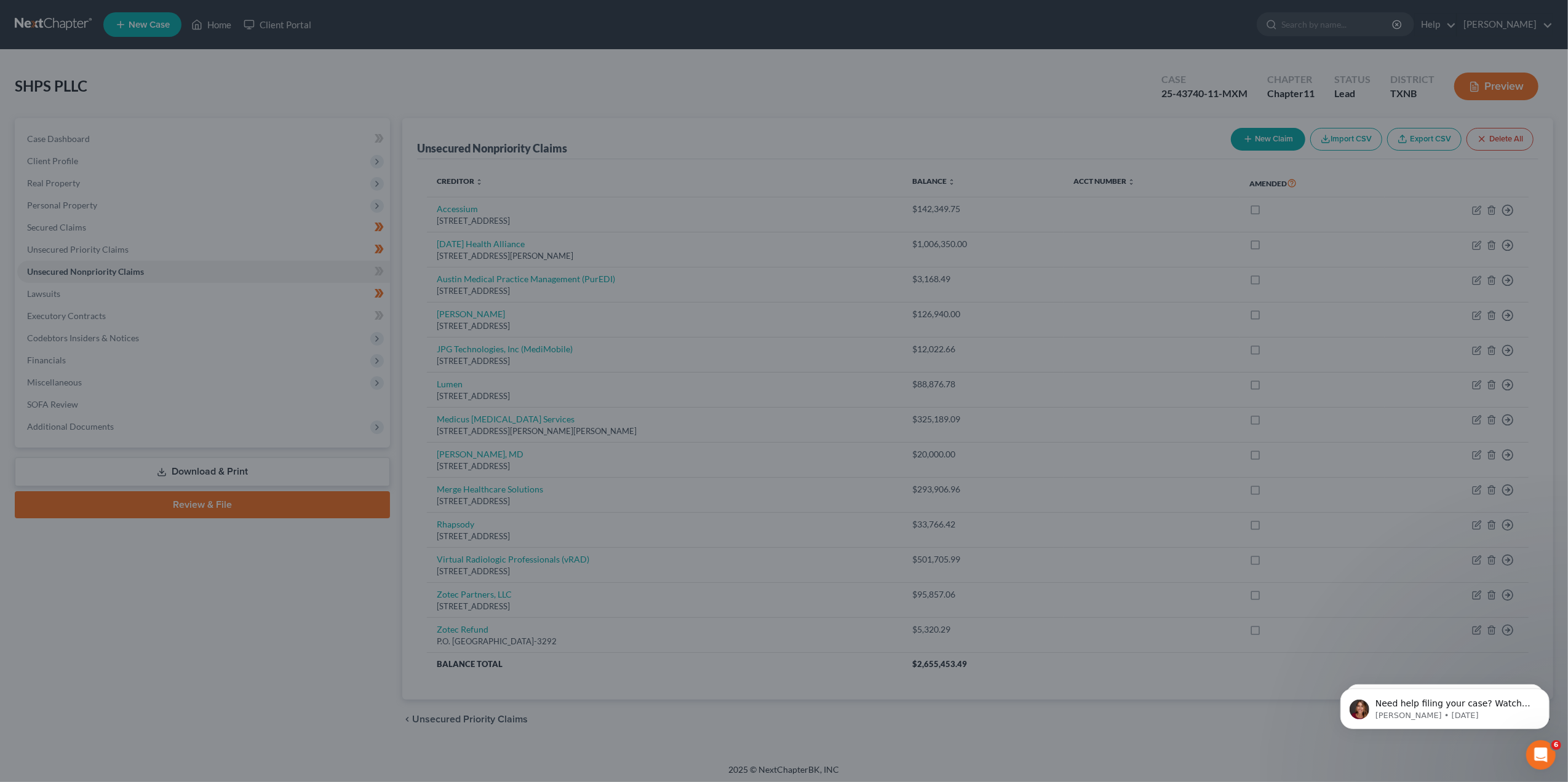
type input "0.00"
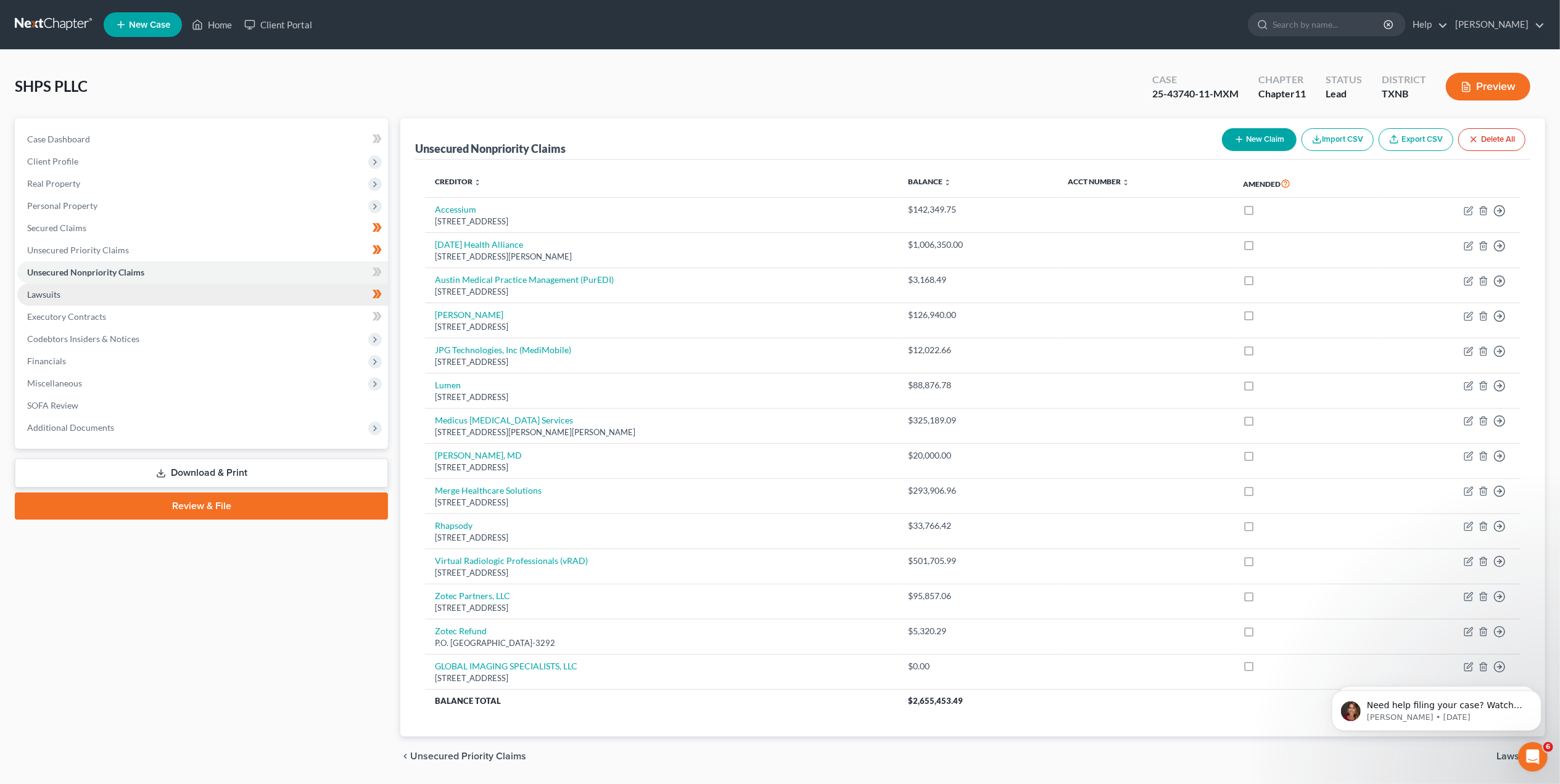
click at [55, 290] on span "Lawsuits" at bounding box center [44, 294] width 33 height 10
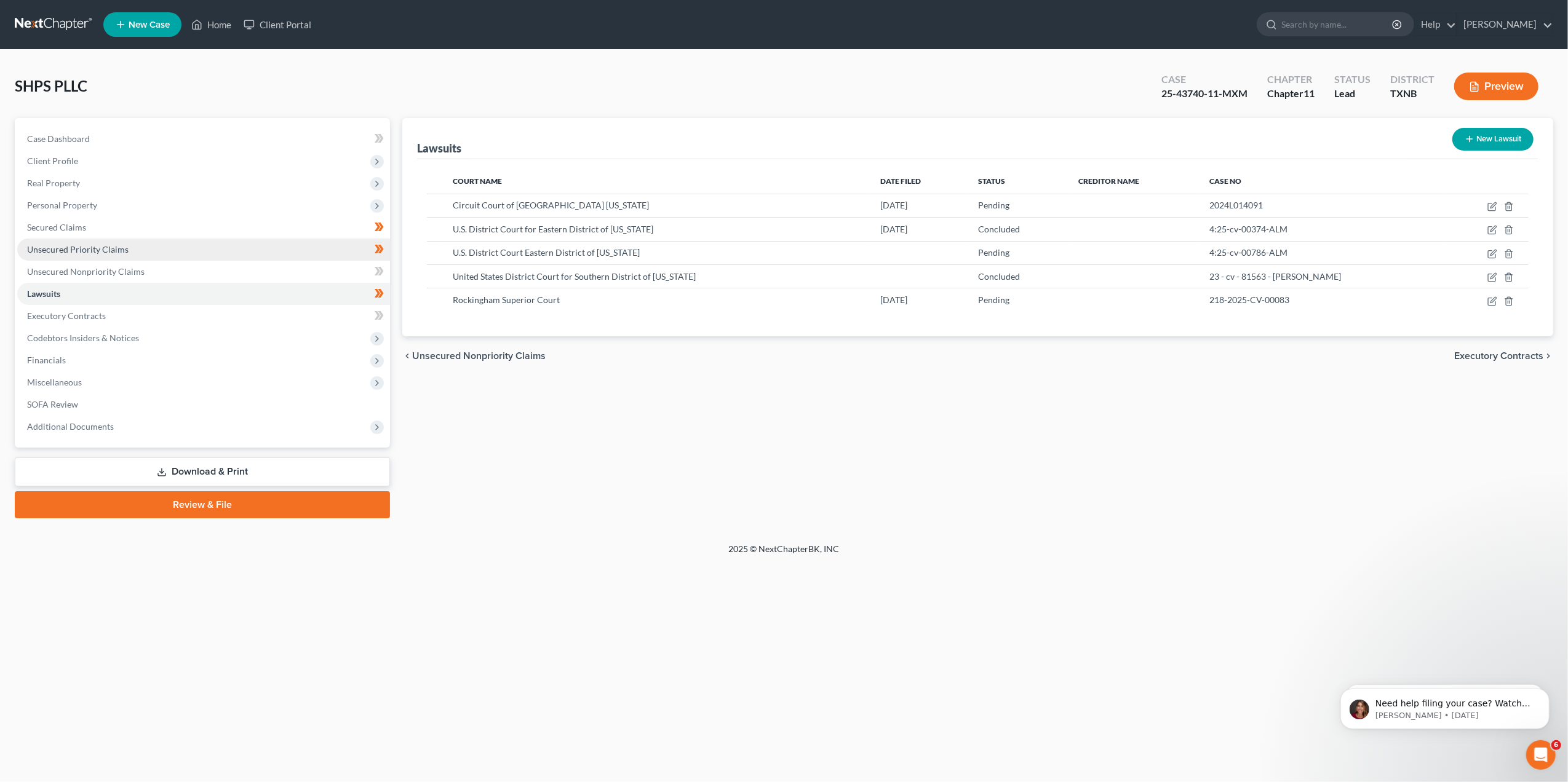
click at [107, 250] on span "Unsecured Priority Claims" at bounding box center [78, 249] width 102 height 10
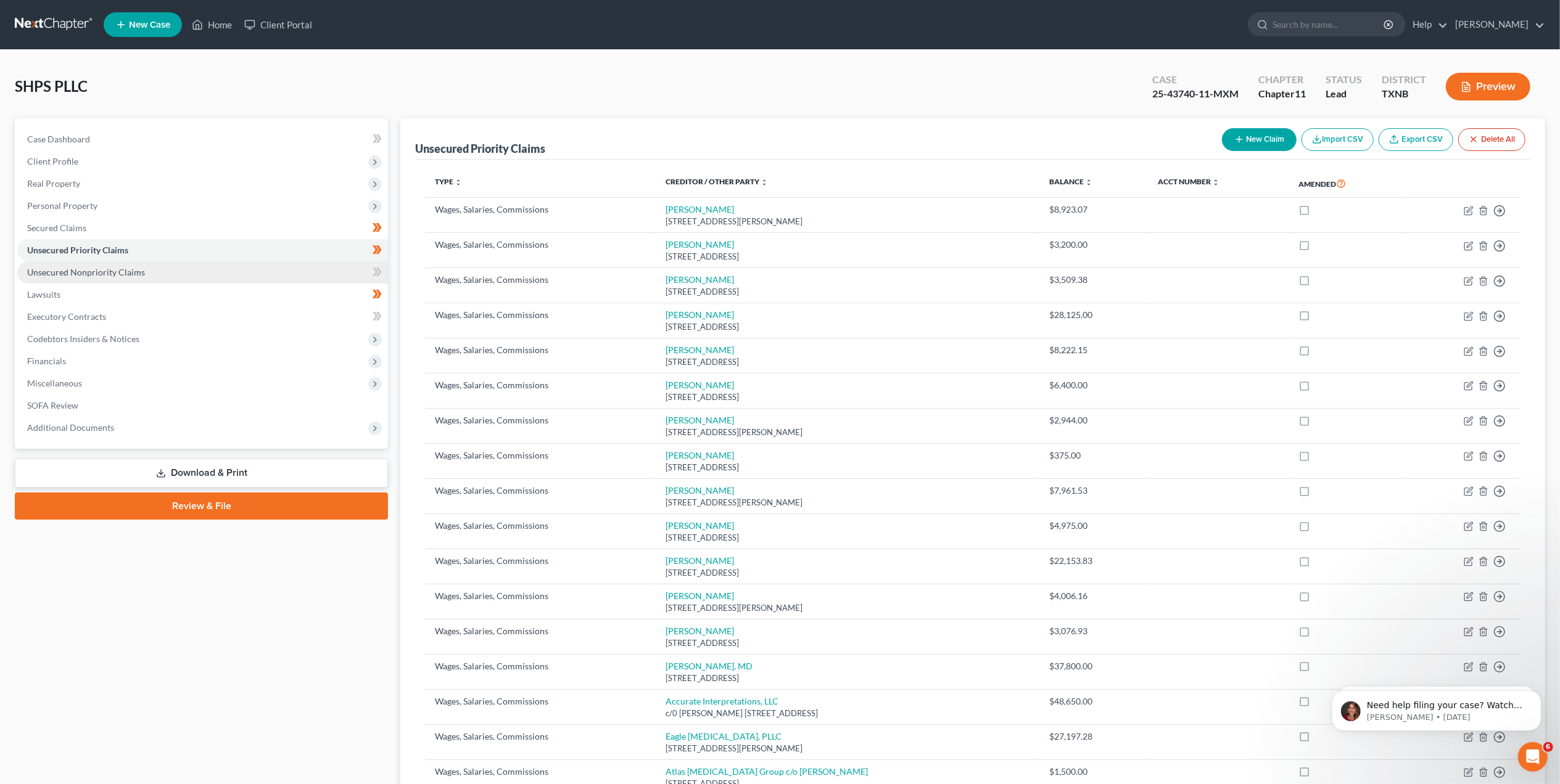
click at [107, 267] on span "Unsecured Nonpriority Claims" at bounding box center [86, 272] width 118 height 10
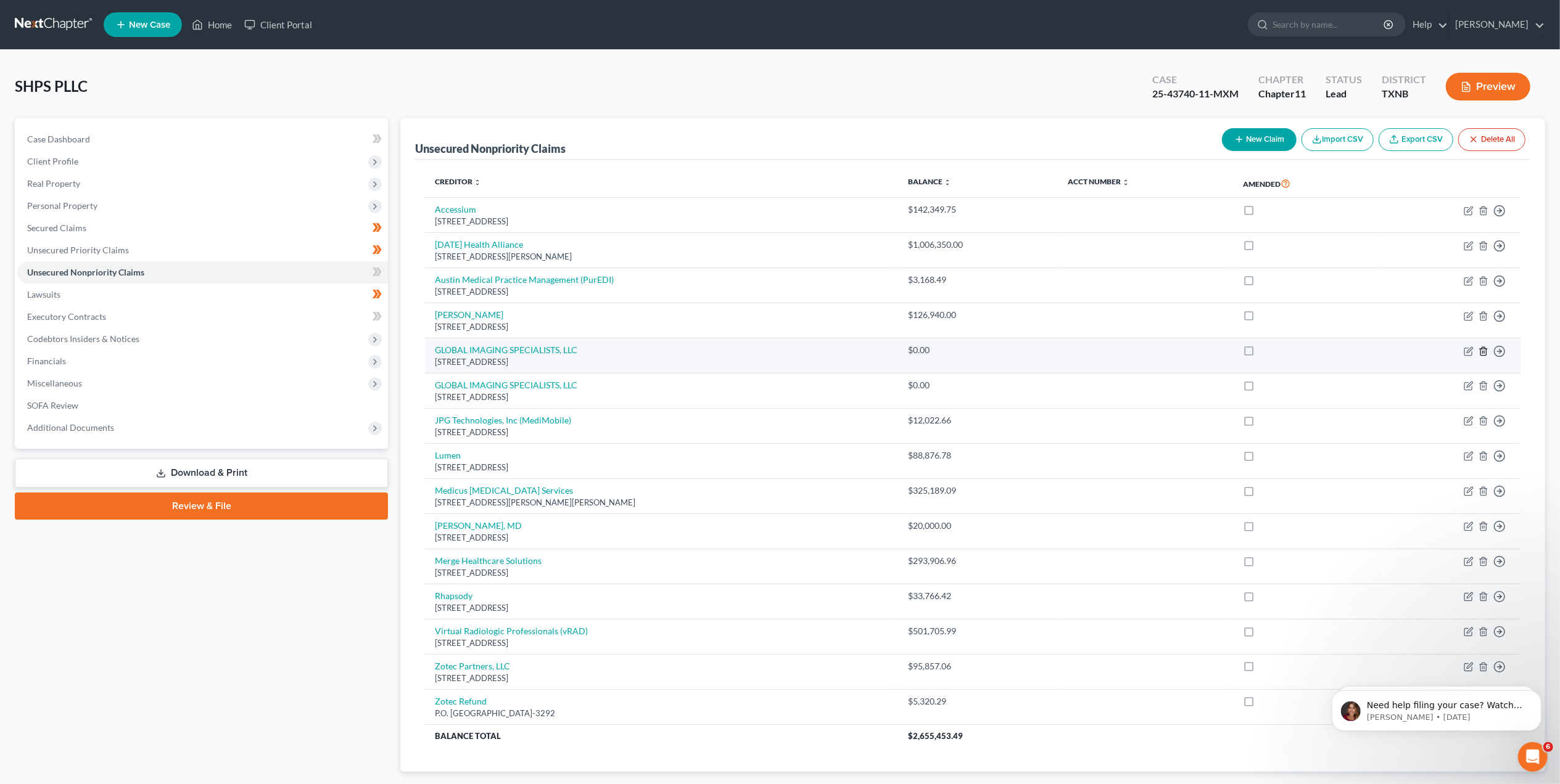
click at [1481, 353] on icon "button" at bounding box center [1483, 351] width 6 height 8
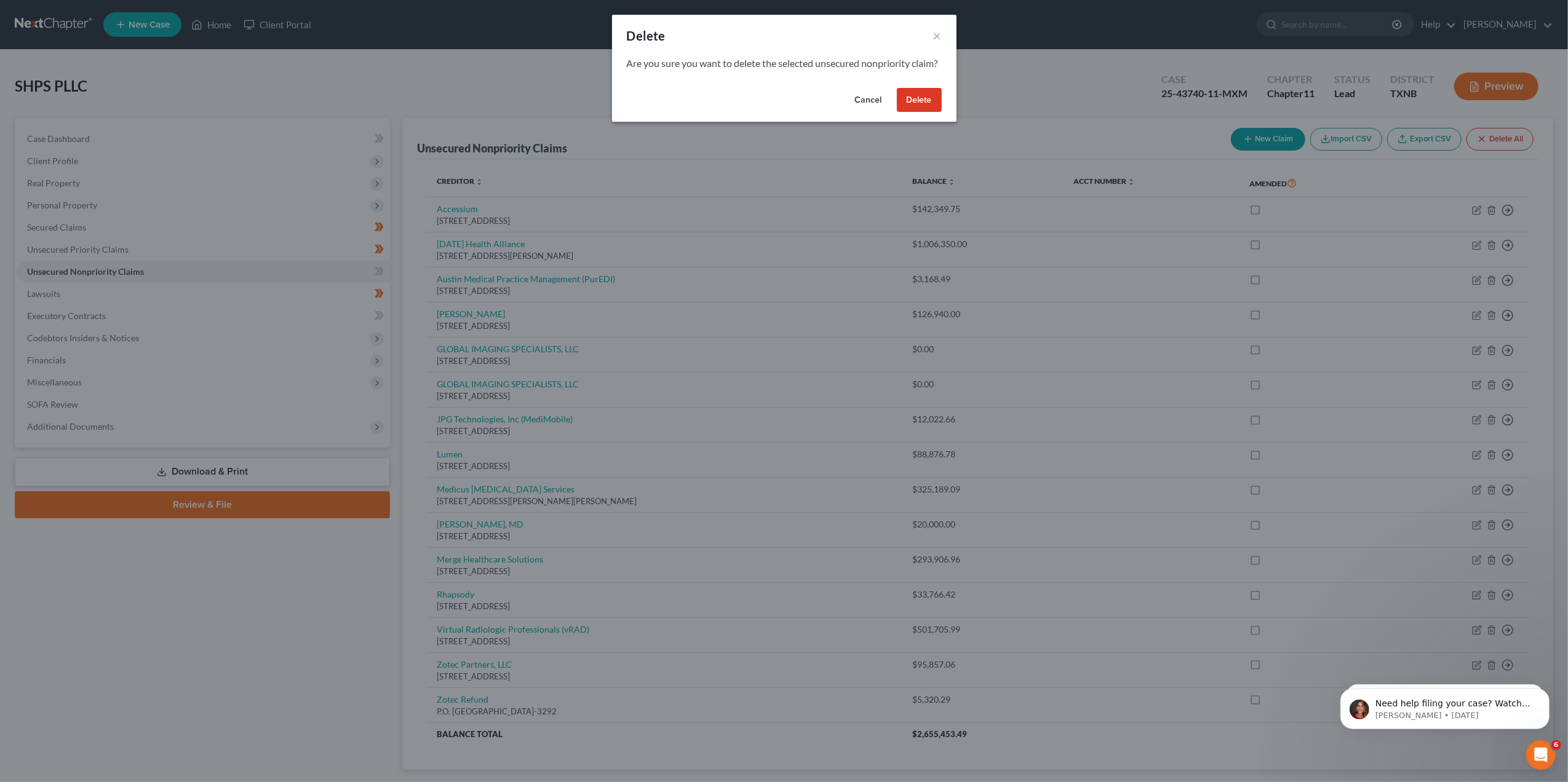
click at [900, 112] on button "Delete" at bounding box center [919, 100] width 45 height 25
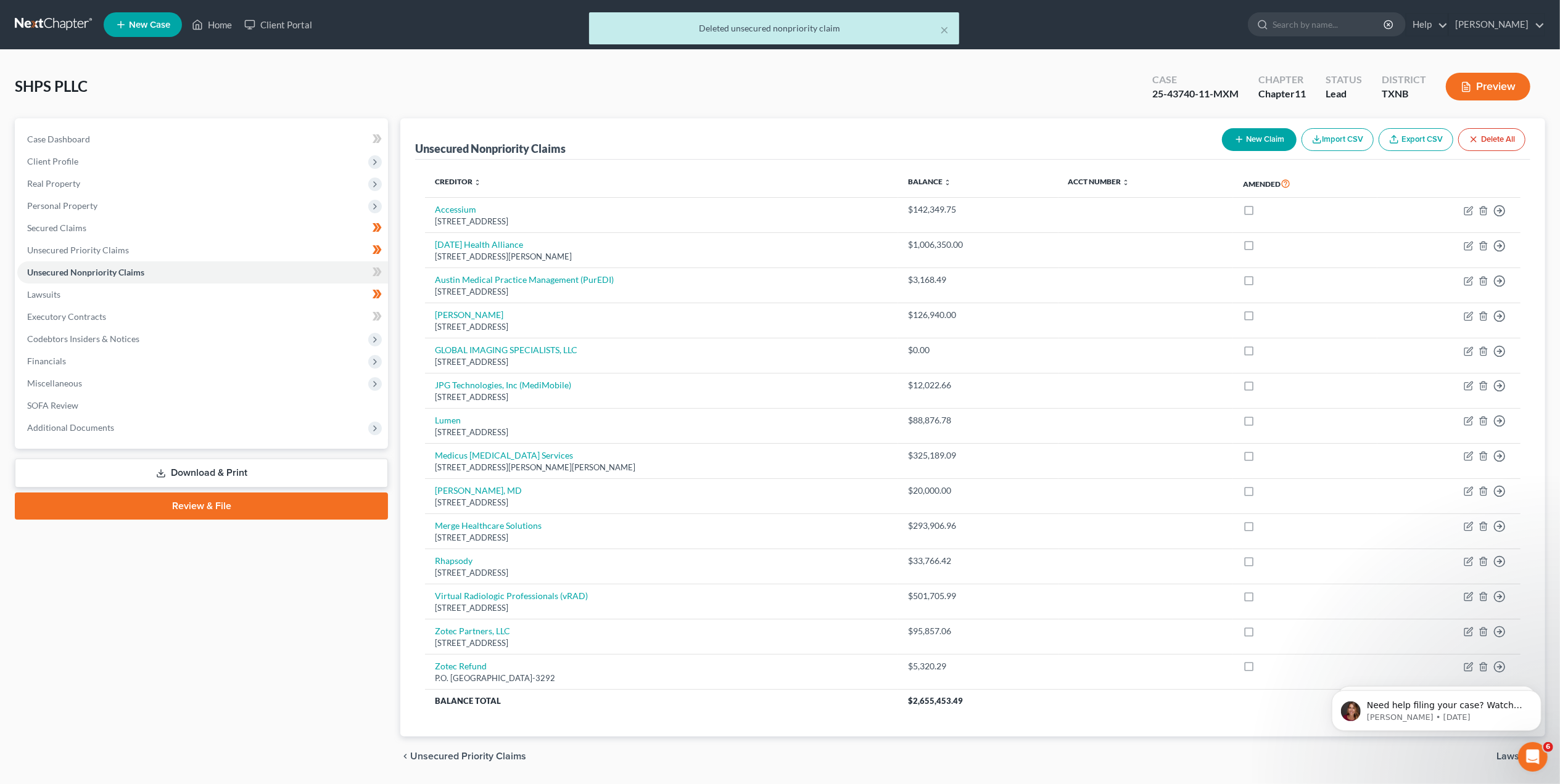
click at [107, 470] on link "Download & Print" at bounding box center [202, 473] width 373 height 29
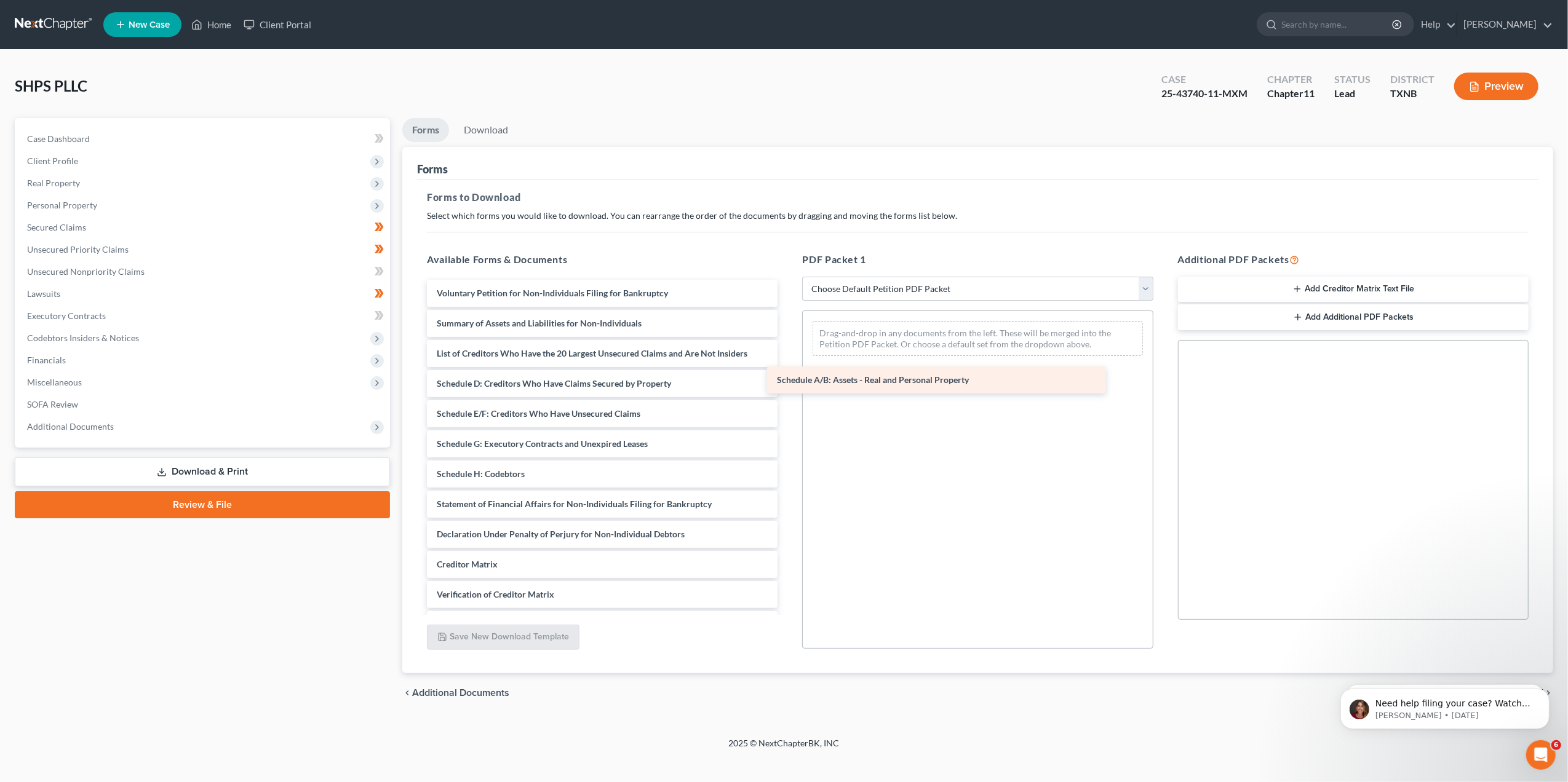
drag, startPoint x: 571, startPoint y: 385, endPoint x: 913, endPoint y: 381, distance: 342.0
click at [788, 381] on div "Schedule A/B: Assets - Real and Personal Property Voluntary Petition for Non-In…" at bounding box center [602, 474] width 370 height 389
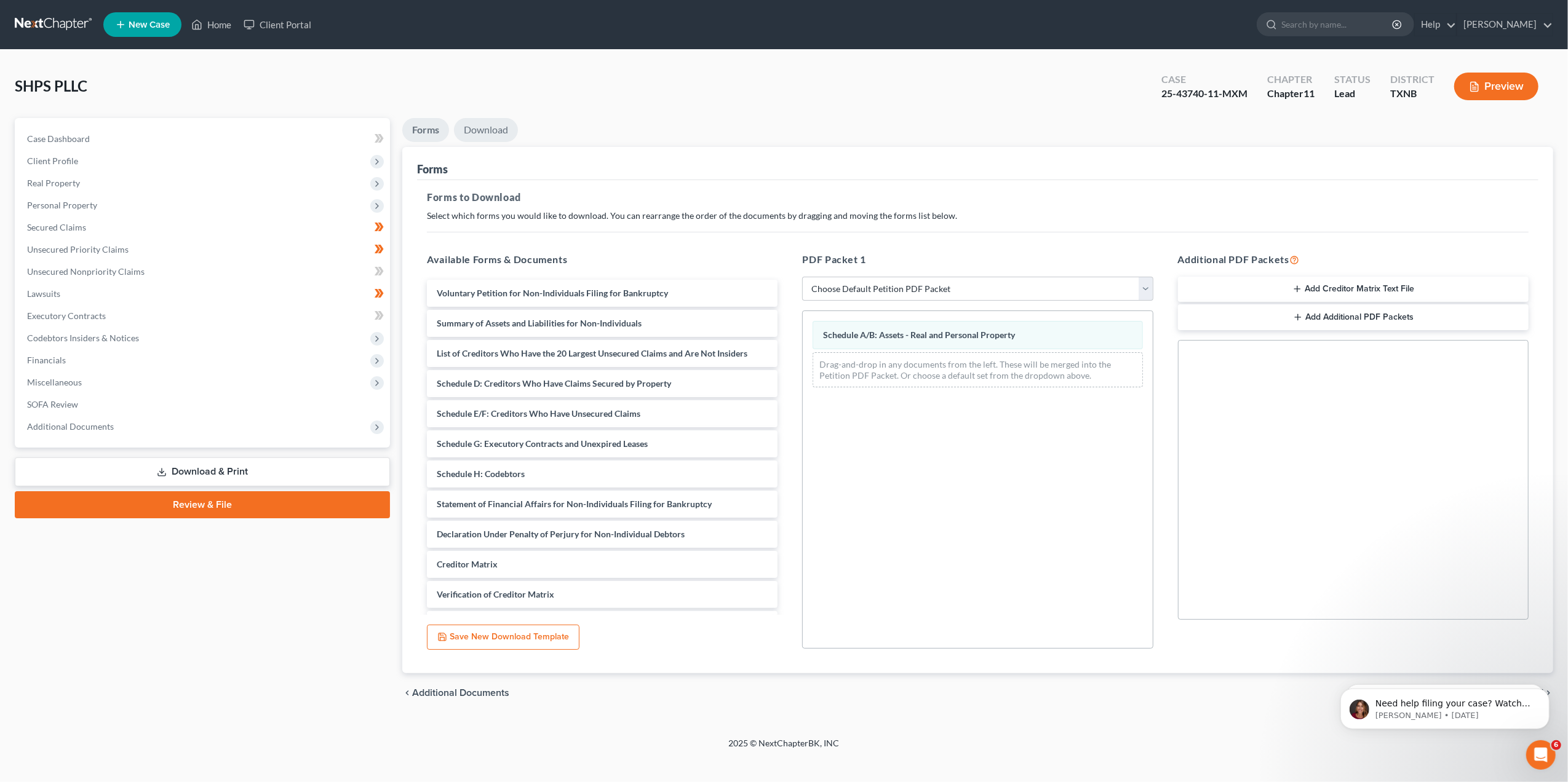
click at [476, 133] on link "Download" at bounding box center [486, 130] width 64 height 24
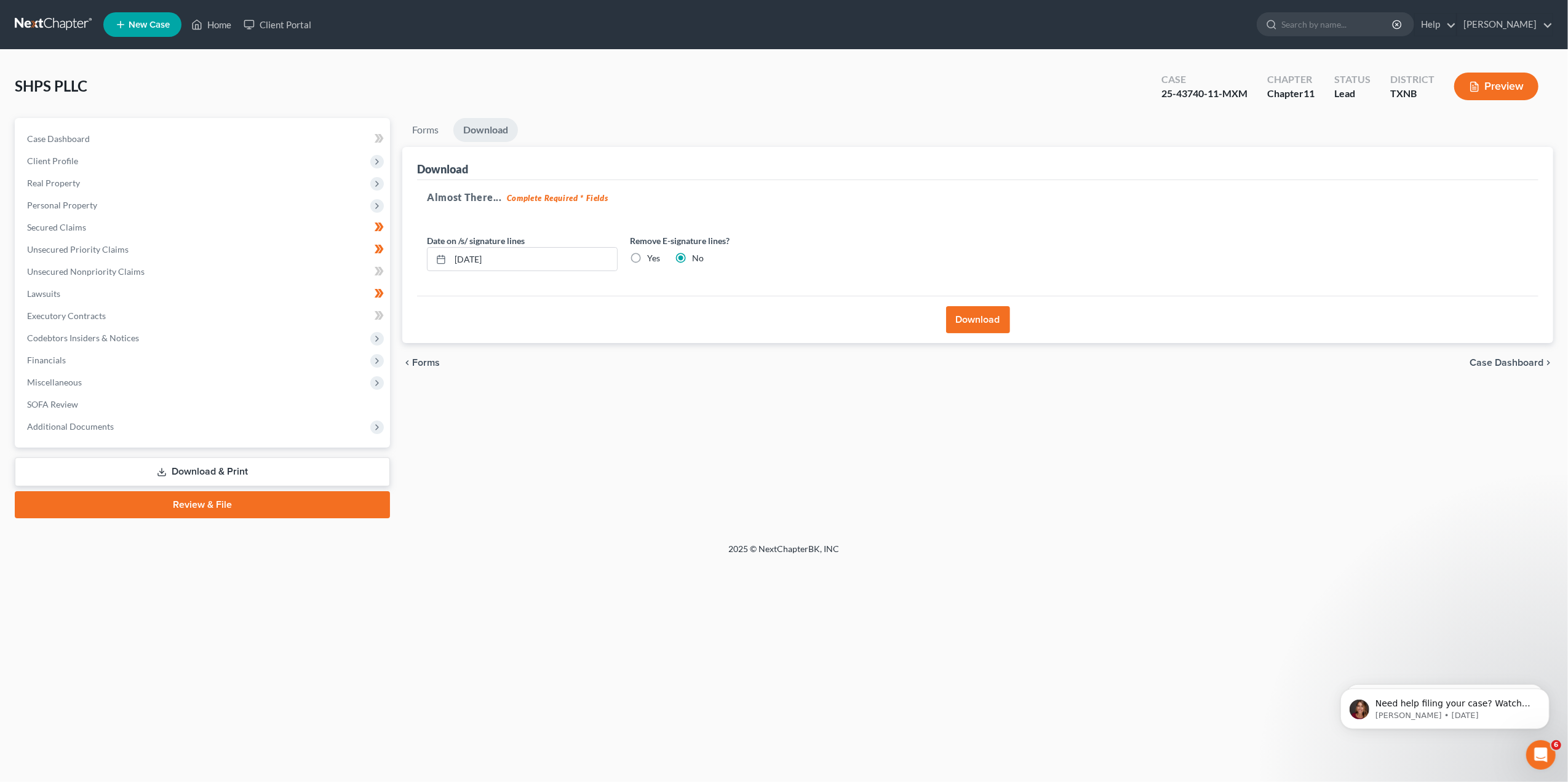
click at [981, 325] on button "Download" at bounding box center [978, 319] width 64 height 27
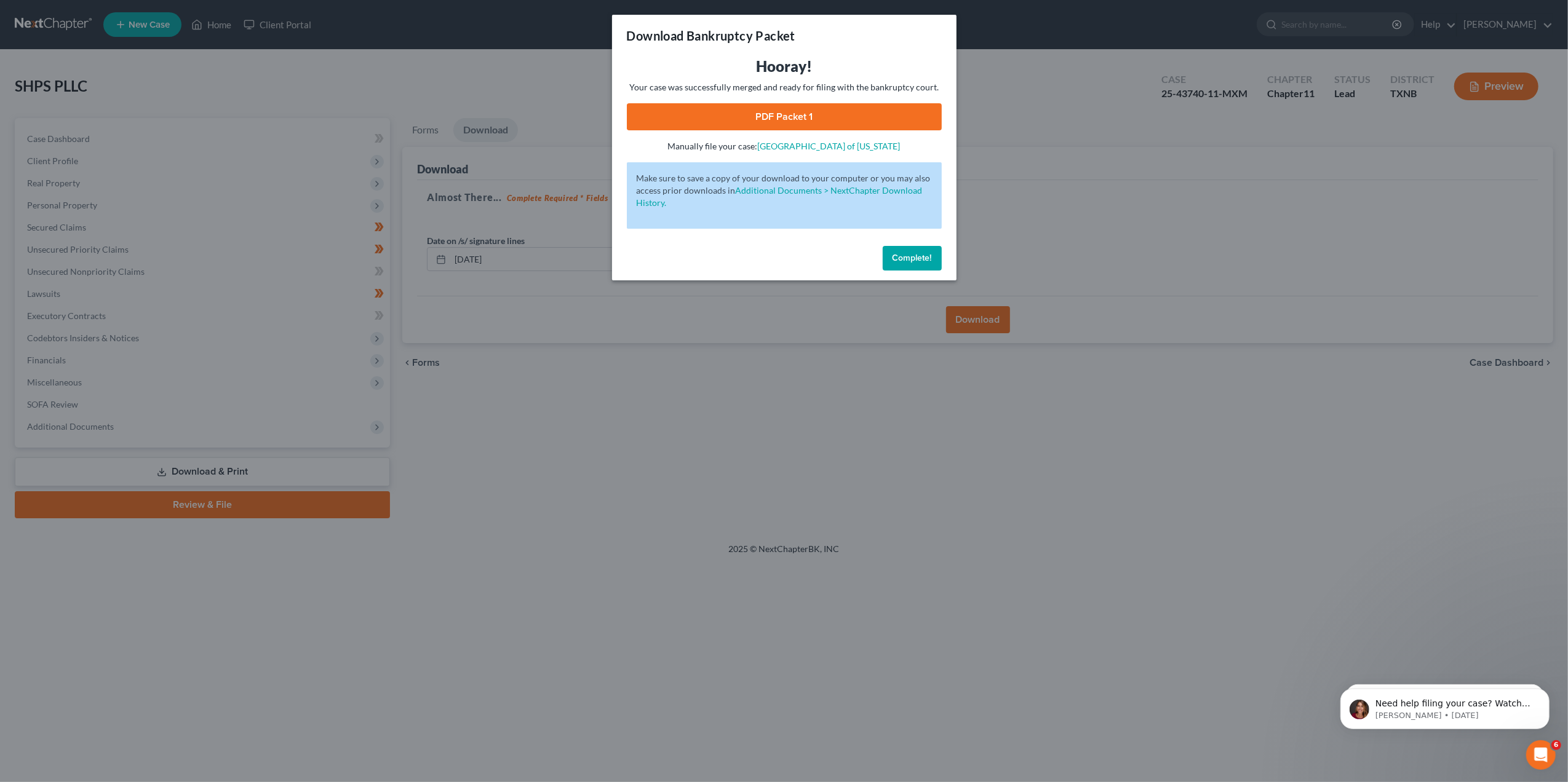
click at [799, 117] on link "PDF Packet 1" at bounding box center [784, 117] width 315 height 27
click at [926, 254] on span "Complete!" at bounding box center [912, 257] width 40 height 10
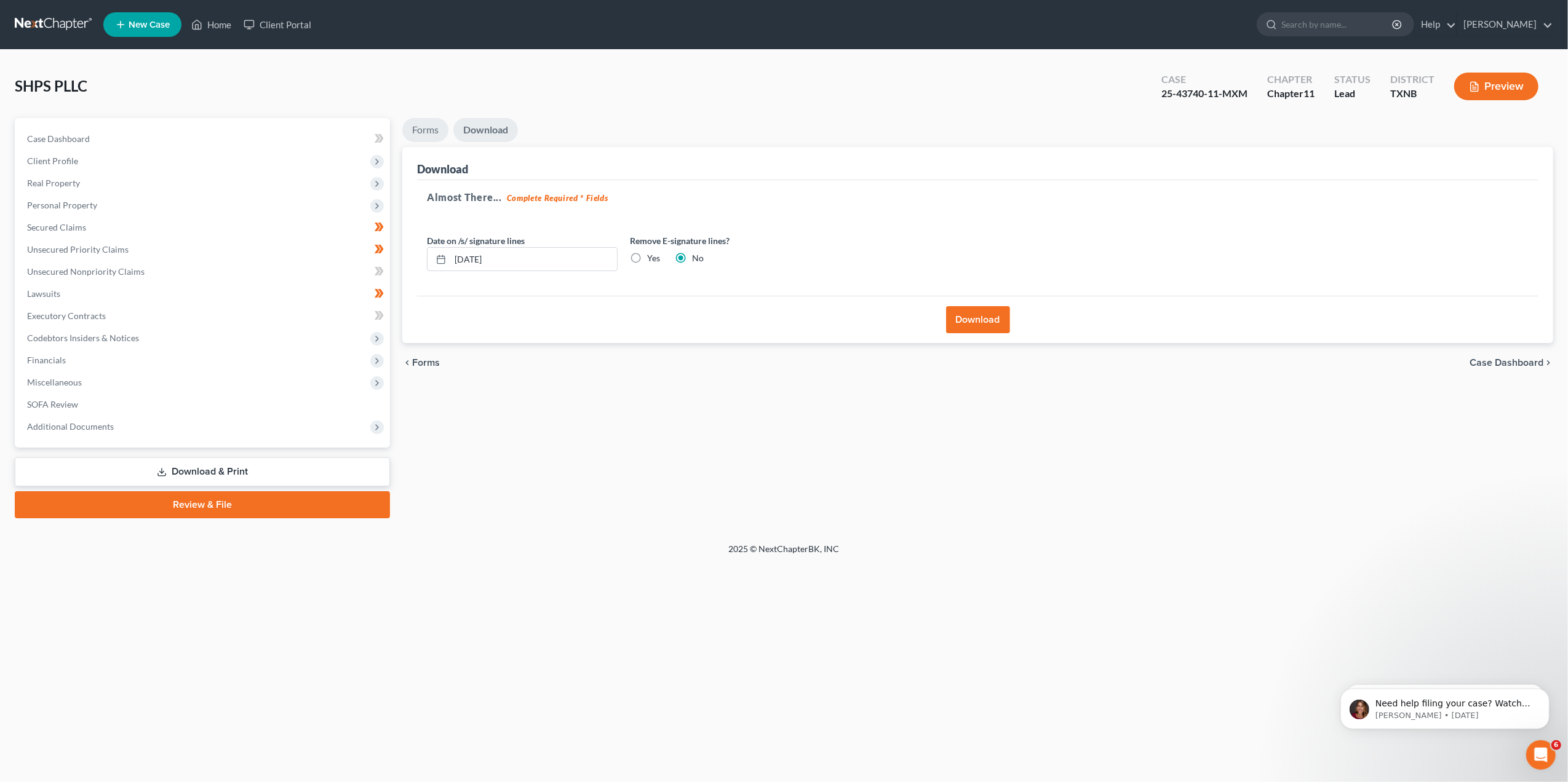
click at [420, 126] on link "Forms" at bounding box center [425, 130] width 46 height 24
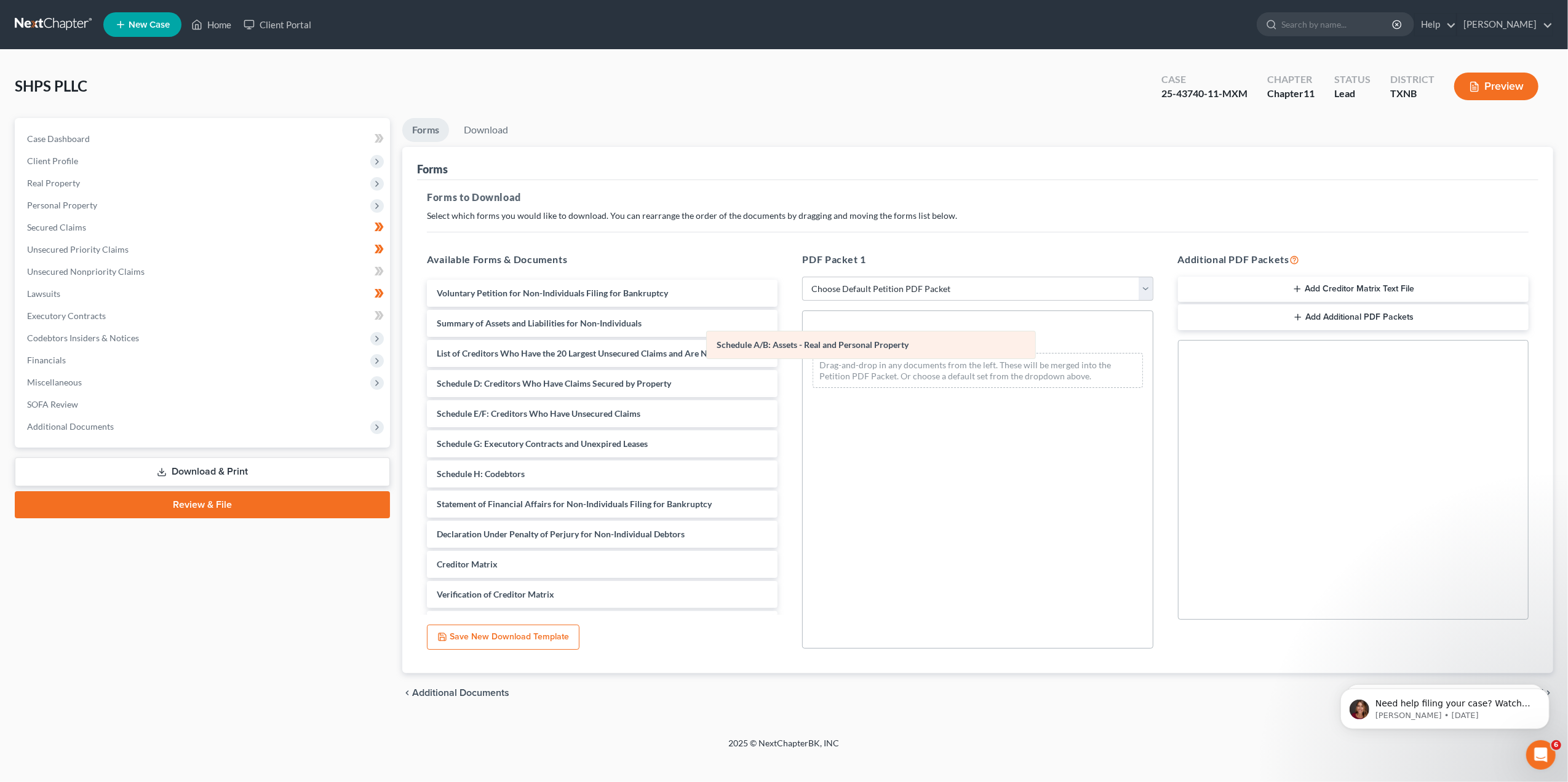
drag, startPoint x: 943, startPoint y: 345, endPoint x: 674, endPoint y: 365, distance: 269.7
click at [803, 365] on div "Schedule A/B: Assets - Real and Personal Property Schedule A/B: Assets - Real a…" at bounding box center [978, 354] width 350 height 87
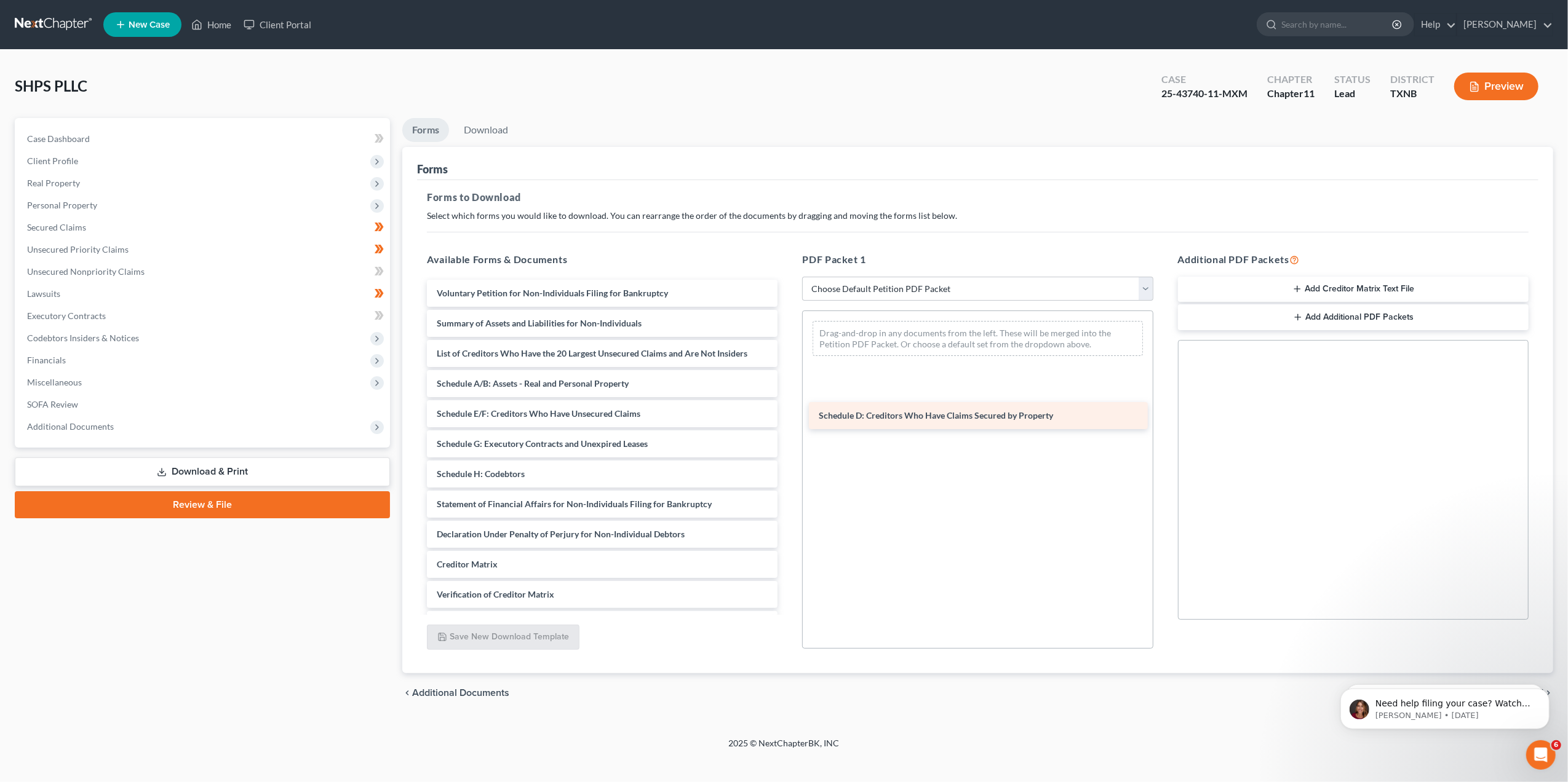
drag, startPoint x: 535, startPoint y: 409, endPoint x: 916, endPoint y: 412, distance: 381.0
click at [788, 412] on div "Schedule D: Creditors Who Have Claims Secured by Property Voluntary Petition fo…" at bounding box center [602, 474] width 370 height 389
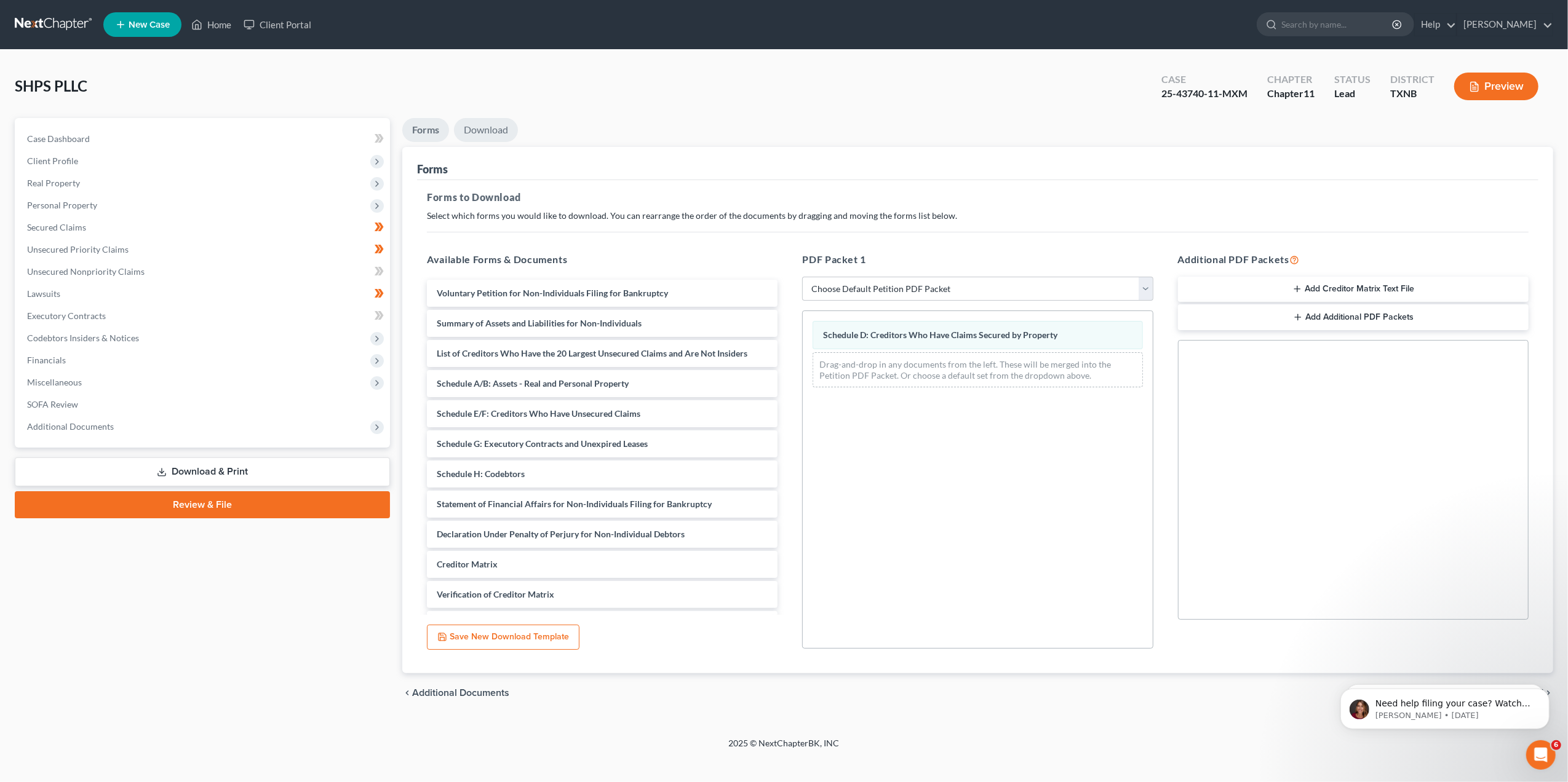
click at [492, 130] on link "Download" at bounding box center [486, 130] width 64 height 24
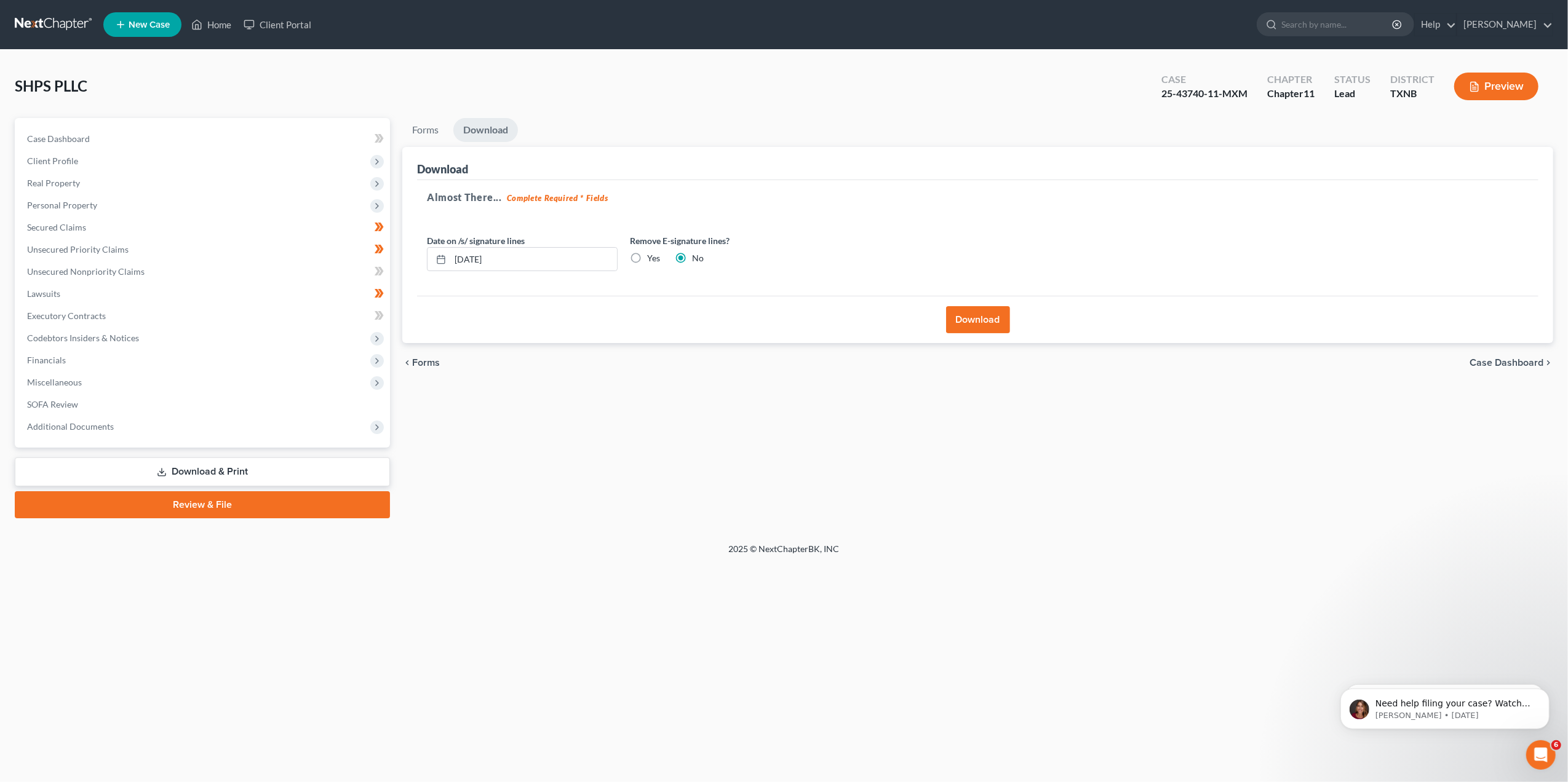
click at [967, 319] on button "Download" at bounding box center [978, 319] width 64 height 27
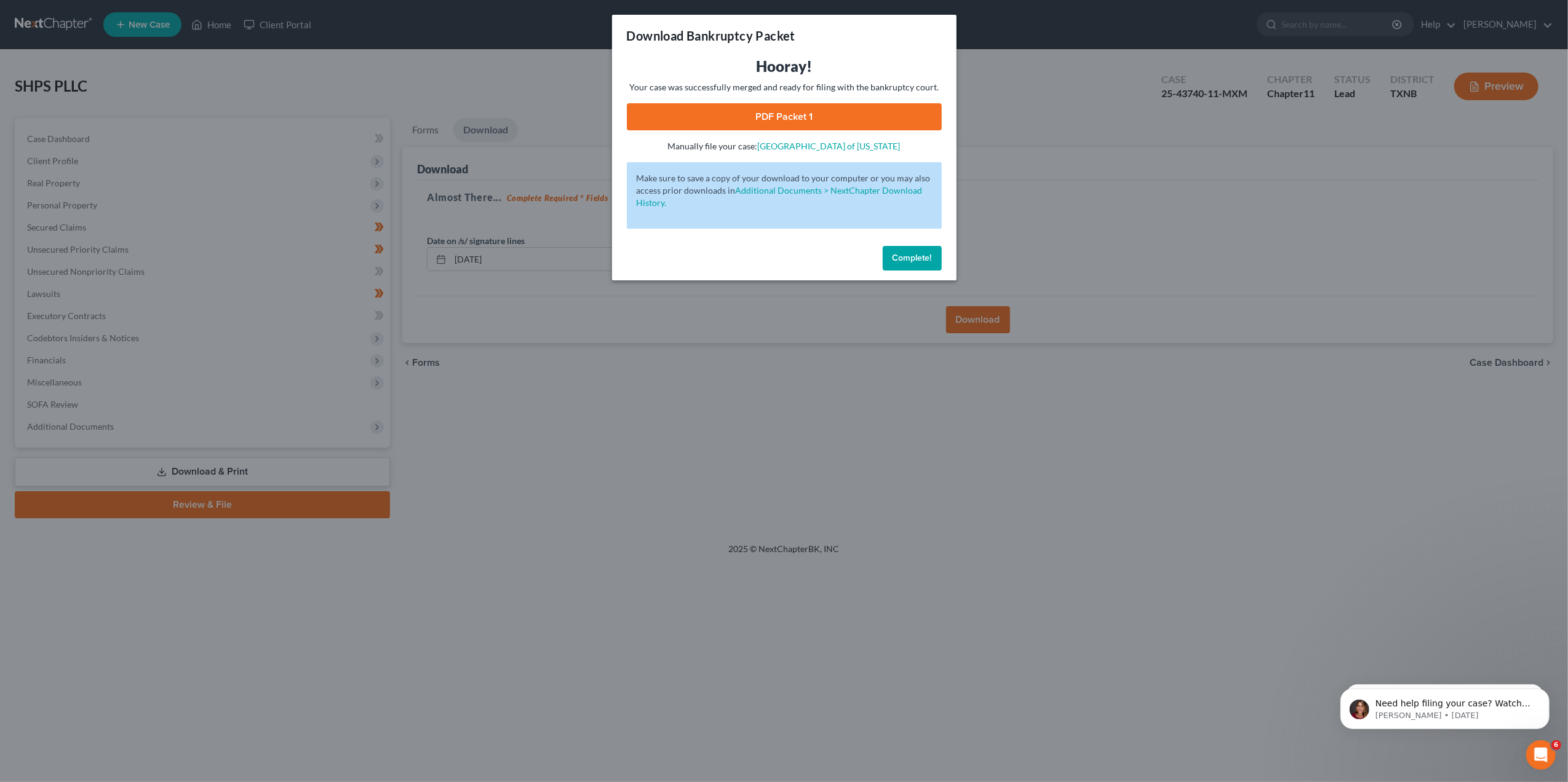
click at [788, 118] on link "PDF Packet 1" at bounding box center [784, 117] width 315 height 27
click at [919, 254] on span "Complete!" at bounding box center [912, 257] width 40 height 10
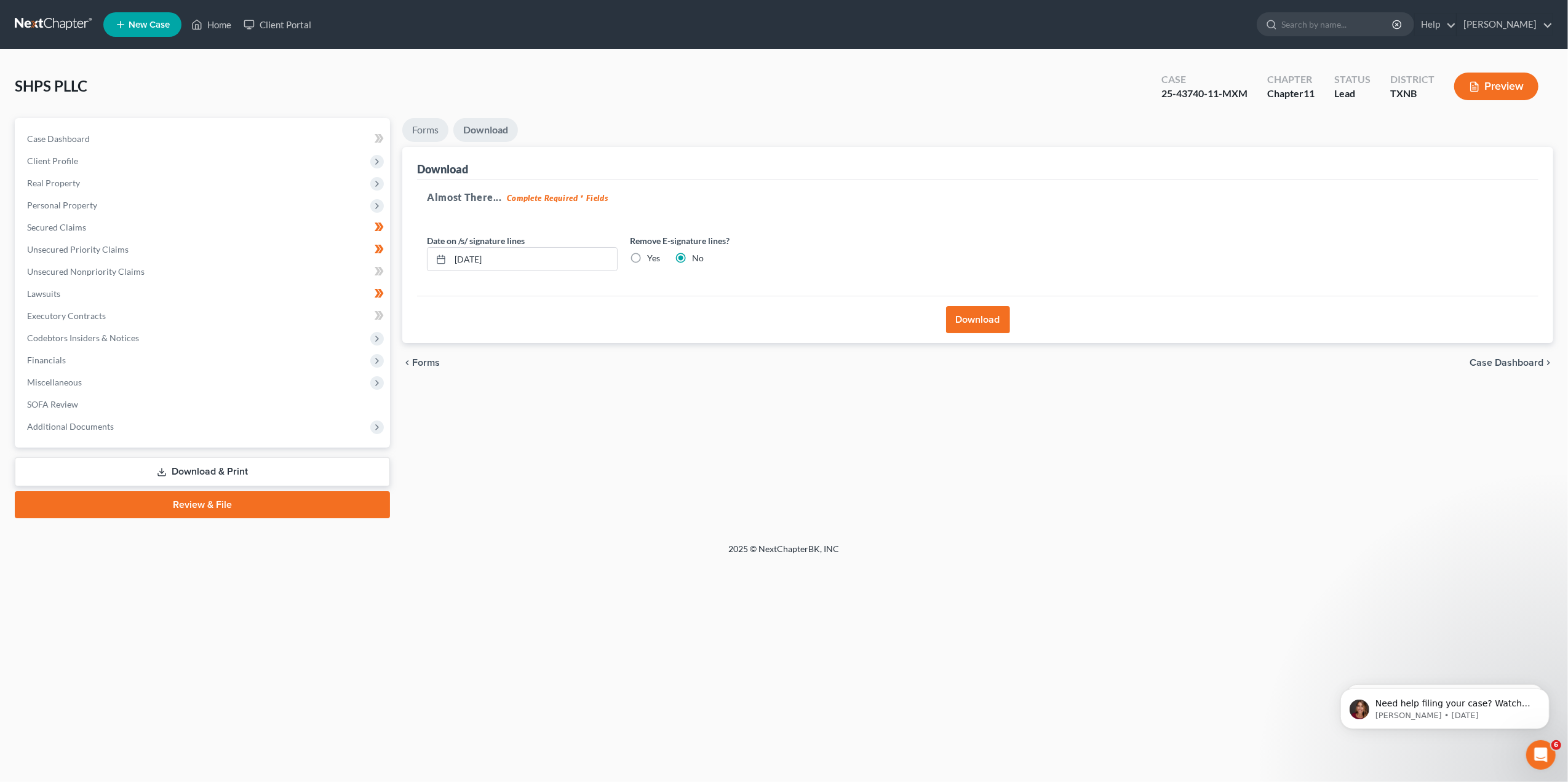
click at [419, 130] on link "Forms" at bounding box center [425, 130] width 46 height 24
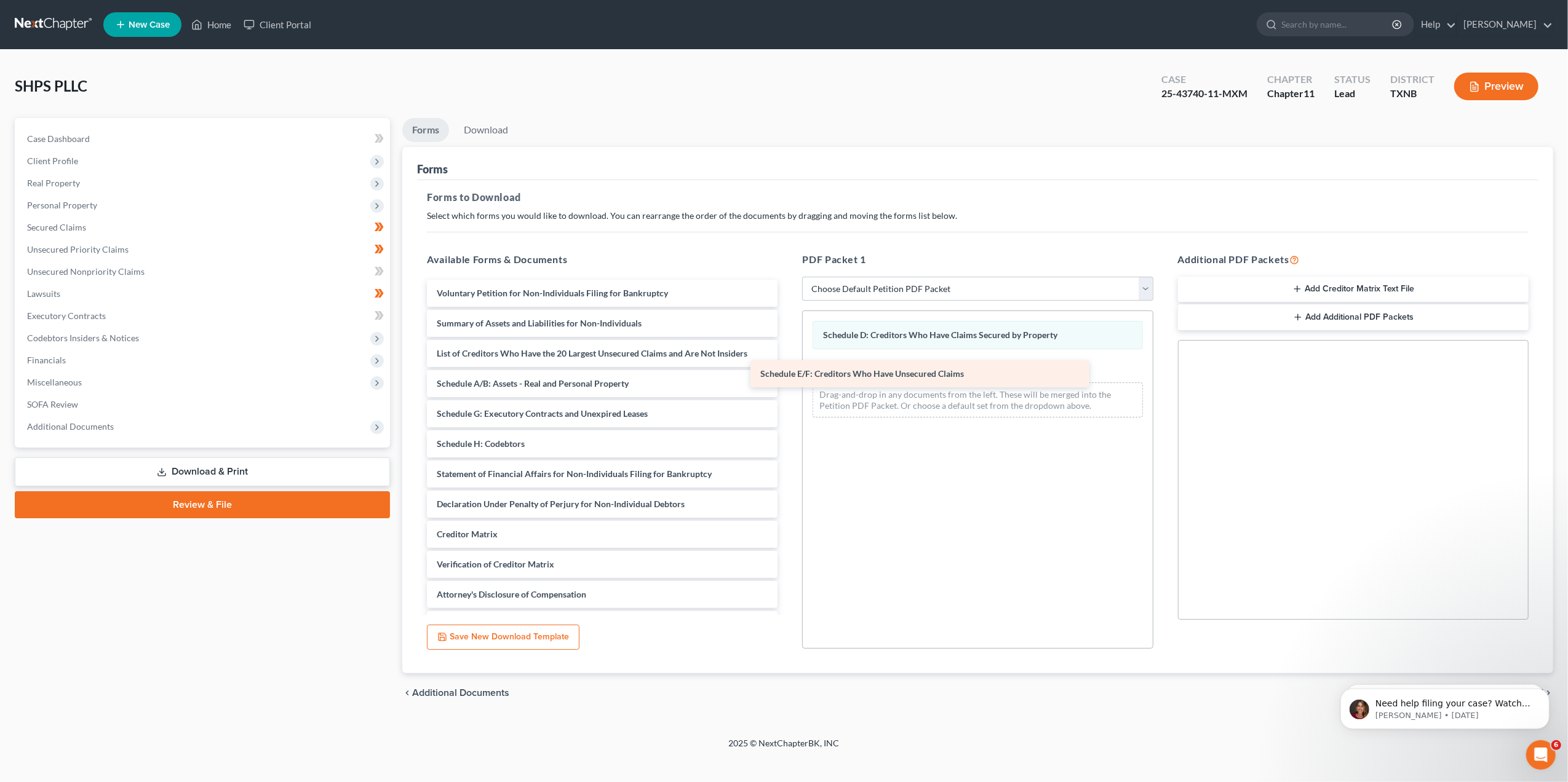
drag, startPoint x: 579, startPoint y: 414, endPoint x: 927, endPoint y: 377, distance: 350.0
click at [788, 377] on div "Schedule E/F: Creditors Who Have Unsecured Claims Voluntary Petition for Non-In…" at bounding box center [602, 459] width 370 height 358
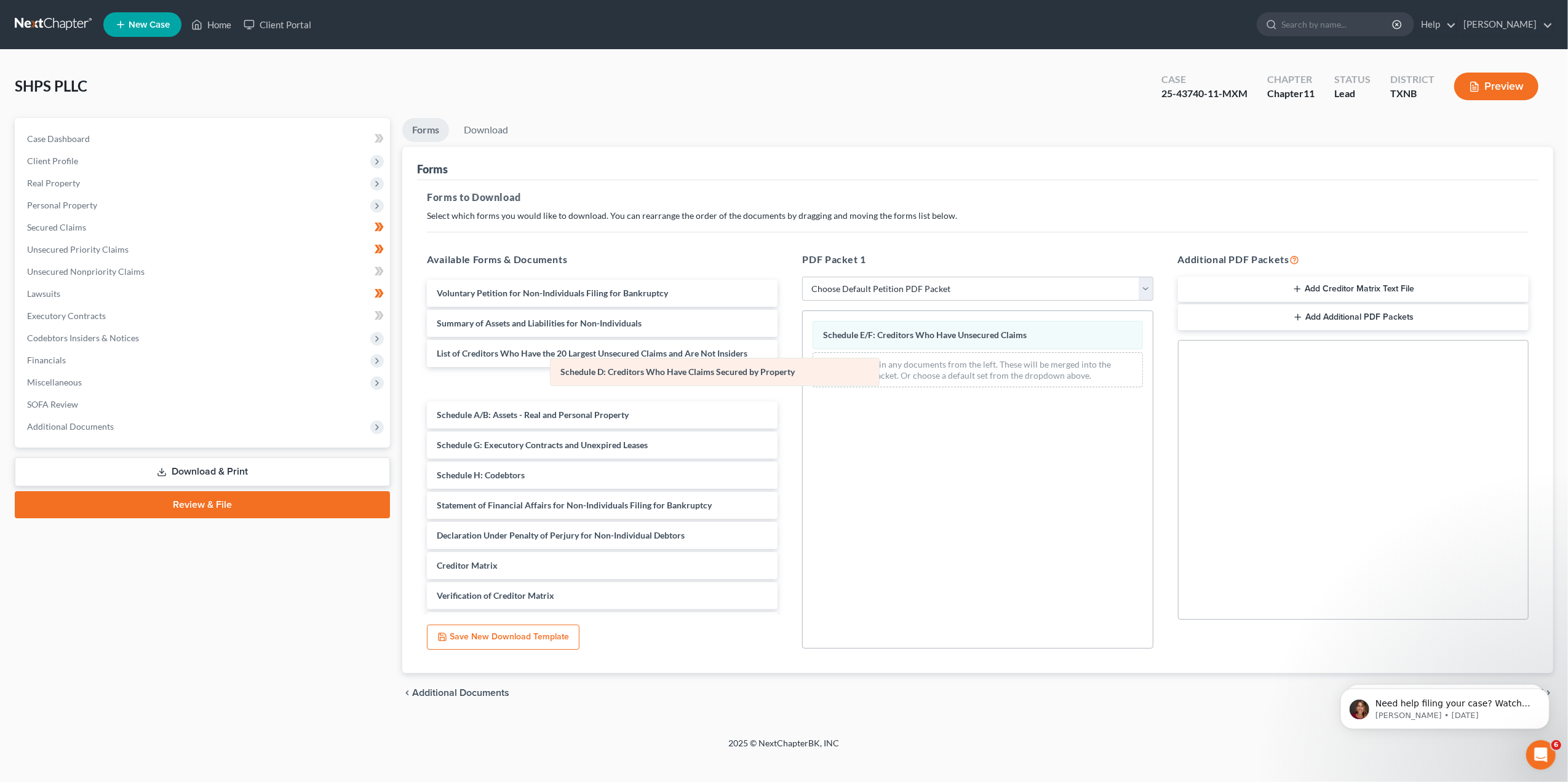
drag, startPoint x: 900, startPoint y: 333, endPoint x: 561, endPoint y: 377, distance: 341.8
click at [803, 377] on div "Schedule D: Creditors Who Have Claims Secured by Property Schedule D: Creditors…" at bounding box center [978, 354] width 350 height 86
click at [1150, 289] on select "Choose Default Petition PDF Packet Complete Bankruptcy Petition (all forms and …" at bounding box center [977, 288] width 350 height 25
click at [1319, 319] on button "Add Additional PDF Packets" at bounding box center [1353, 317] width 350 height 26
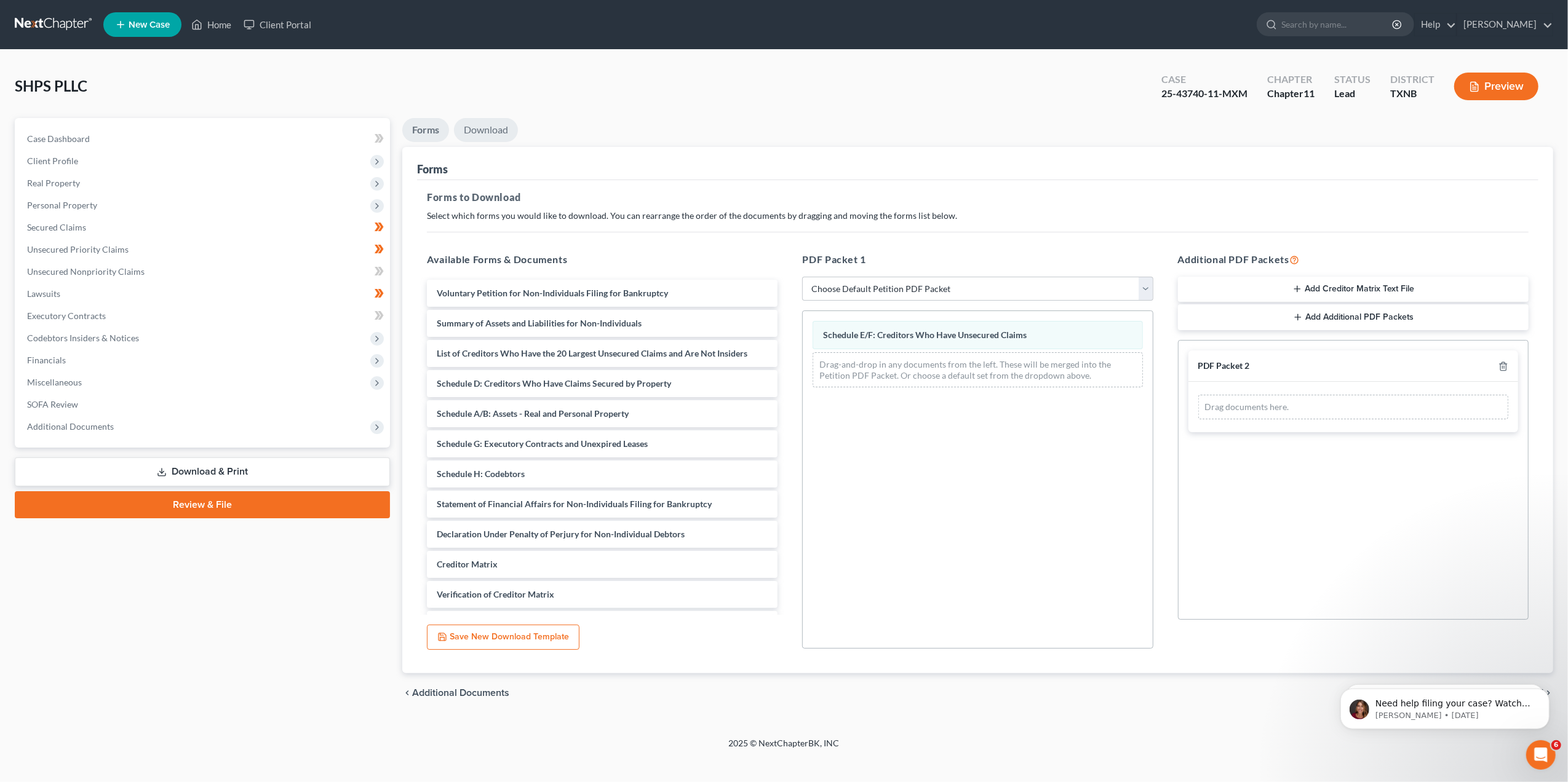
click at [487, 130] on link "Download" at bounding box center [486, 130] width 64 height 24
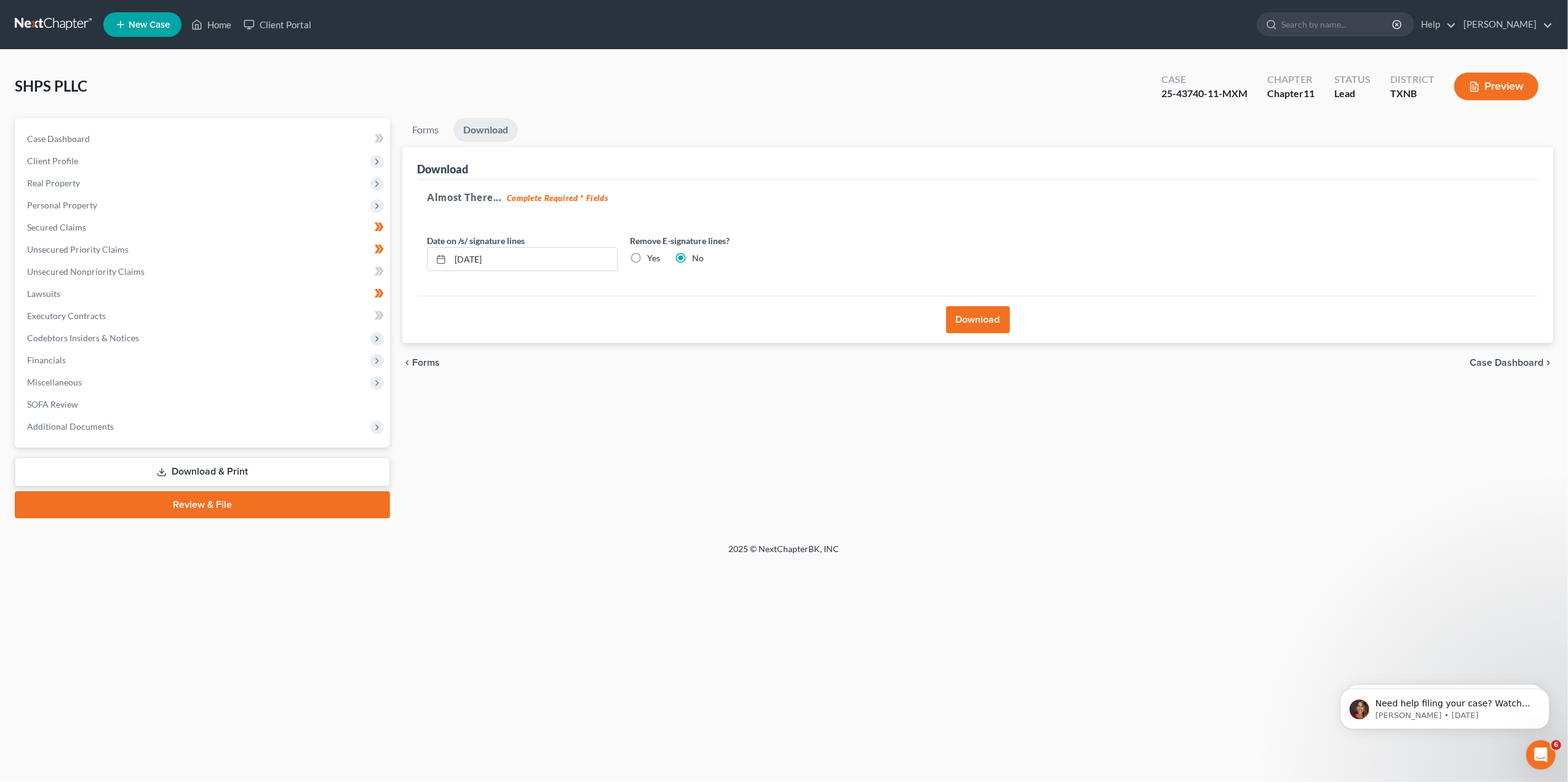
click at [958, 326] on button "Download" at bounding box center [978, 319] width 64 height 27
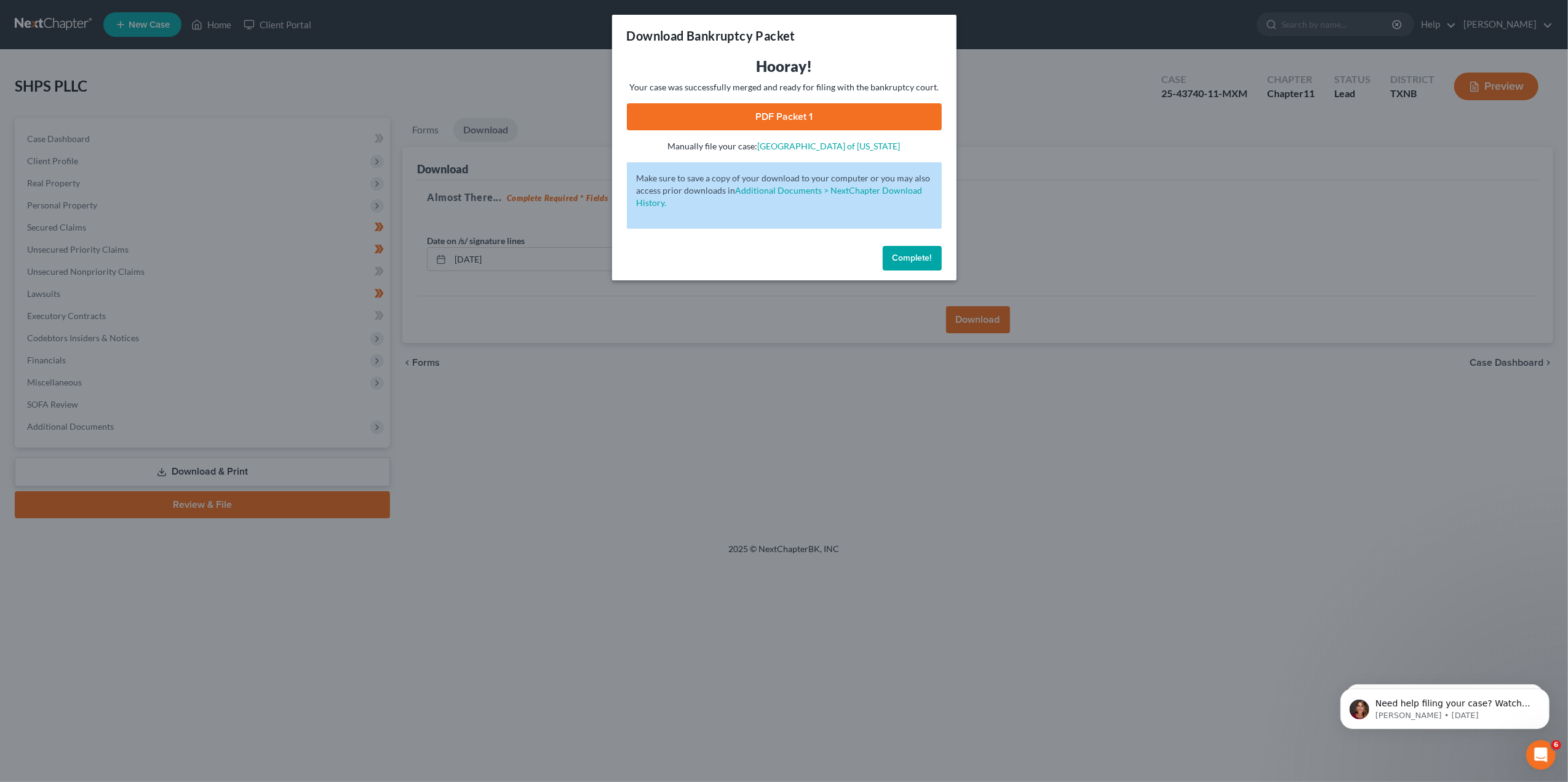
click at [796, 118] on link "PDF Packet 1" at bounding box center [784, 117] width 315 height 27
click at [914, 258] on span "Complete!" at bounding box center [912, 257] width 40 height 10
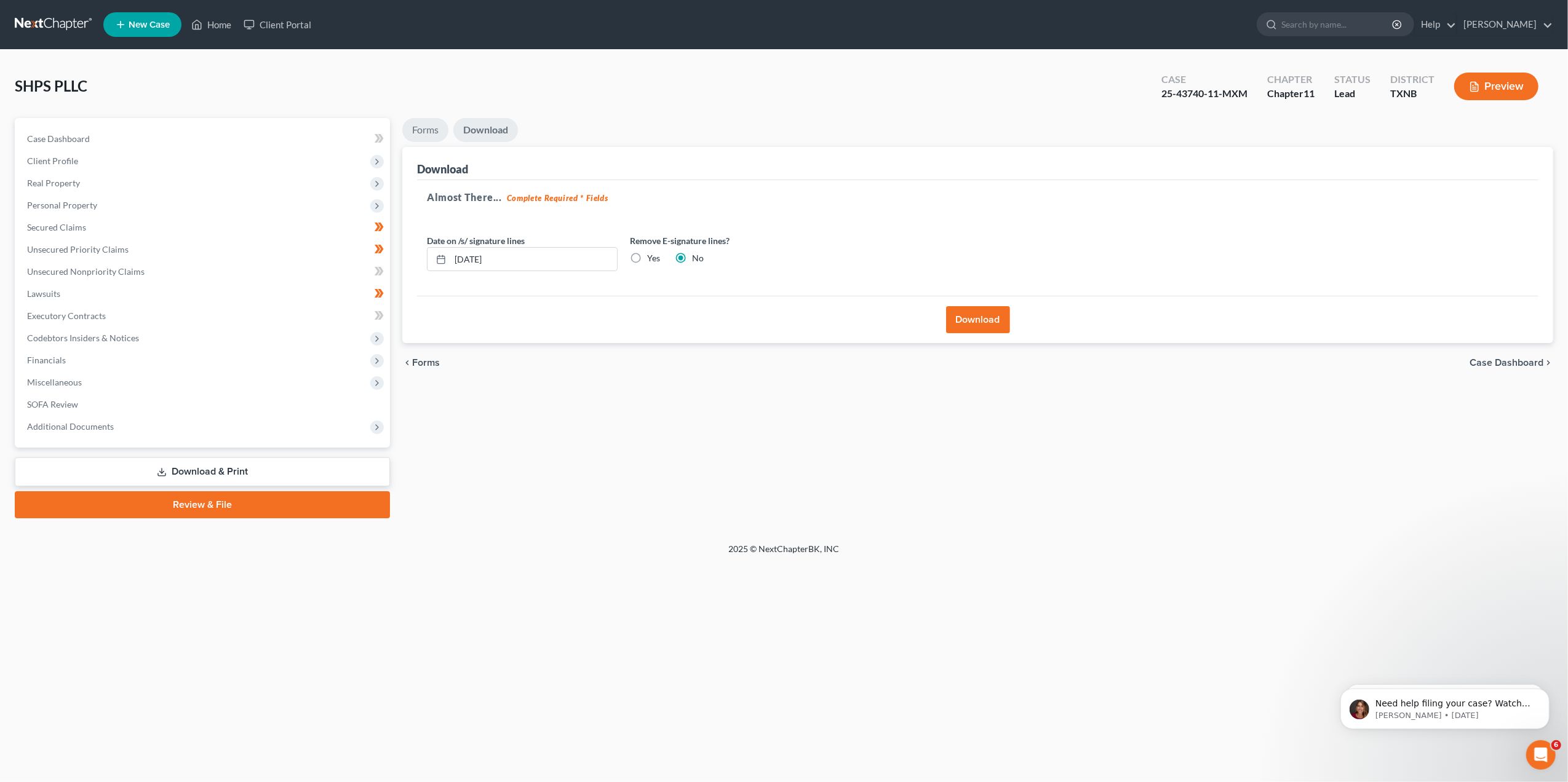
click at [431, 129] on link "Forms" at bounding box center [425, 130] width 46 height 24
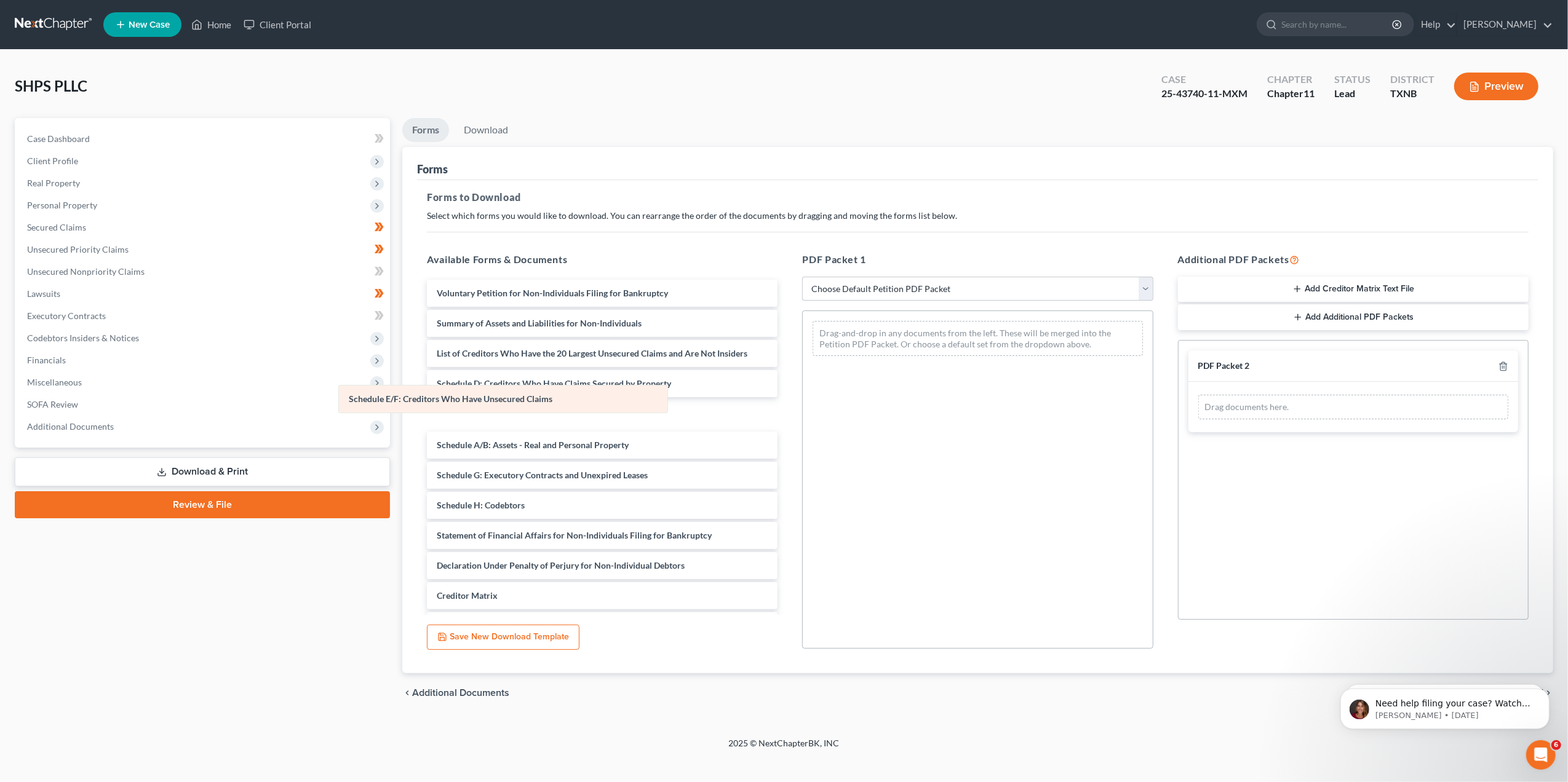
drag, startPoint x: 1041, startPoint y: 335, endPoint x: 552, endPoint y: 399, distance: 493.2
click at [803, 366] on div "Schedule E/F: Creditors Who Have Unsecured Claims Schedule E/F: Creditors Who H…" at bounding box center [978, 339] width 350 height 55
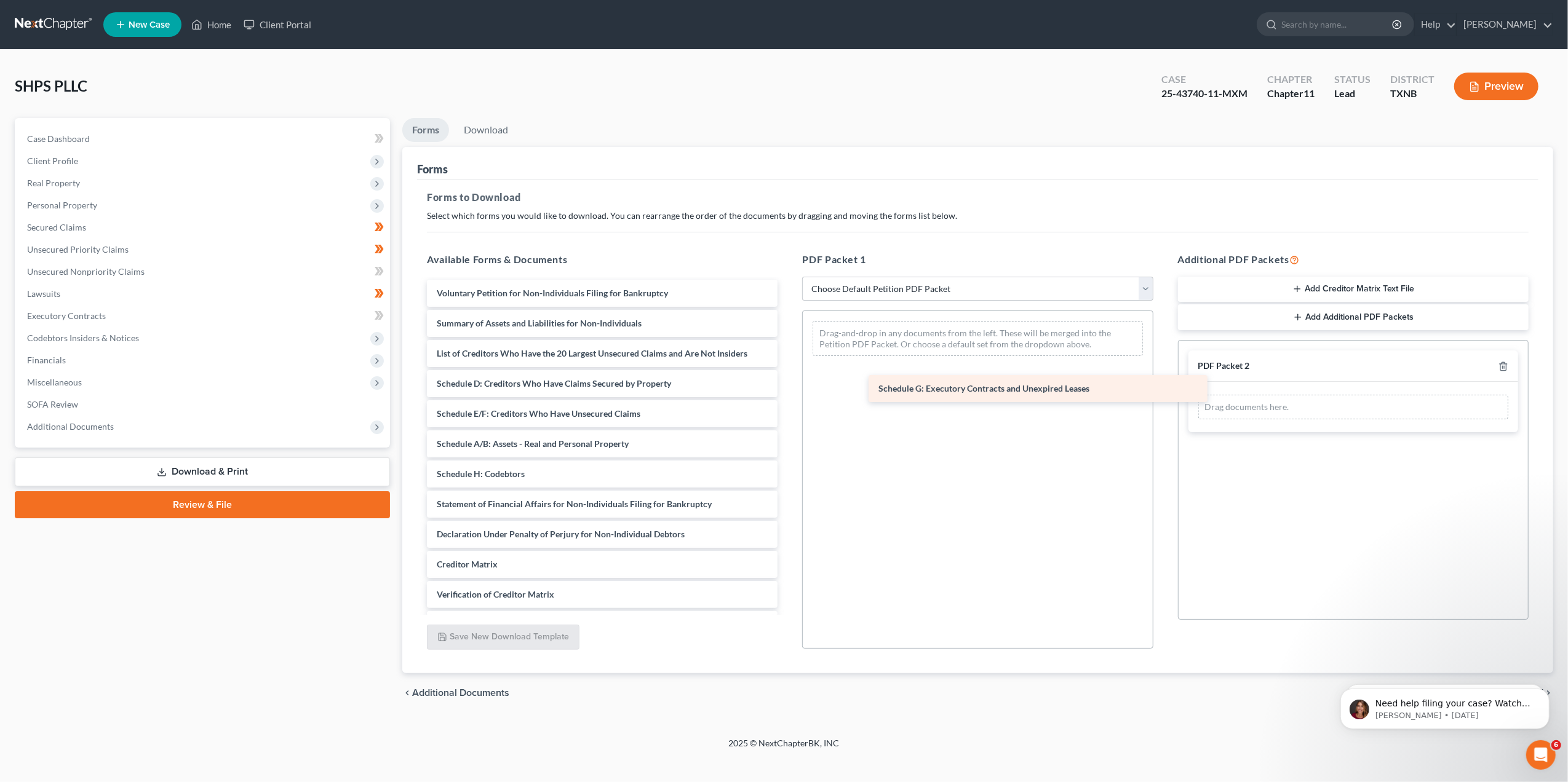
drag, startPoint x: 527, startPoint y: 475, endPoint x: 968, endPoint y: 389, distance: 449.3
click at [788, 389] on div "Schedule G: Executory Contracts and Unexpired Leases Voluntary Petition for Non…" at bounding box center [602, 474] width 370 height 389
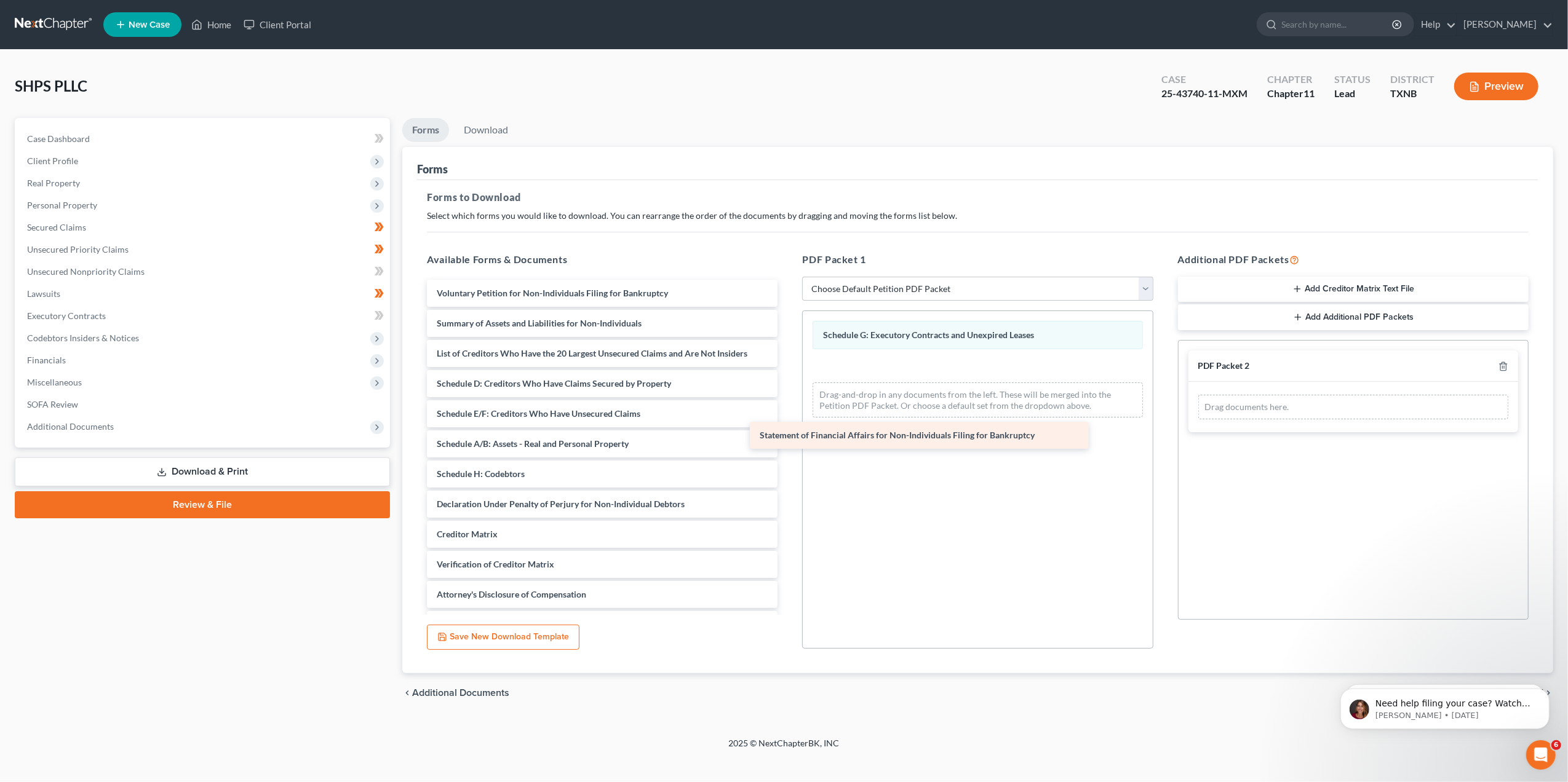
drag, startPoint x: 583, startPoint y: 499, endPoint x: 909, endPoint y: 431, distance: 333.0
click at [788, 431] on div "Statement of Financial Affairs for Non-Individuals Filing for Bankruptcy Volunt…" at bounding box center [602, 459] width 370 height 358
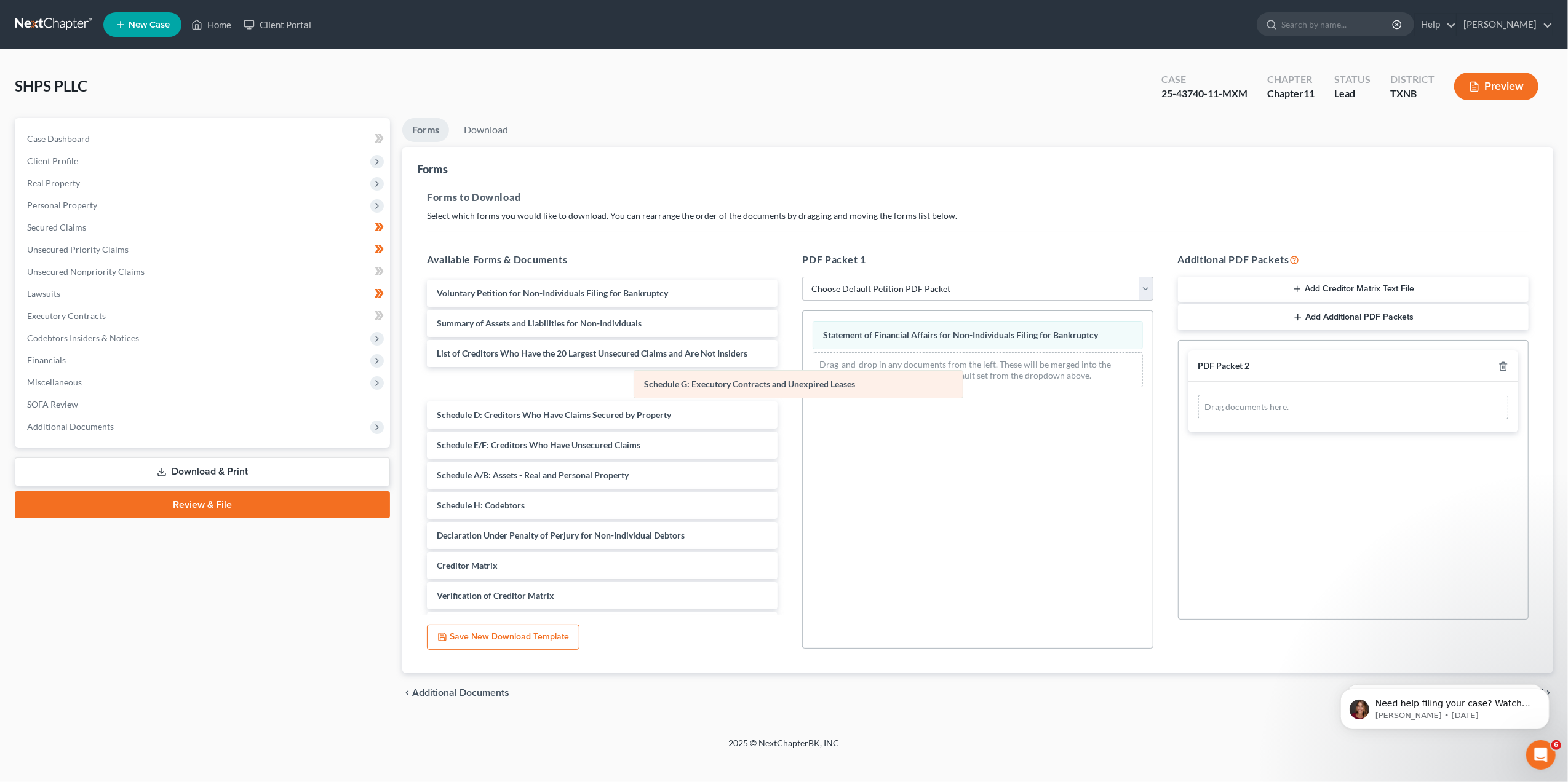
drag, startPoint x: 899, startPoint y: 328, endPoint x: 574, endPoint y: 409, distance: 334.9
click at [803, 397] on div "Schedule G: Executory Contracts and Unexpired Leases Schedule G: Executory Cont…" at bounding box center [978, 354] width 350 height 86
click at [486, 124] on link "Download" at bounding box center [486, 130] width 64 height 24
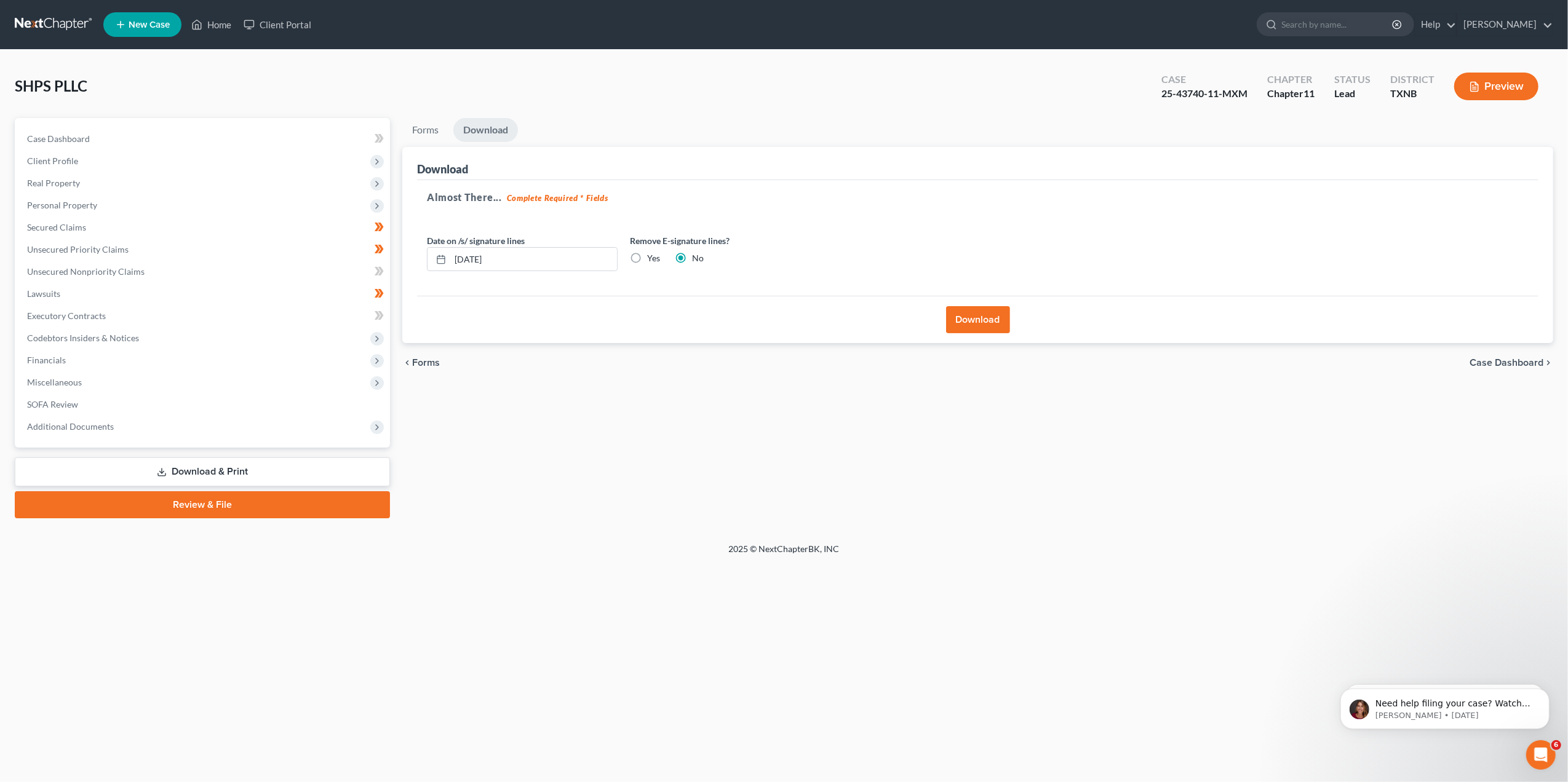
click at [970, 319] on button "Download" at bounding box center [978, 319] width 64 height 27
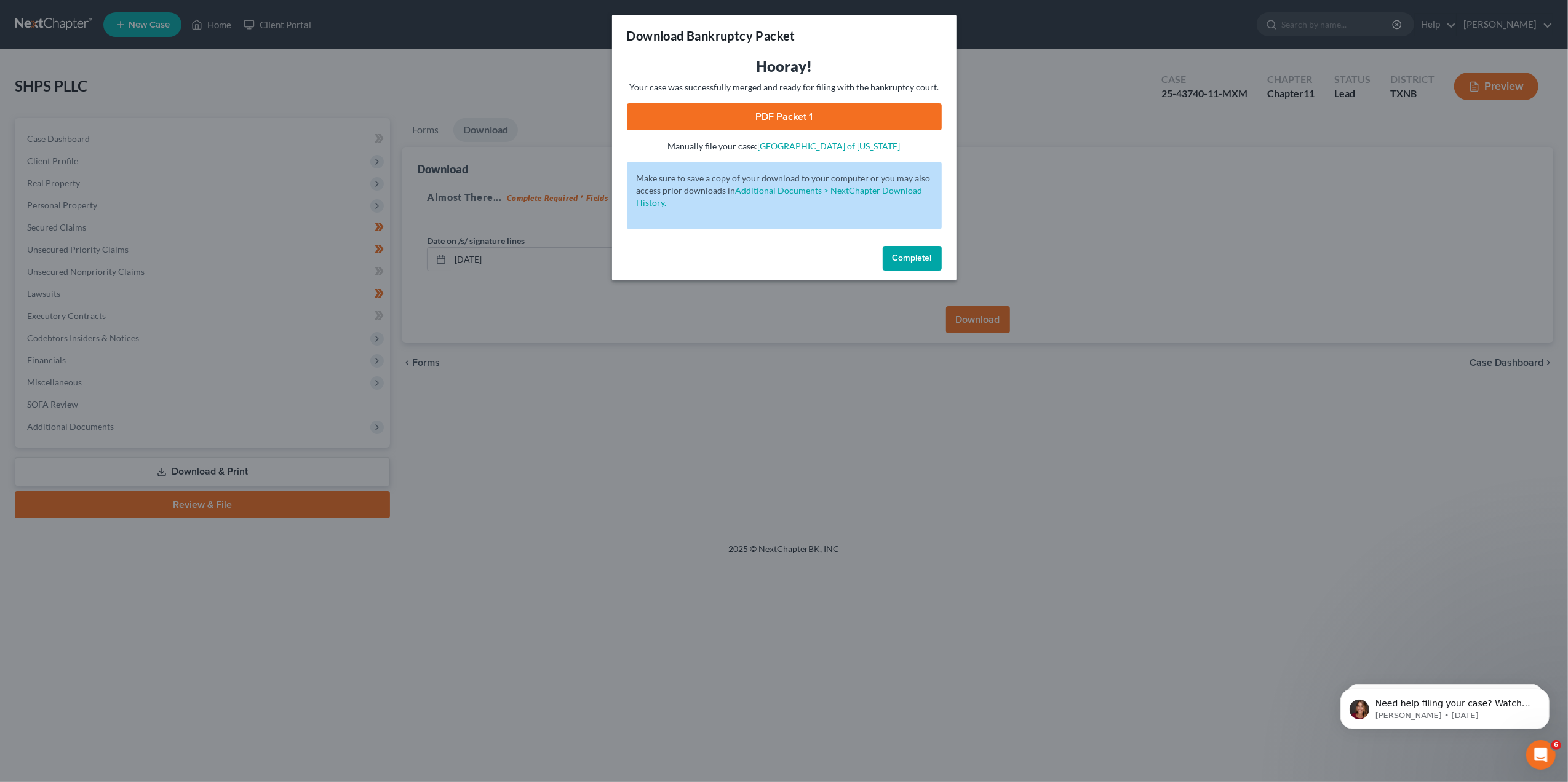
click at [815, 101] on div "Hooray! Your case was successfully merged and ready for filing with the bankrup…" at bounding box center [784, 104] width 315 height 96
click at [793, 108] on link "PDF Packet 1" at bounding box center [784, 117] width 315 height 27
click at [919, 271] on div "Complete!" at bounding box center [784, 261] width 344 height 40
click at [916, 259] on span "Complete!" at bounding box center [912, 257] width 40 height 10
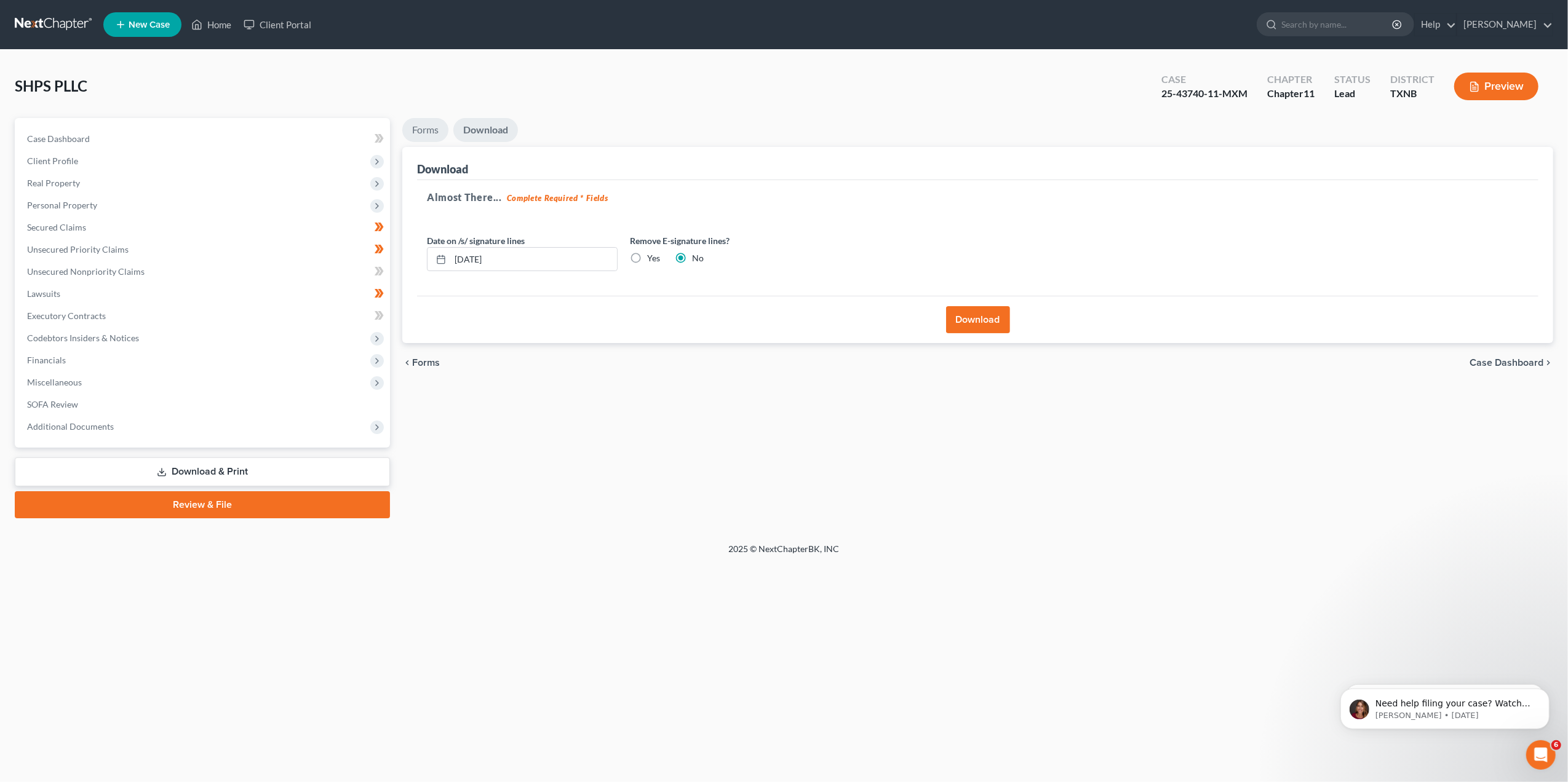
click at [428, 124] on link "Forms" at bounding box center [425, 130] width 46 height 24
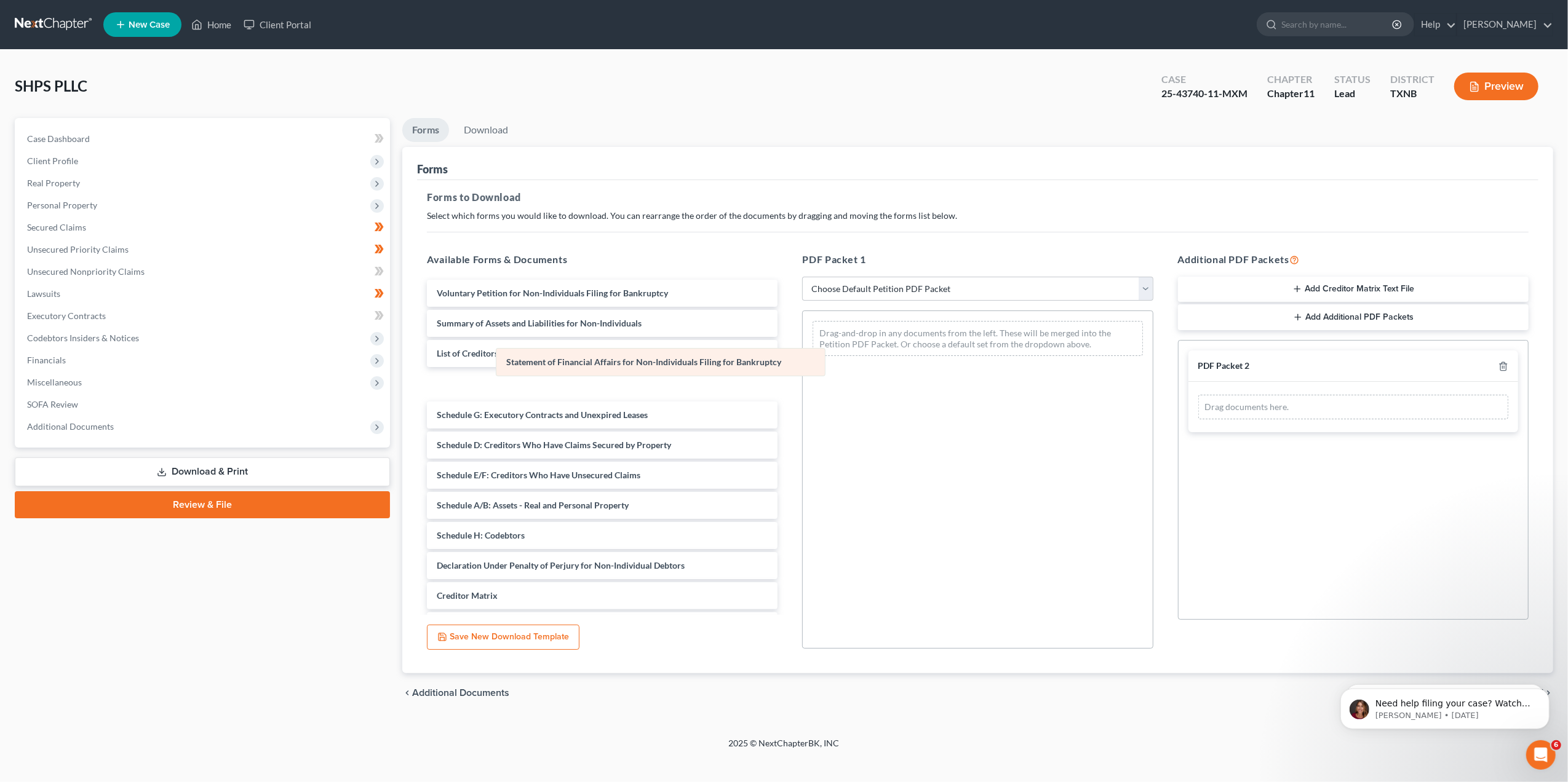
drag, startPoint x: 920, startPoint y: 339, endPoint x: 557, endPoint y: 366, distance: 364.0
click at [803, 366] on div "Statement of Financial Affairs for Non-Individuals Filing for Bankruptcy Statem…" at bounding box center [978, 339] width 350 height 55
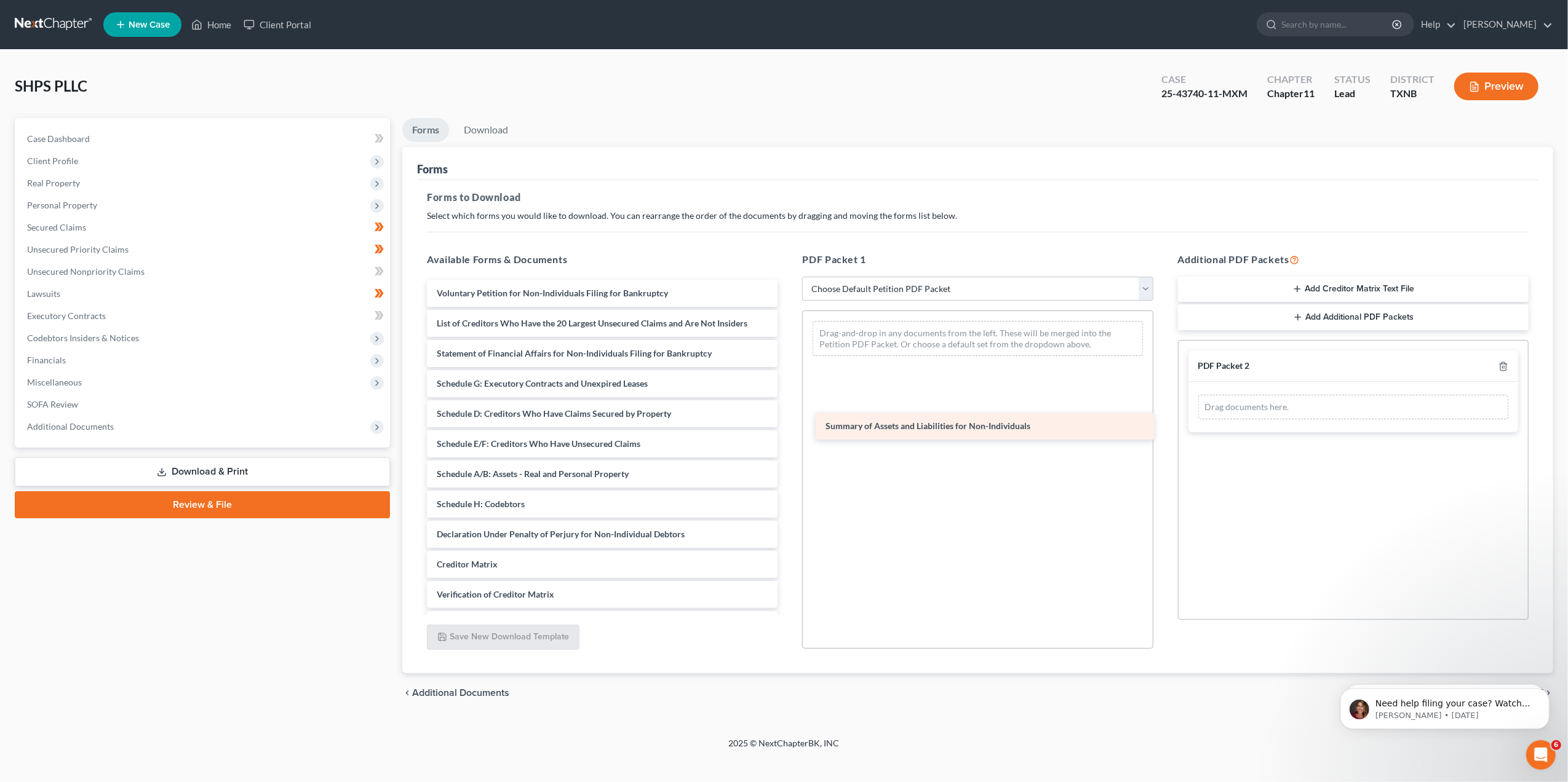
drag, startPoint x: 557, startPoint y: 323, endPoint x: 946, endPoint y: 426, distance: 402.4
click at [788, 426] on div "Summary of Assets and Liabilities for Non-Individuals Voluntary Petition for No…" at bounding box center [602, 474] width 370 height 389
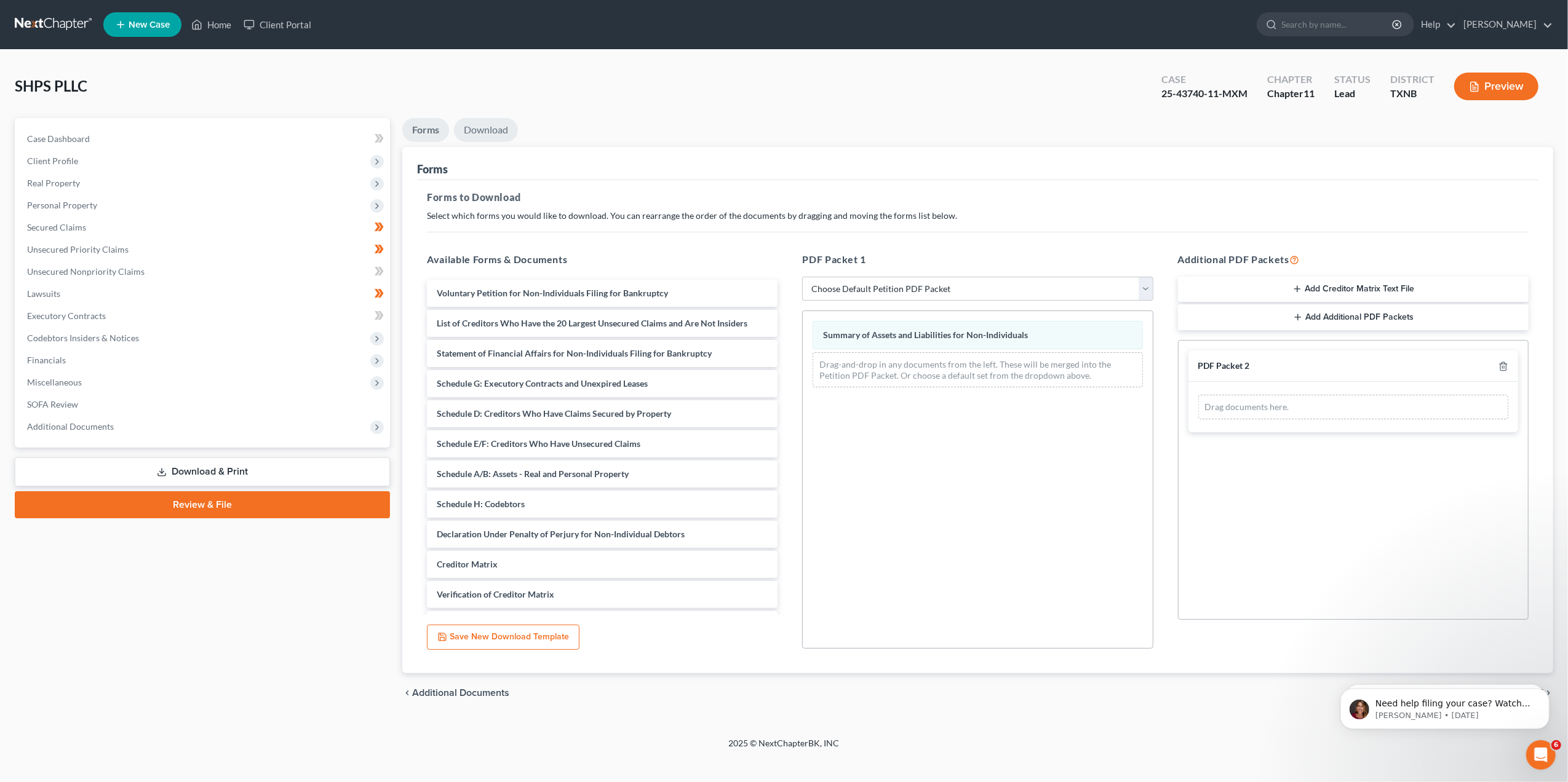
click at [502, 132] on link "Download" at bounding box center [486, 130] width 64 height 24
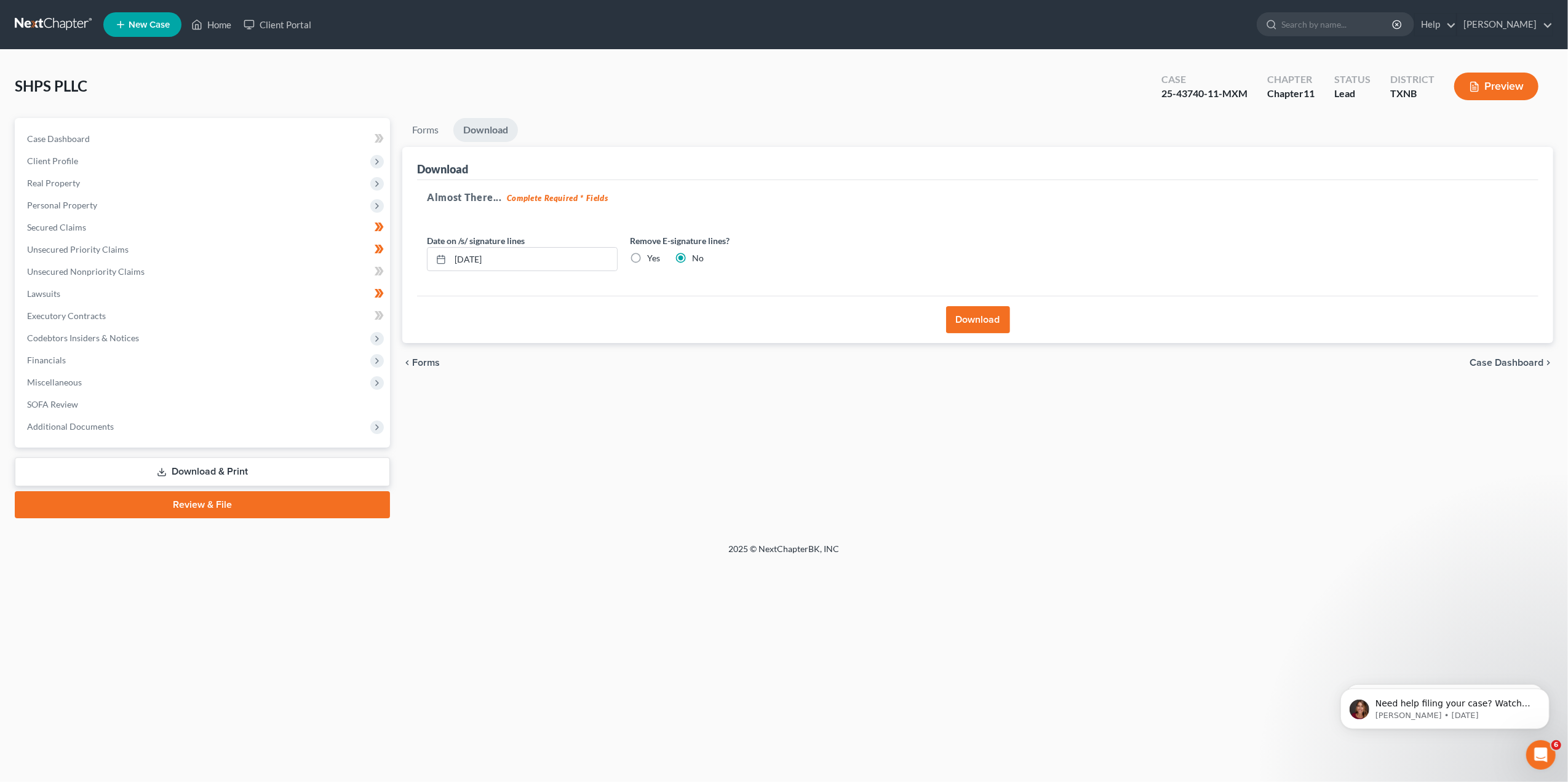
click at [960, 323] on button "Download" at bounding box center [978, 319] width 64 height 27
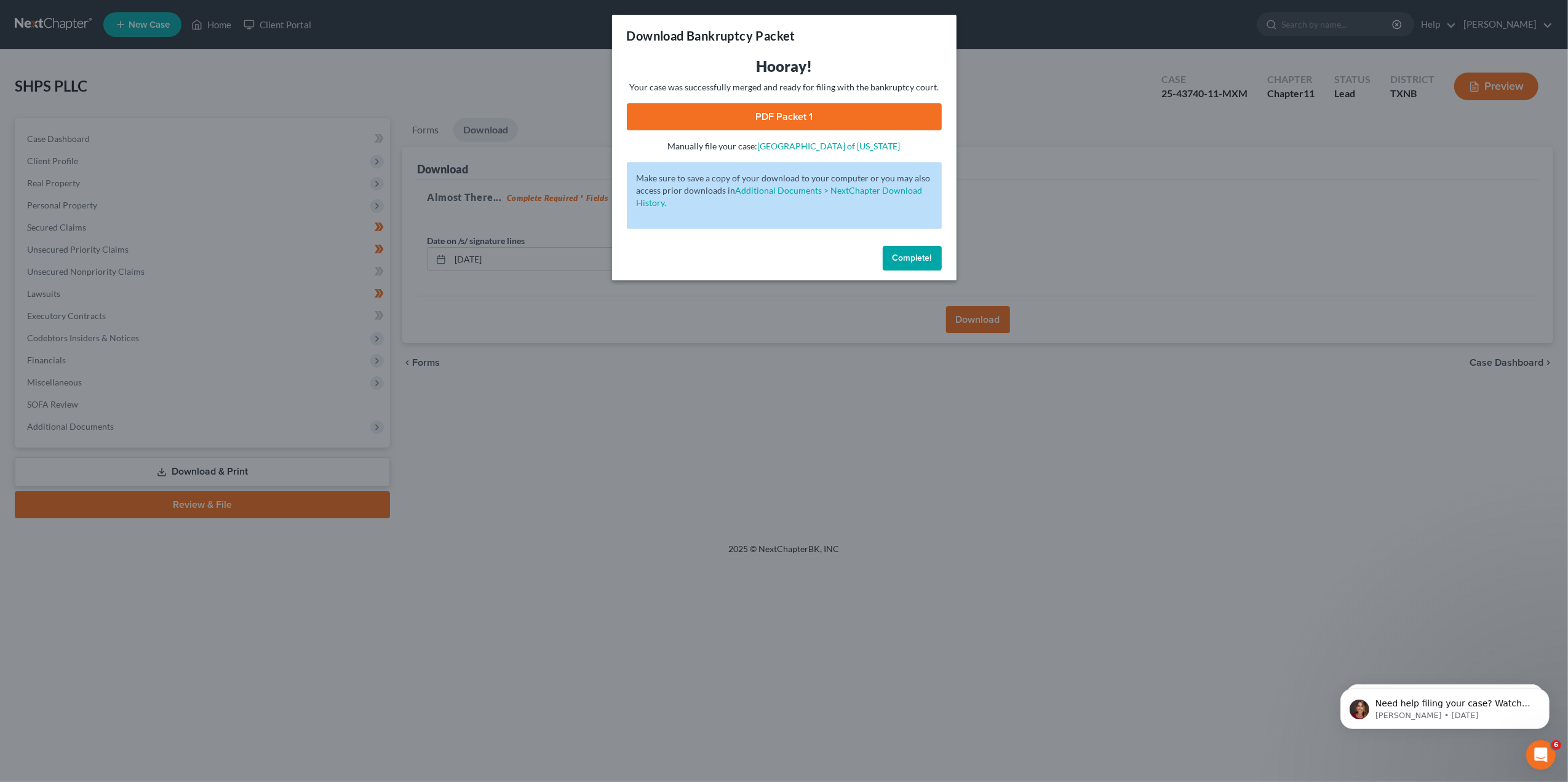
click at [797, 110] on link "PDF Packet 1" at bounding box center [784, 117] width 315 height 27
